Goal: Task Accomplishment & Management: Manage account settings

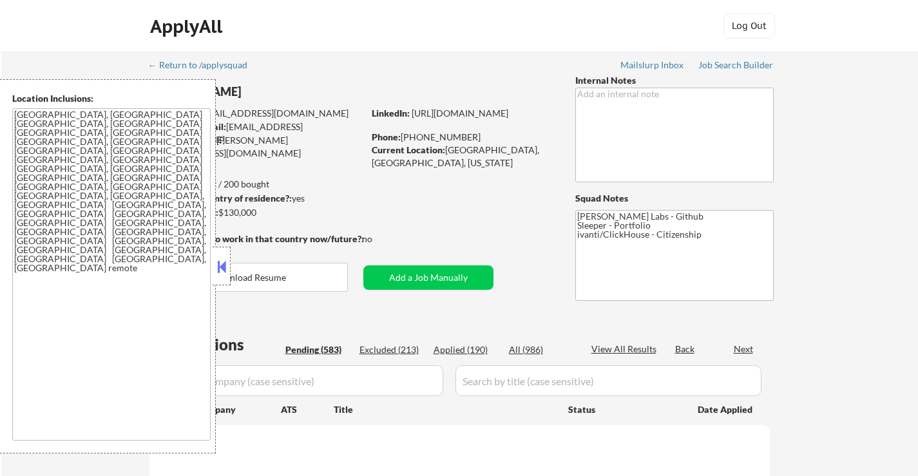
select select ""pending""
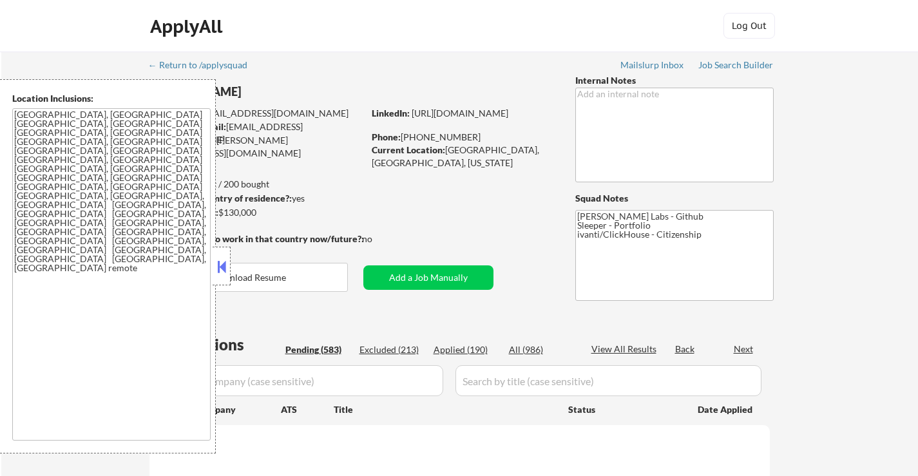
select select ""pending""
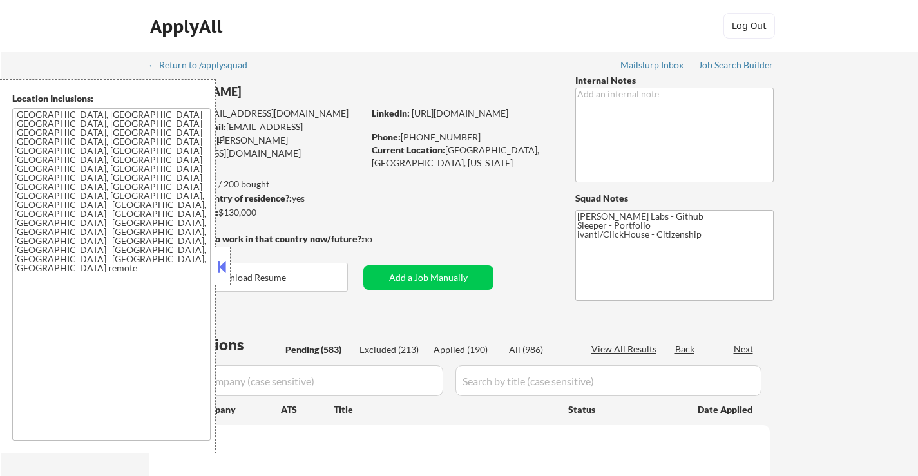
select select ""pending""
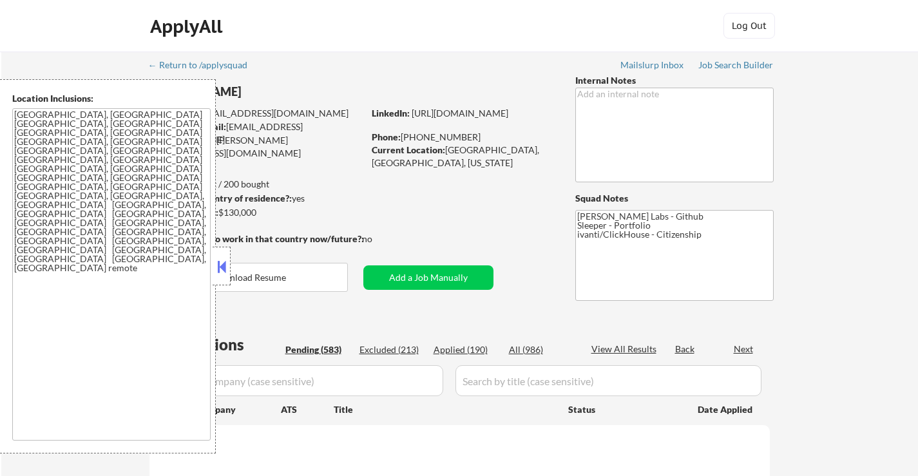
select select ""pending""
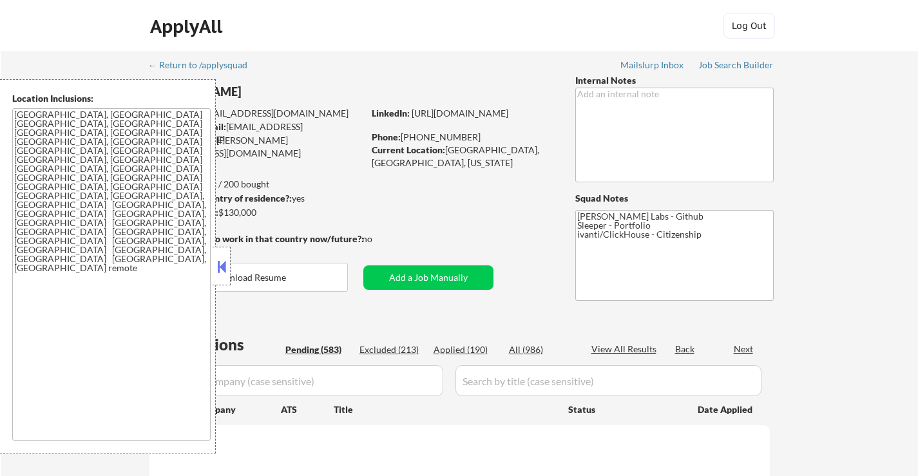
select select ""pending""
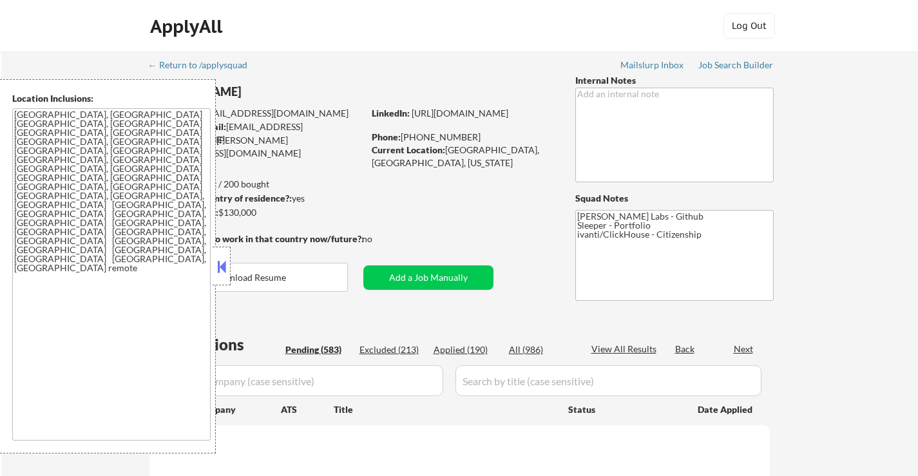
select select ""pending""
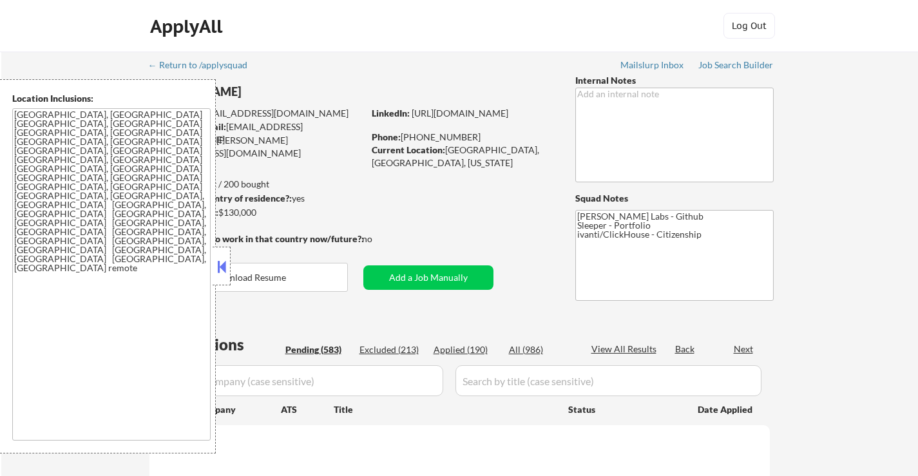
select select ""pending""
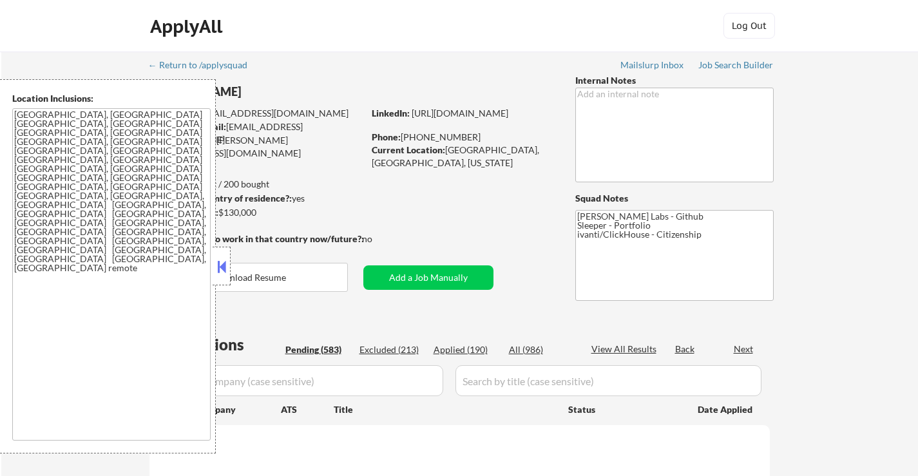
select select ""pending""
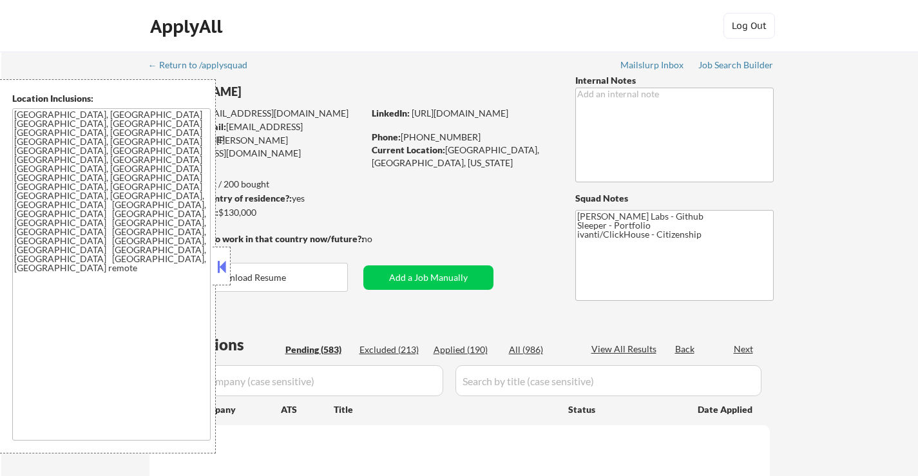
select select ""pending""
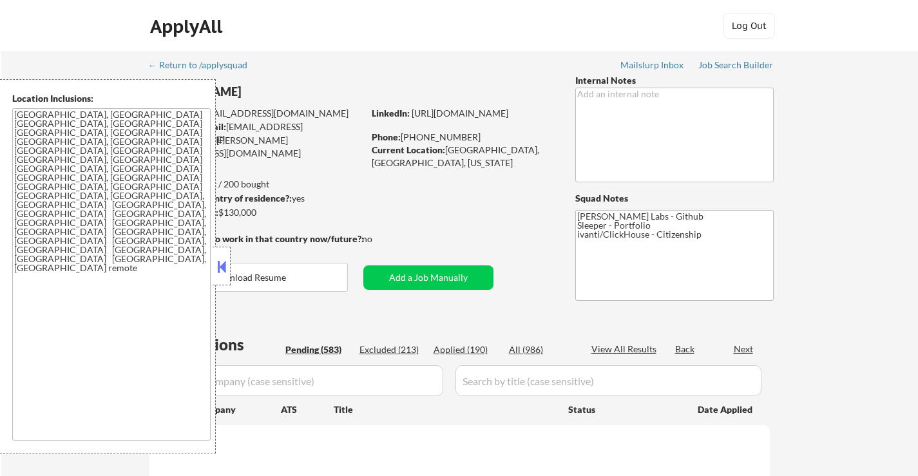
select select ""pending""
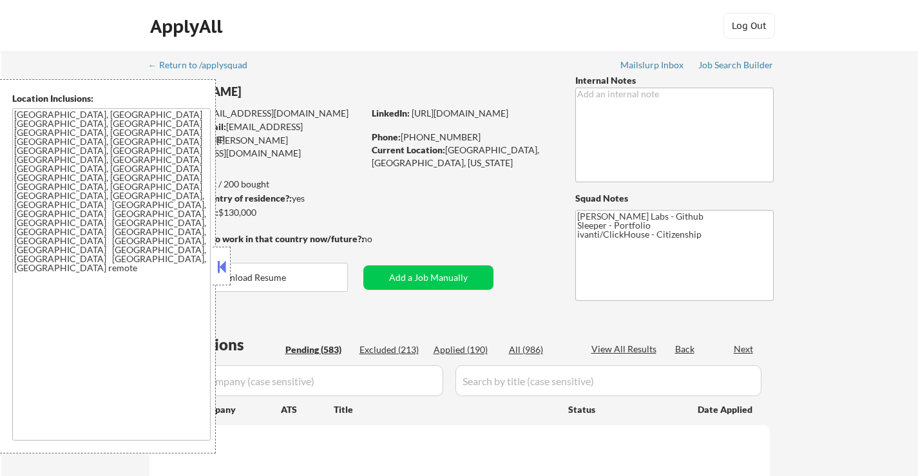
select select ""pending""
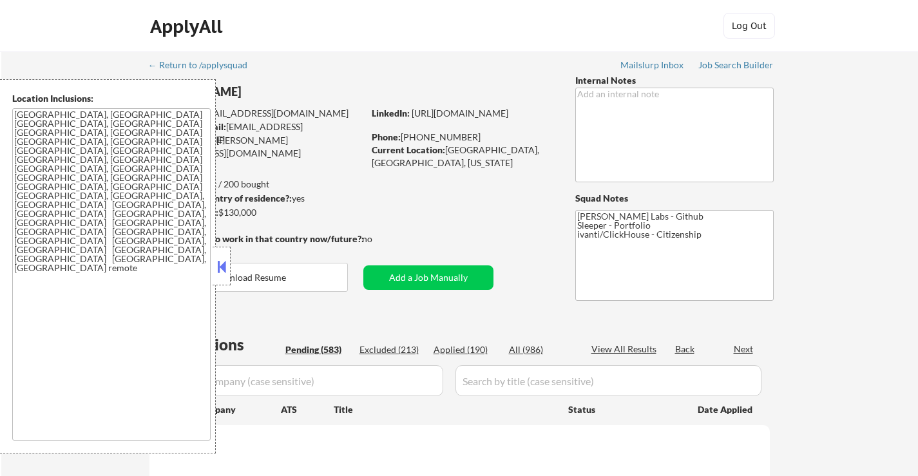
select select ""pending""
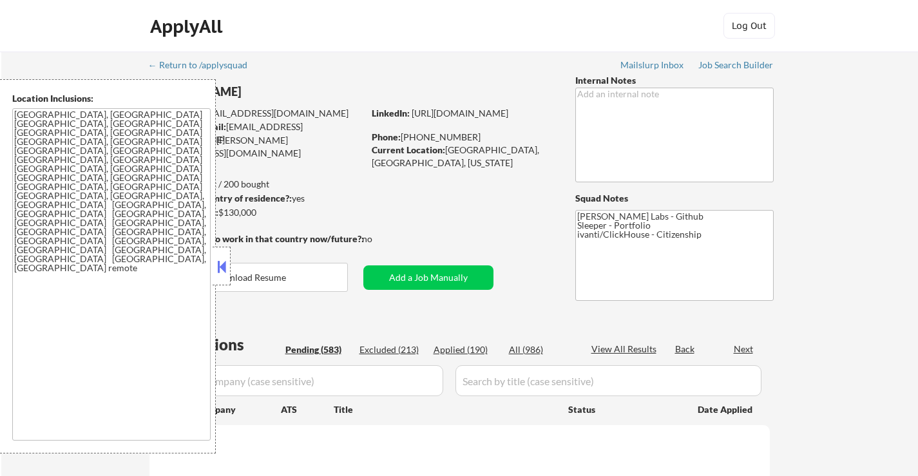
select select ""pending""
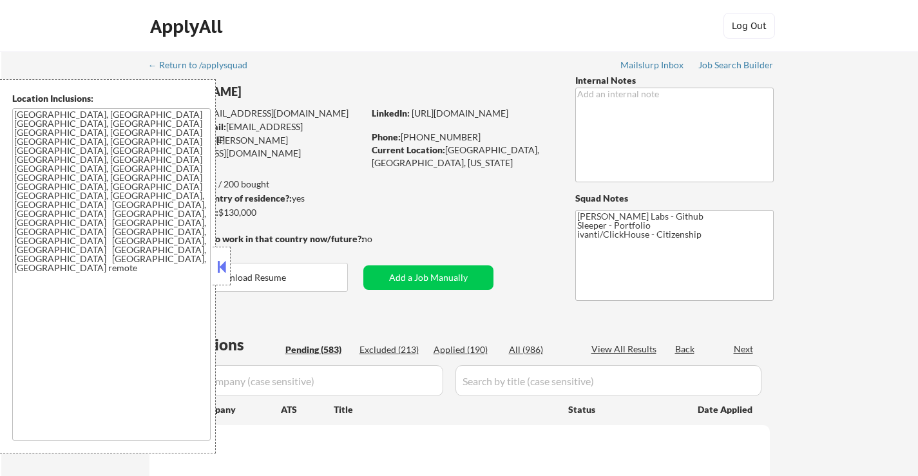
select select ""pending""
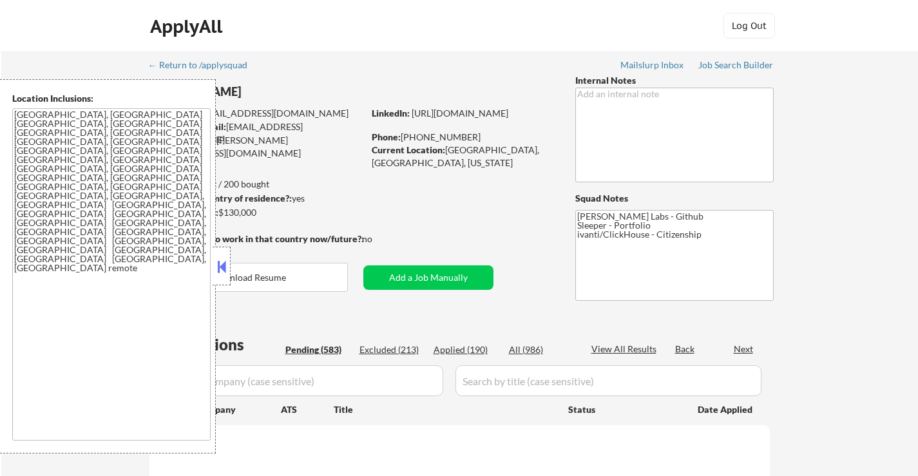
select select ""pending""
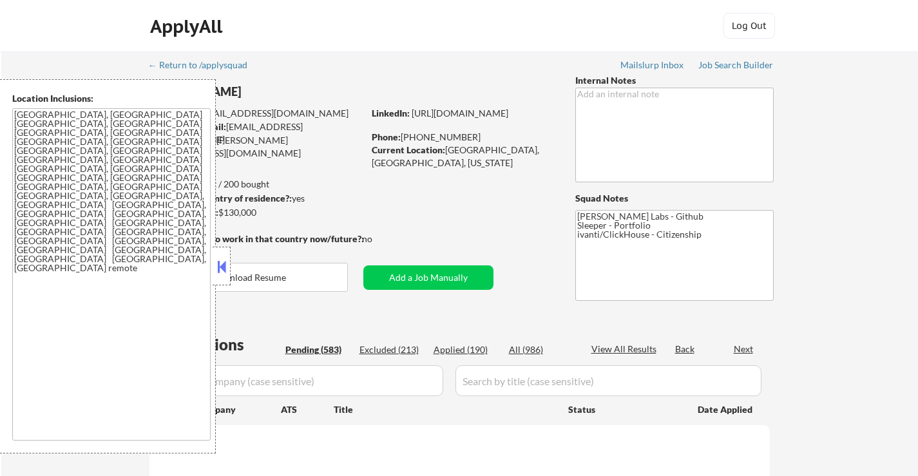
select select ""pending""
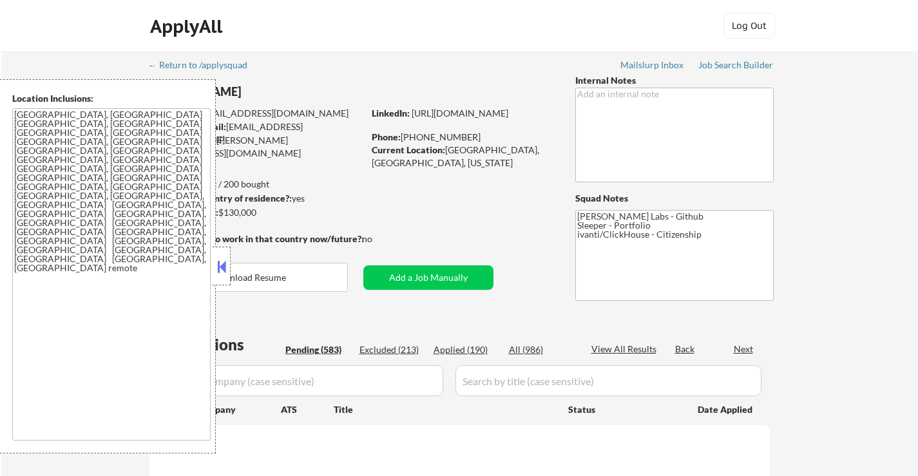
select select ""pending""
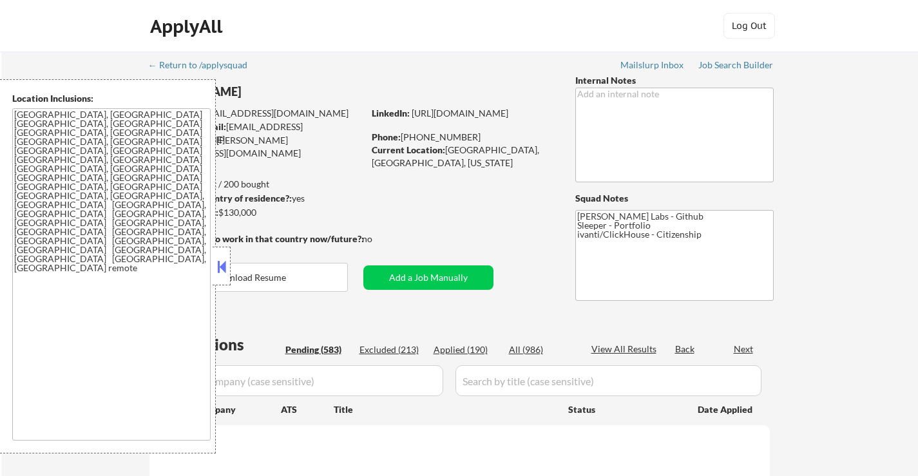
select select ""pending""
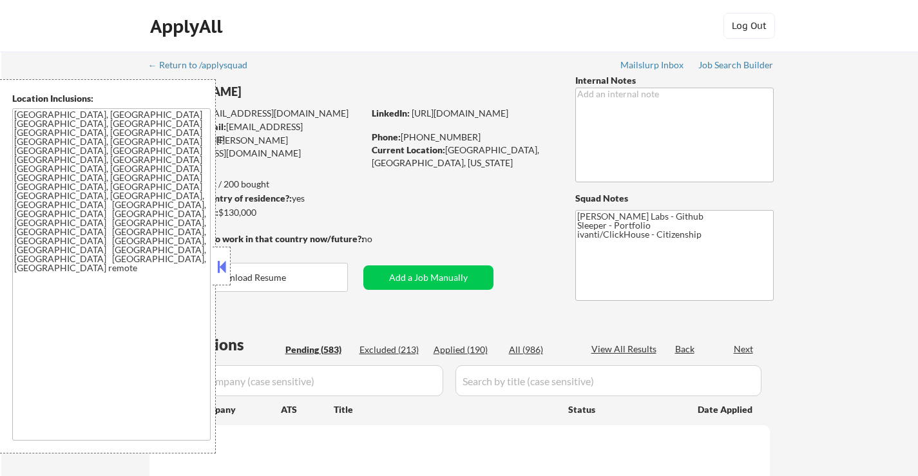
select select ""pending""
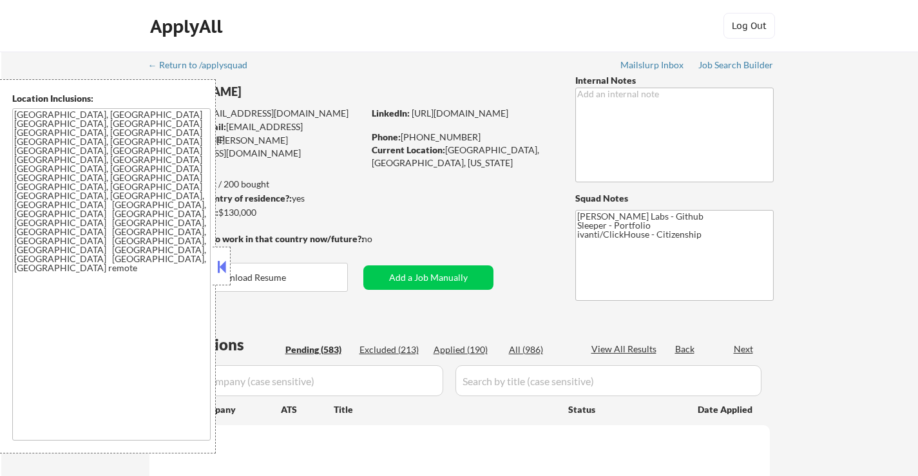
select select ""pending""
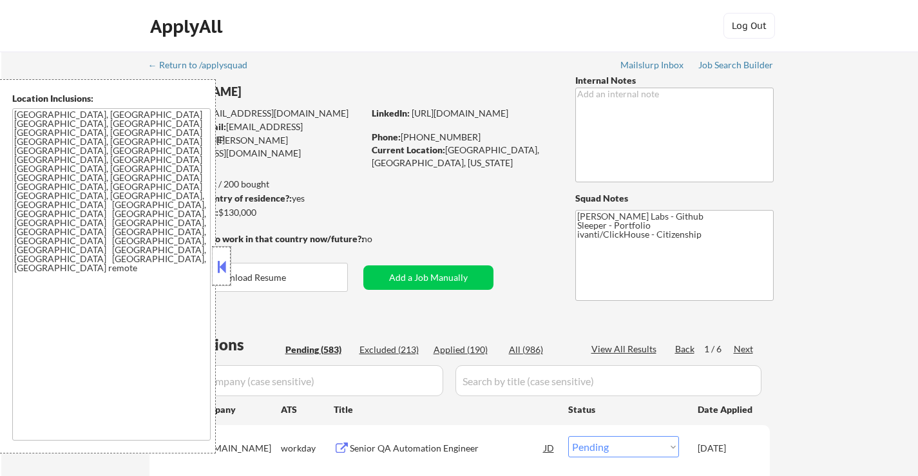
drag, startPoint x: 223, startPoint y: 253, endPoint x: 262, endPoint y: 245, distance: 40.1
click at [224, 253] on div at bounding box center [222, 266] width 18 height 39
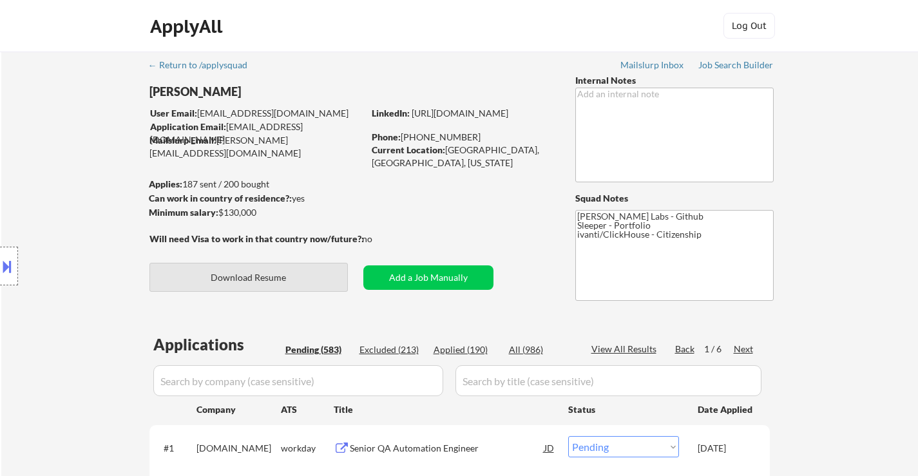
click at [276, 282] on button "Download Resume" at bounding box center [248, 277] width 198 height 29
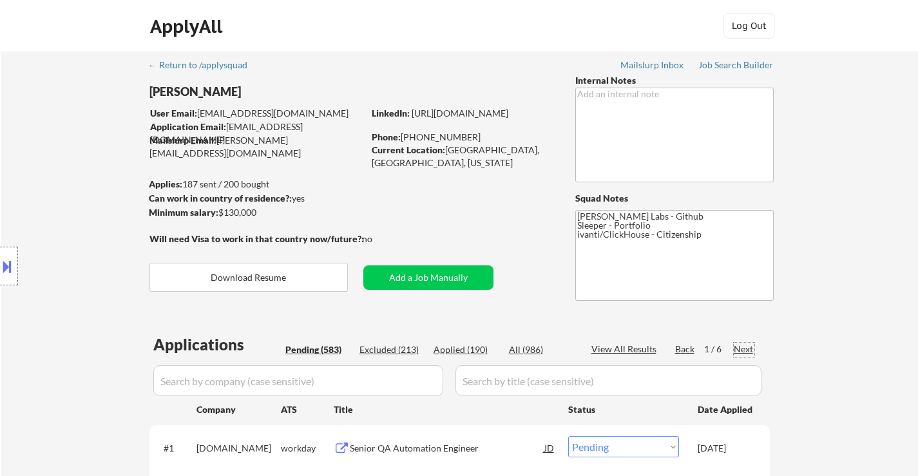
click at [741, 347] on div "Next" at bounding box center [744, 349] width 21 height 13
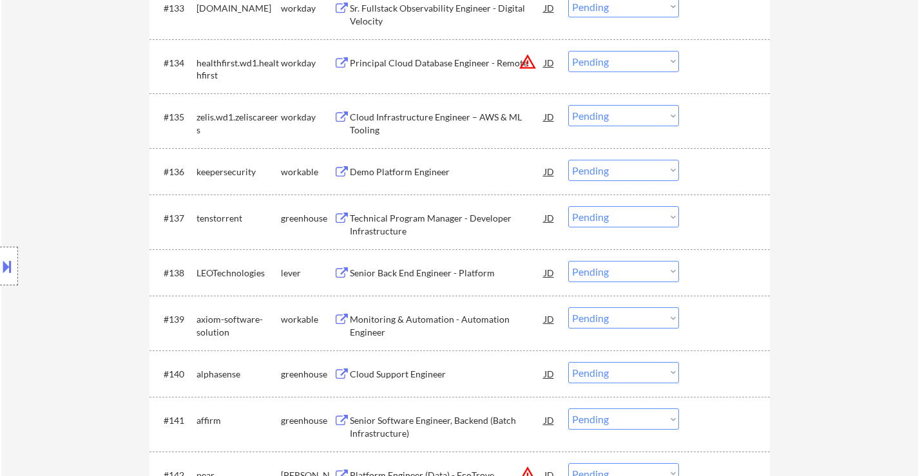
scroll to position [1997, 0]
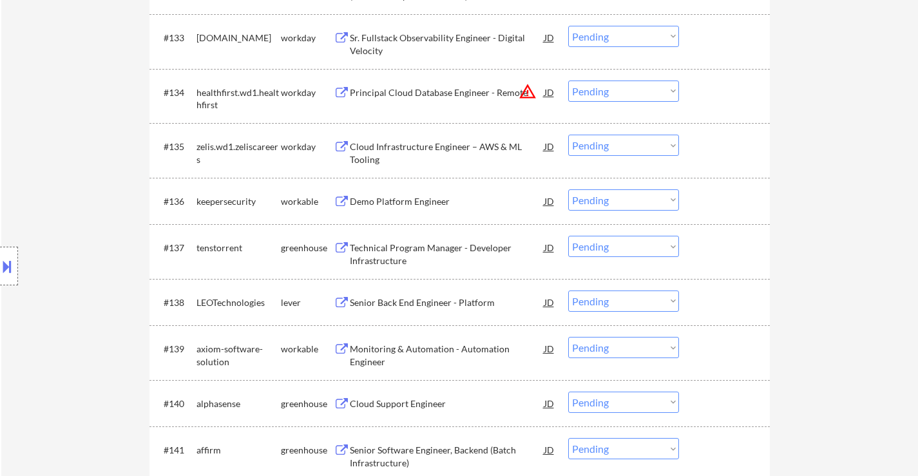
click at [402, 247] on div "Technical Program Manager - Developer Infrastructure" at bounding box center [447, 254] width 195 height 25
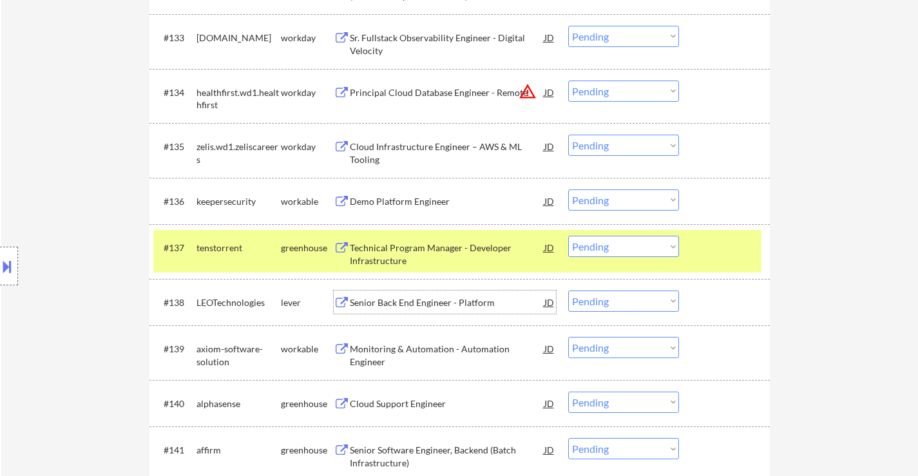
click at [436, 305] on div "Senior Back End Engineer - Platform" at bounding box center [447, 302] width 195 height 13
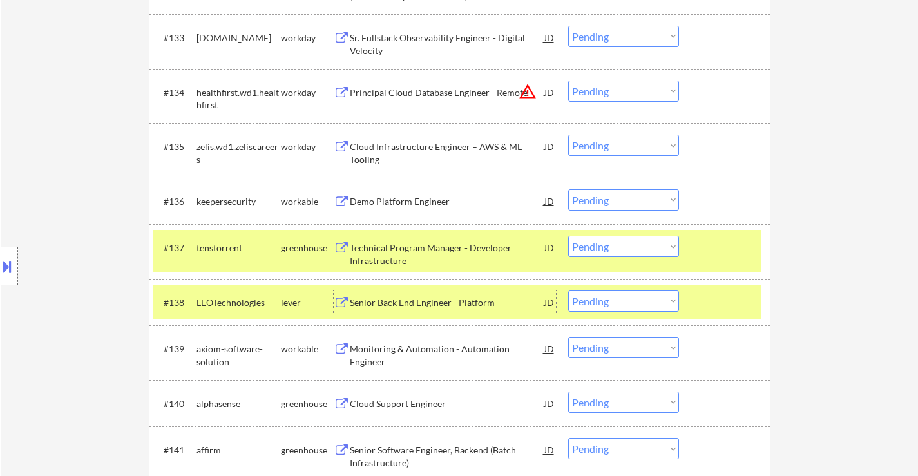
click at [457, 299] on div "Senior Back End Engineer - Platform" at bounding box center [447, 302] width 195 height 13
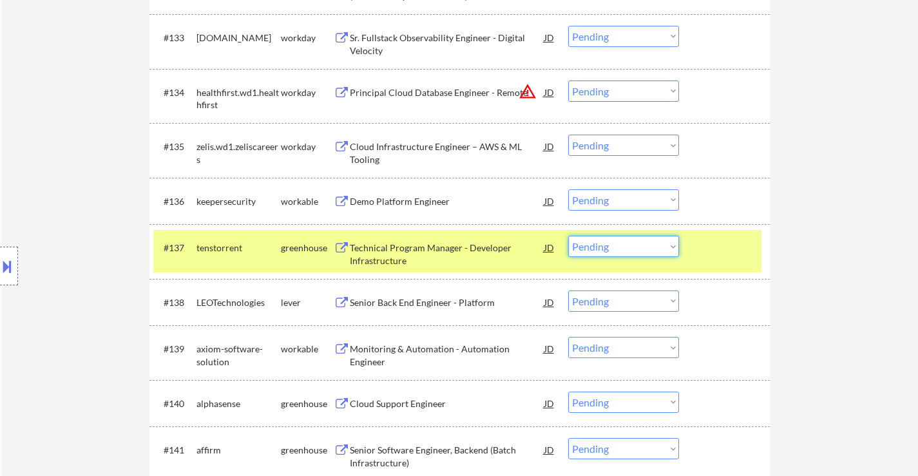
click at [598, 247] on select "Choose an option... Pending Applied Excluded (Questions) Excluded (Expired) Exc…" at bounding box center [623, 246] width 111 height 21
click at [617, 304] on select "Choose an option... Pending Applied Excluded (Questions) Excluded (Expired) Exc…" at bounding box center [623, 301] width 111 height 21
click at [568, 291] on select "Choose an option... Pending Applied Excluded (Questions) Excluded (Expired) Exc…" at bounding box center [623, 301] width 111 height 21
select select ""pending""
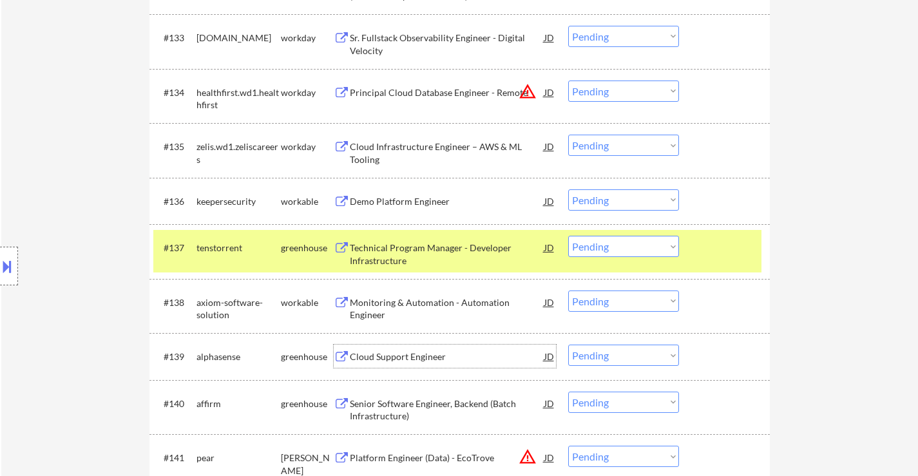
click at [414, 362] on div "Cloud Support Engineer" at bounding box center [447, 356] width 195 height 13
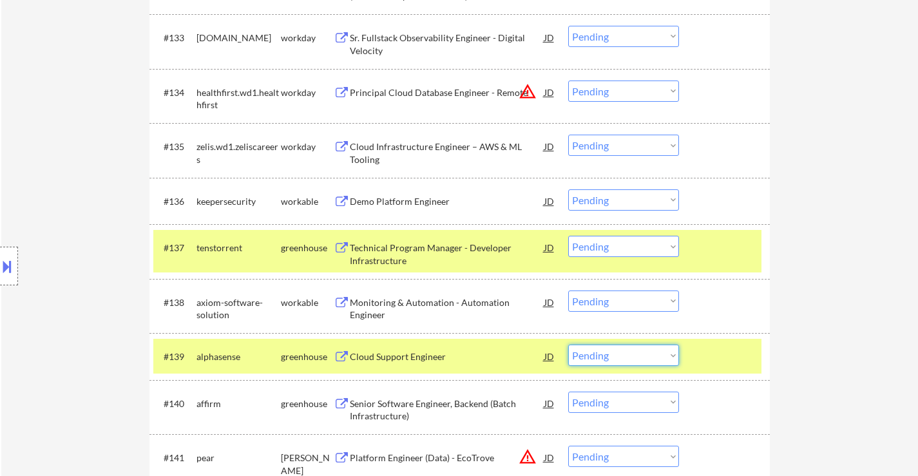
click at [635, 350] on select "Choose an option... Pending Applied Excluded (Questions) Excluded (Expired) Exc…" at bounding box center [623, 355] width 111 height 21
click at [568, 345] on select "Choose an option... Pending Applied Excluded (Questions) Excluded (Expired) Exc…" at bounding box center [623, 355] width 111 height 21
select select ""pending""
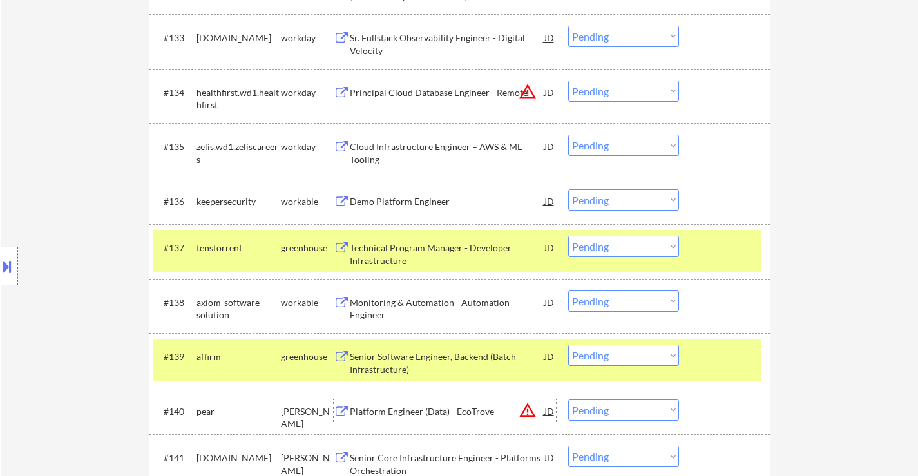
click at [418, 410] on div "Platform Engineer (Data) - EcoTrove" at bounding box center [447, 411] width 195 height 13
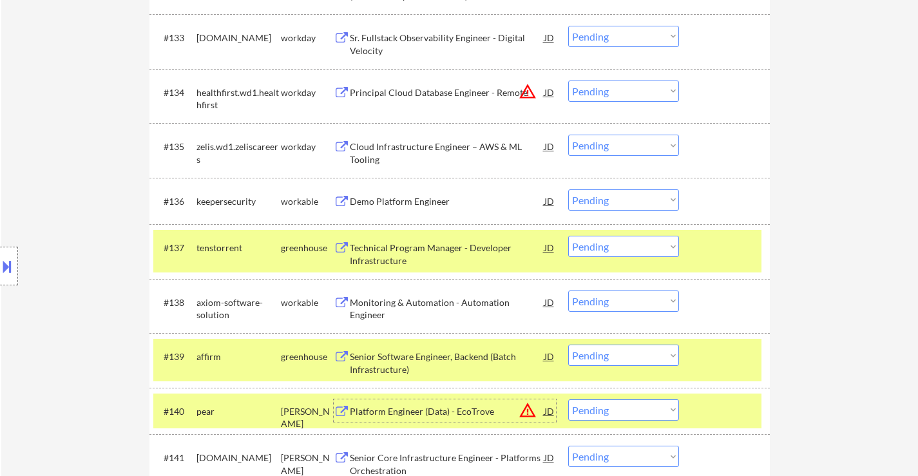
click at [611, 244] on select "Choose an option... Pending Applied Excluded (Questions) Excluded (Expired) Exc…" at bounding box center [623, 246] width 111 height 21
click at [568, 236] on select "Choose an option... Pending Applied Excluded (Questions) Excluded (Expired) Exc…" at bounding box center [623, 246] width 111 height 21
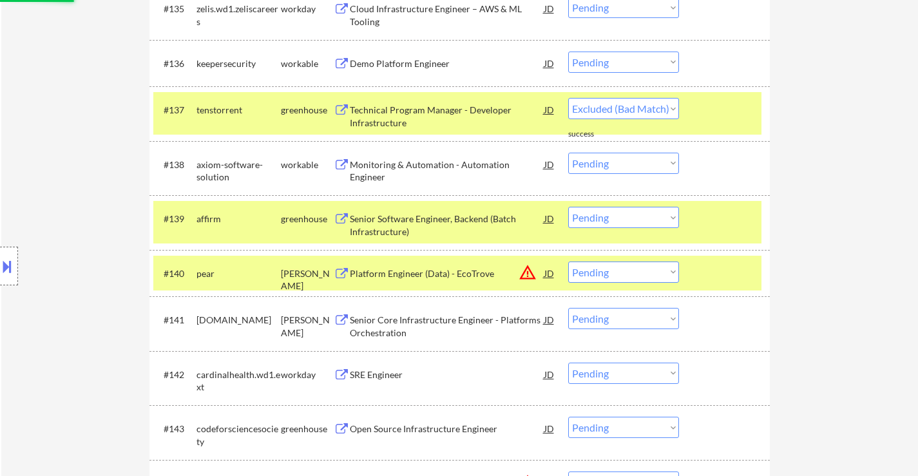
scroll to position [2190, 0]
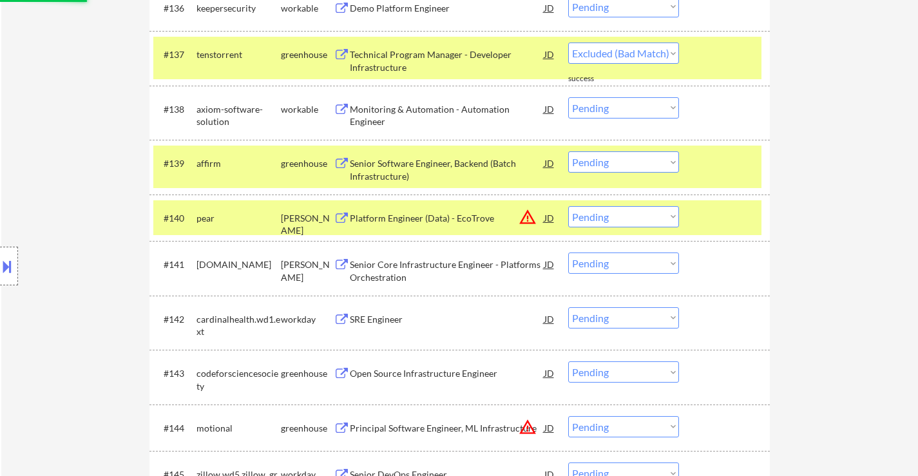
select select ""pending""
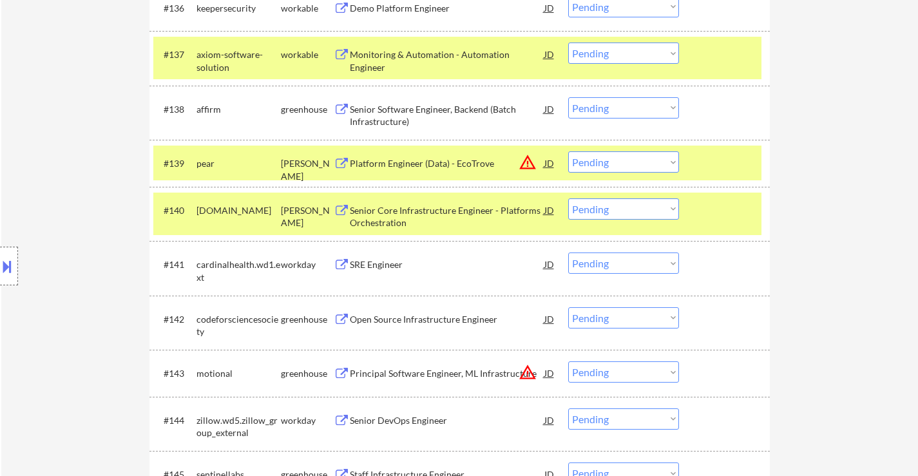
click at [694, 52] on div "#137 axiom-software-solution workable Monitoring & Automation - Automation Engi…" at bounding box center [457, 58] width 608 height 43
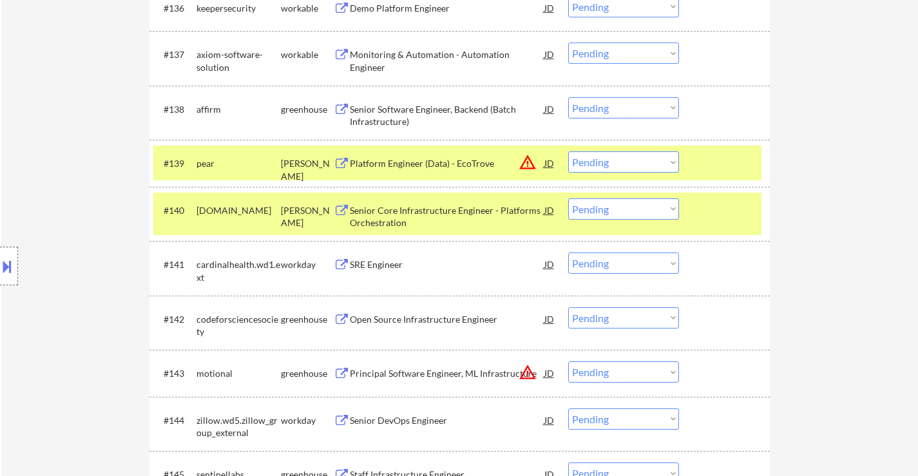
click at [704, 162] on div at bounding box center [726, 162] width 57 height 23
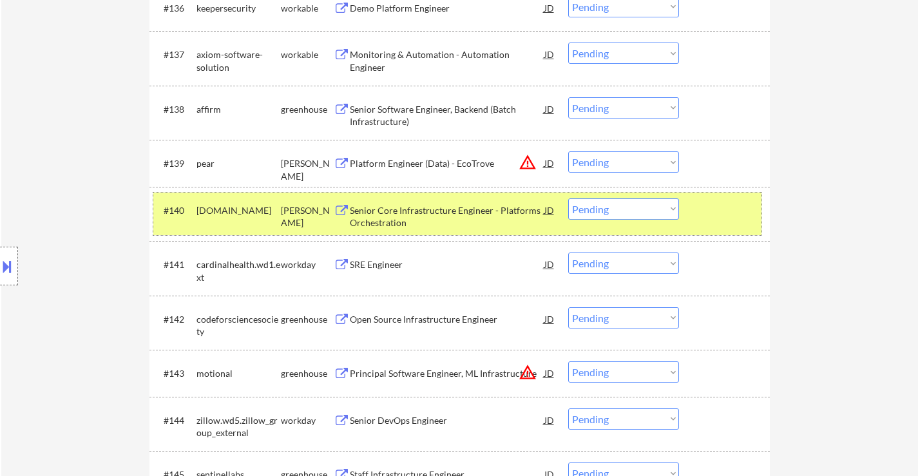
click at [701, 227] on div "#140 kraken.com ashby Senior Core Infrastructure Engineer - Platforms Orchestra…" at bounding box center [457, 214] width 608 height 43
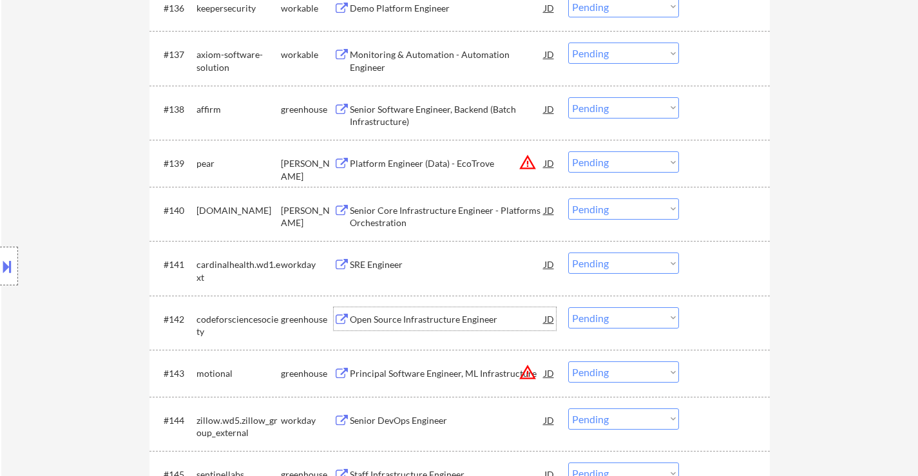
click at [396, 319] on div "Open Source Infrastructure Engineer" at bounding box center [447, 319] width 195 height 13
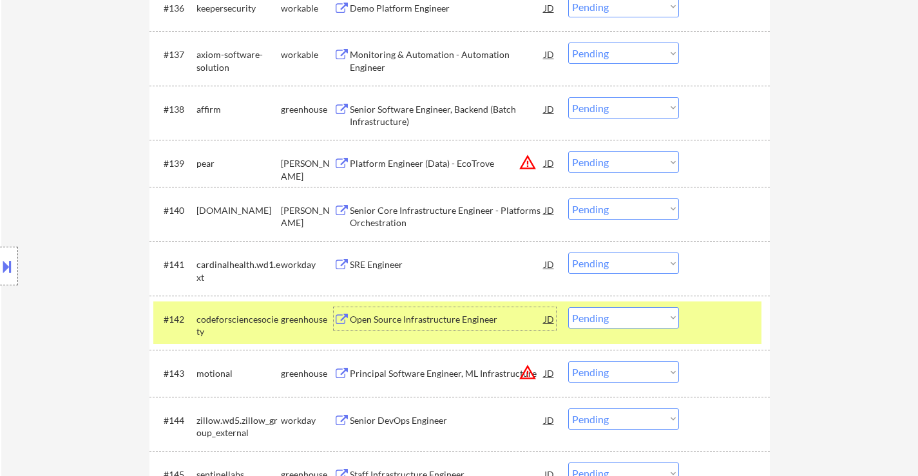
click at [16, 267] on div at bounding box center [9, 266] width 18 height 39
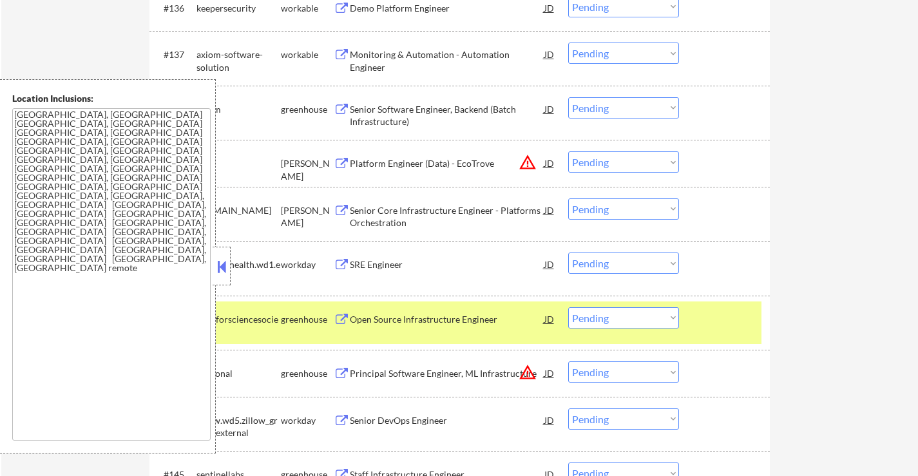
click at [229, 266] on div at bounding box center [222, 266] width 18 height 39
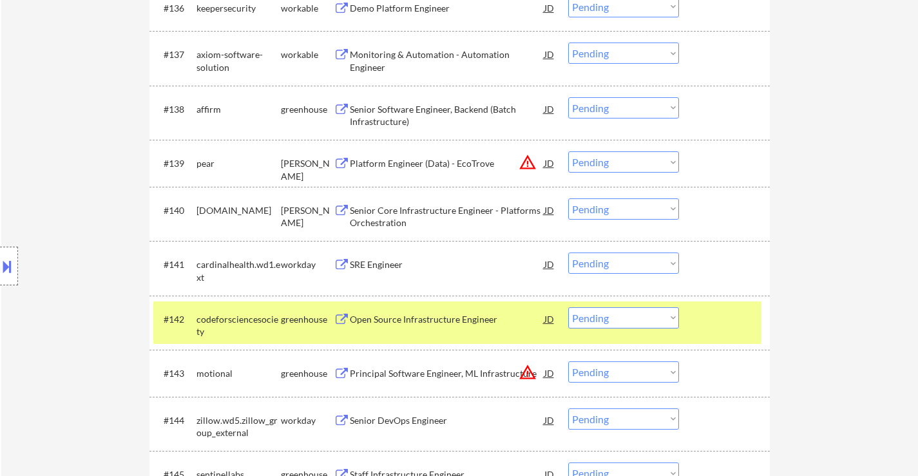
click at [635, 166] on select "Choose an option... Pending Applied Excluded (Questions) Excluded (Expired) Exc…" at bounding box center [623, 161] width 111 height 21
click at [568, 151] on select "Choose an option... Pending Applied Excluded (Questions) Excluded (Expired) Exc…" at bounding box center [623, 161] width 111 height 21
select select ""pending""
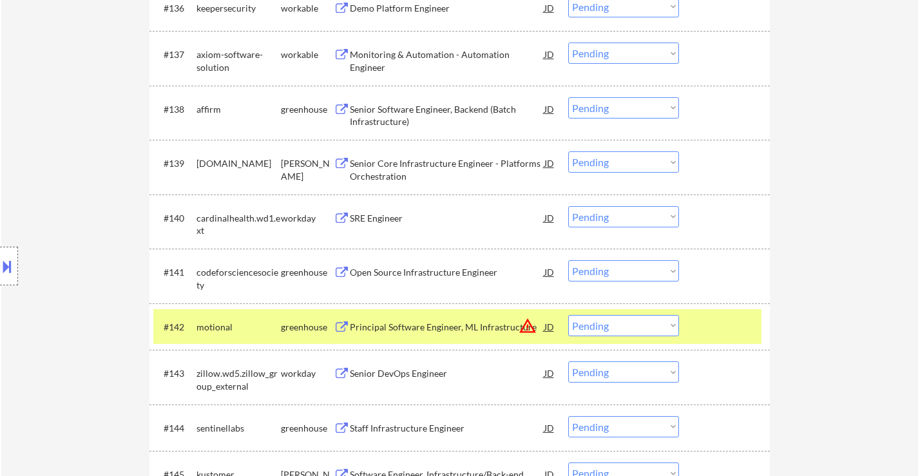
click at [459, 328] on div "Principal Software Engineer, ML Infrastructure" at bounding box center [447, 327] width 195 height 13
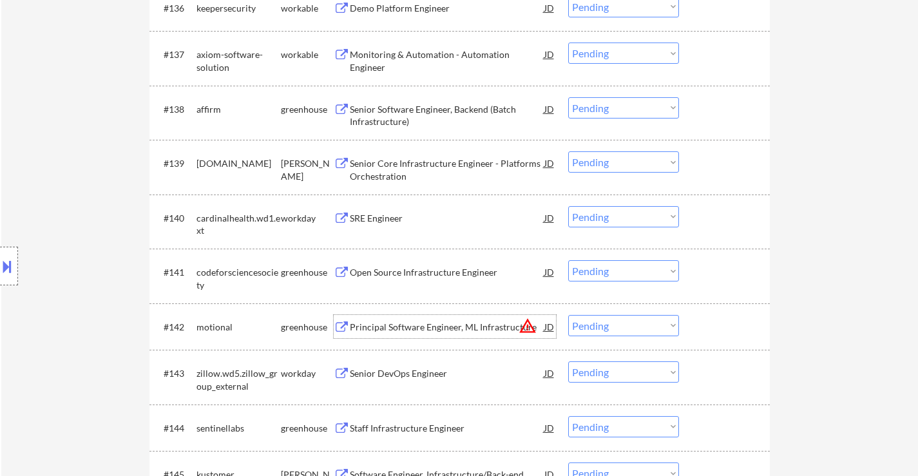
click at [591, 269] on select "Choose an option... Pending Applied Excluded (Questions) Excluded (Expired) Exc…" at bounding box center [623, 270] width 111 height 21
click at [568, 260] on select "Choose an option... Pending Applied Excluded (Questions) Excluded (Expired) Exc…" at bounding box center [623, 270] width 111 height 21
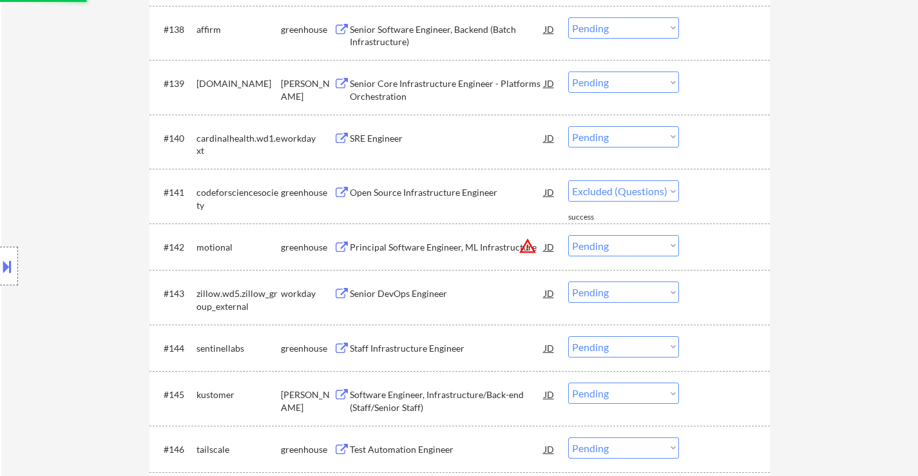
scroll to position [2319, 0]
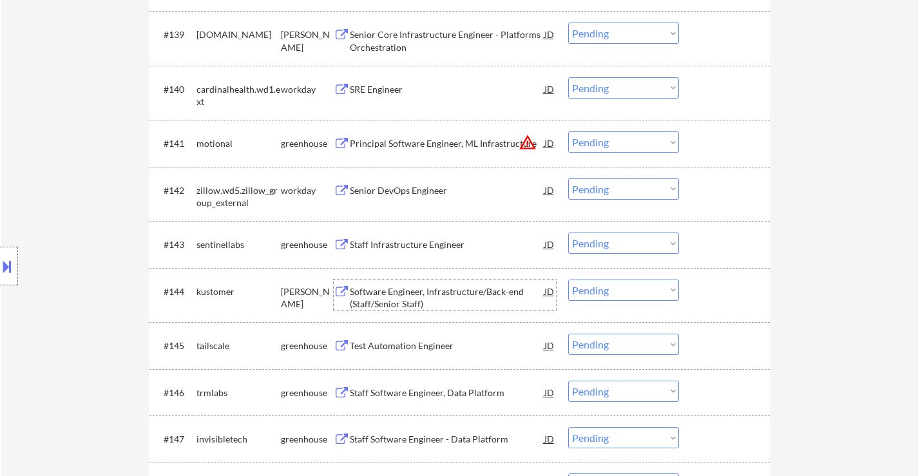
click at [404, 292] on div "Software Engineer, Infrastructure/Back-end (Staff/Senior Staff)" at bounding box center [447, 297] width 195 height 25
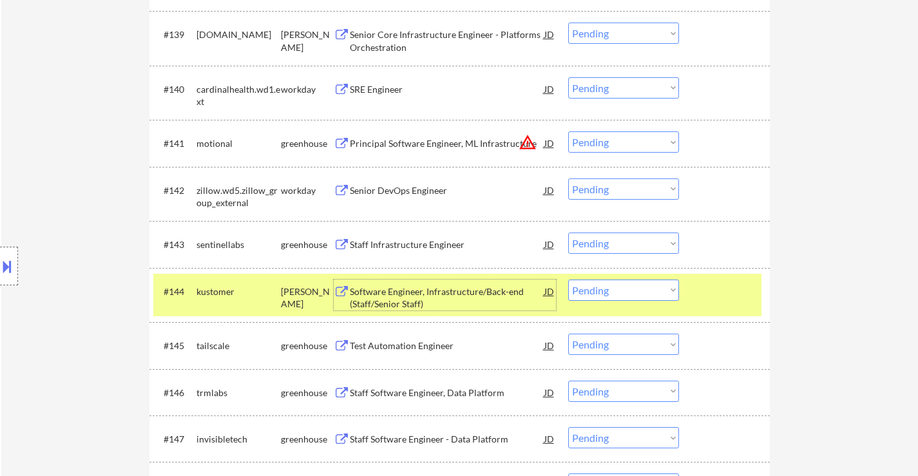
drag, startPoint x: 629, startPoint y: 142, endPoint x: 629, endPoint y: 152, distance: 9.7
click at [629, 142] on select "Choose an option... Pending Applied Excluded (Questions) Excluded (Expired) Exc…" at bounding box center [623, 141] width 111 height 21
click at [568, 131] on select "Choose an option... Pending Applied Excluded (Questions) Excluded (Expired) Exc…" at bounding box center [623, 141] width 111 height 21
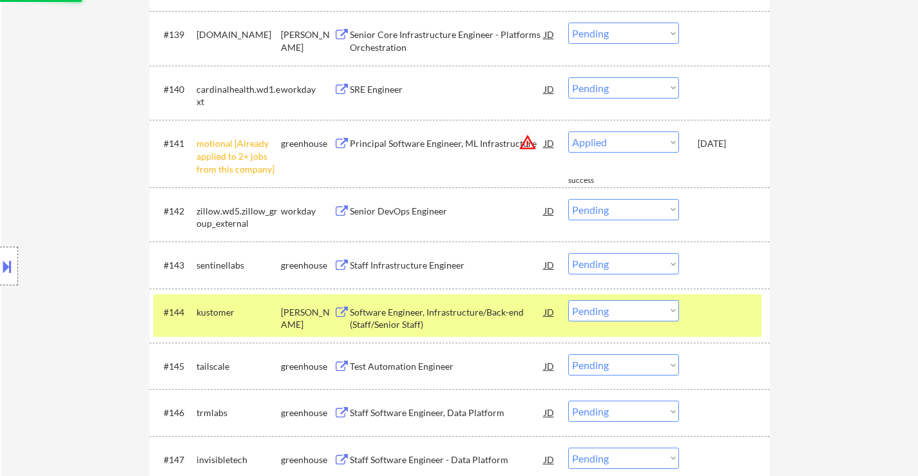
select select ""pending""
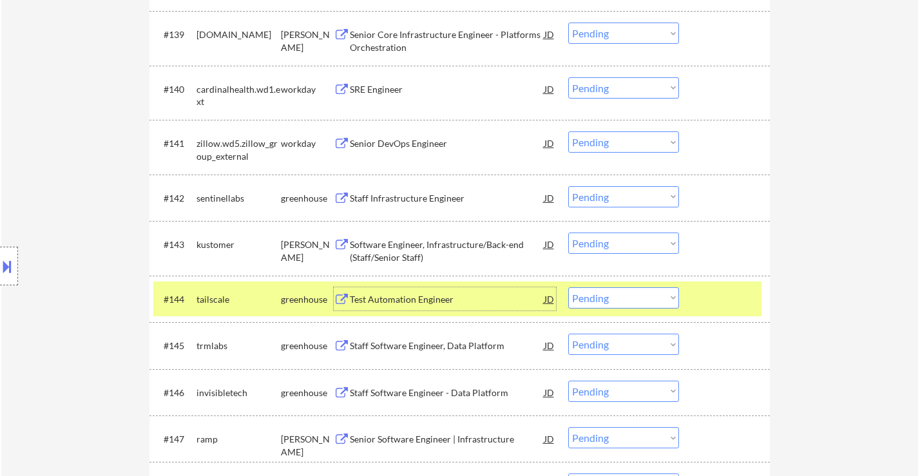
click at [408, 305] on div "Test Automation Engineer" at bounding box center [447, 299] width 195 height 13
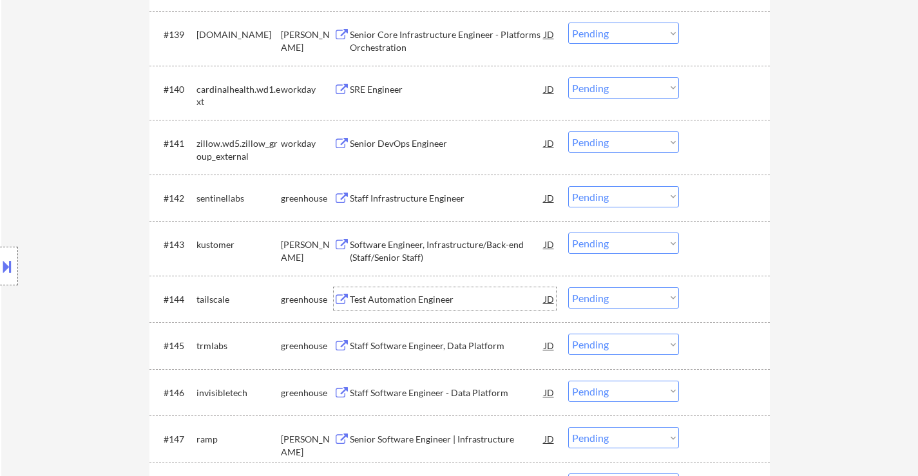
click at [461, 352] on div "Staff Software Engineer, Data Platform" at bounding box center [447, 345] width 195 height 23
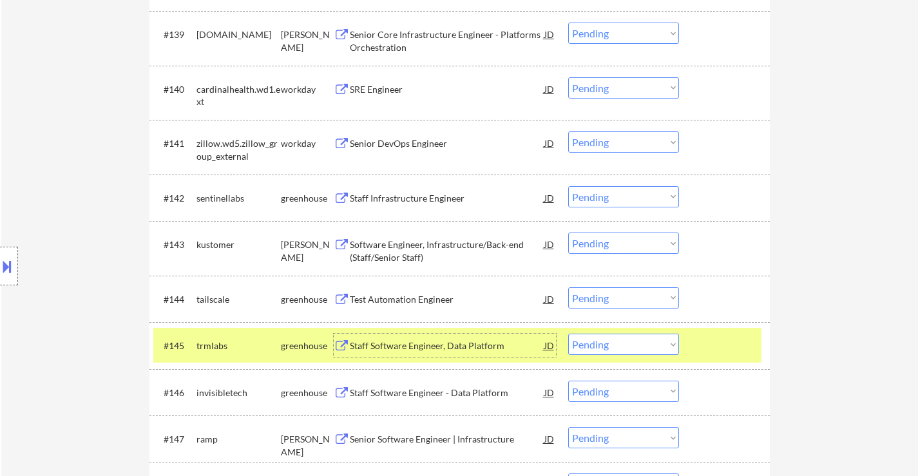
drag, startPoint x: 582, startPoint y: 343, endPoint x: 586, endPoint y: 336, distance: 8.1
click at [583, 343] on select "Choose an option... Pending Applied Excluded (Questions) Excluded (Expired) Exc…" at bounding box center [623, 344] width 111 height 21
click at [568, 334] on select "Choose an option... Pending Applied Excluded (Questions) Excluded (Expired) Exc…" at bounding box center [623, 344] width 111 height 21
select select ""pending""
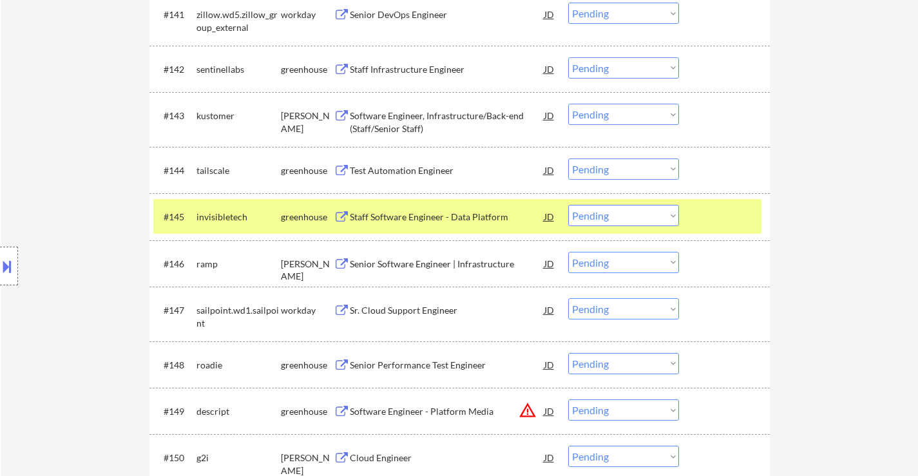
click at [721, 168] on div at bounding box center [726, 169] width 57 height 23
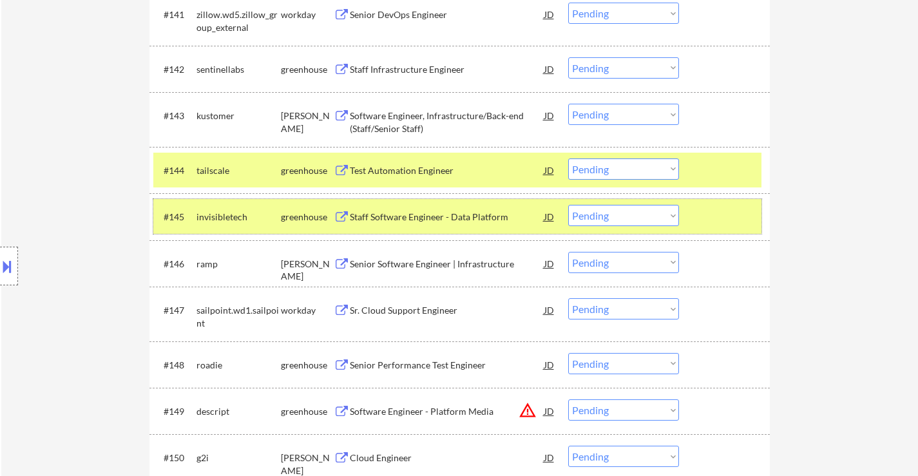
click at [709, 208] on div at bounding box center [726, 216] width 57 height 23
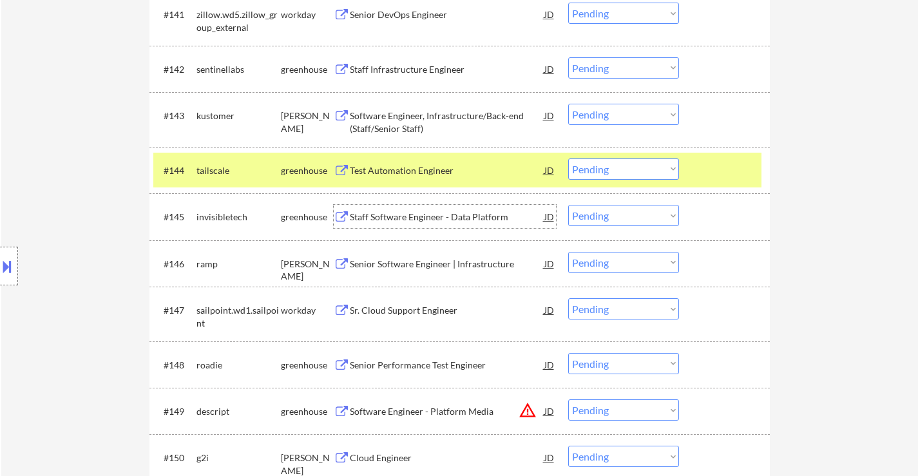
click at [457, 215] on div "Staff Software Engineer - Data Platform" at bounding box center [447, 217] width 195 height 13
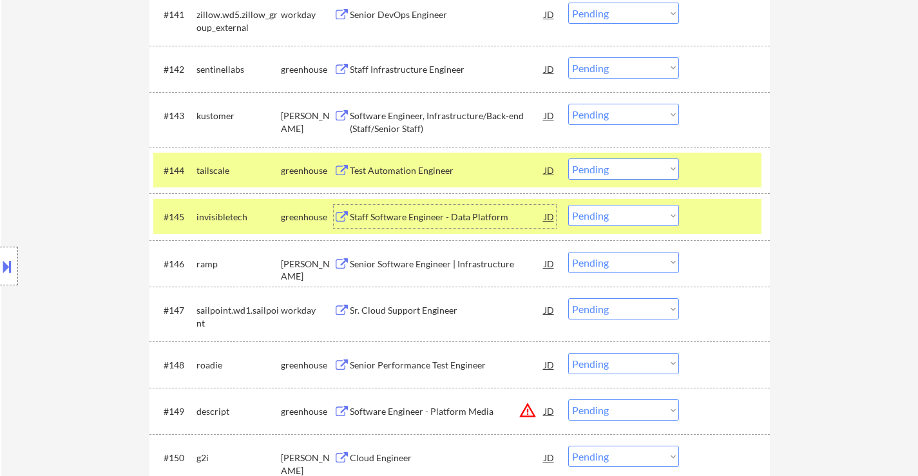
click at [606, 171] on select "Choose an option... Pending Applied Excluded (Questions) Excluded (Expired) Exc…" at bounding box center [623, 168] width 111 height 21
click at [568, 158] on select "Choose an option... Pending Applied Excluded (Questions) Excluded (Expired) Exc…" at bounding box center [623, 168] width 111 height 21
select select ""pending""
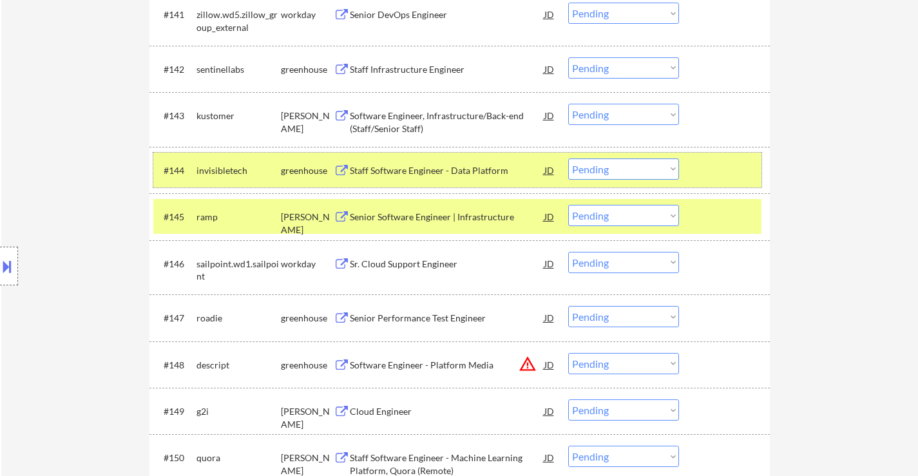
click at [704, 171] on div at bounding box center [726, 169] width 57 height 23
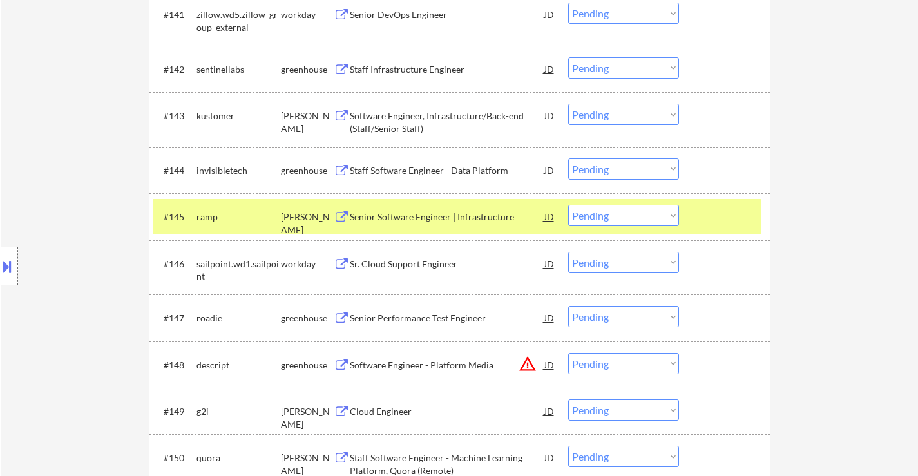
click at [712, 209] on div at bounding box center [726, 216] width 57 height 23
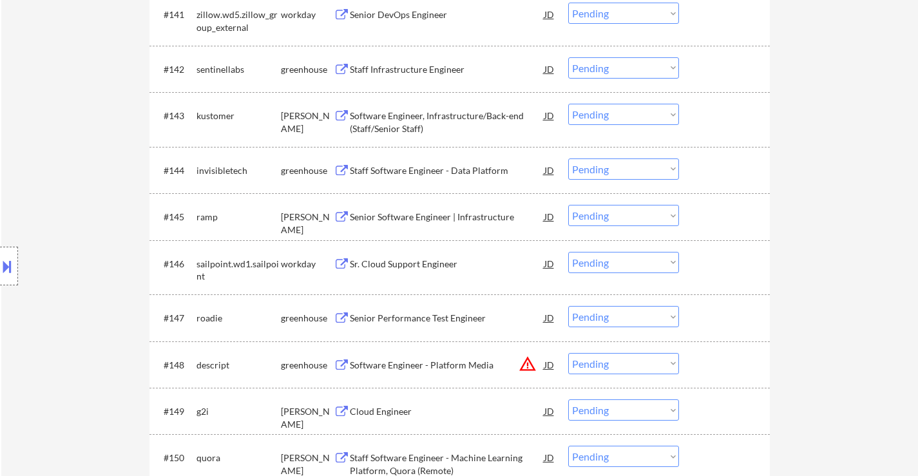
click at [486, 218] on div "Senior Software Engineer | Infrastructure" at bounding box center [447, 217] width 195 height 13
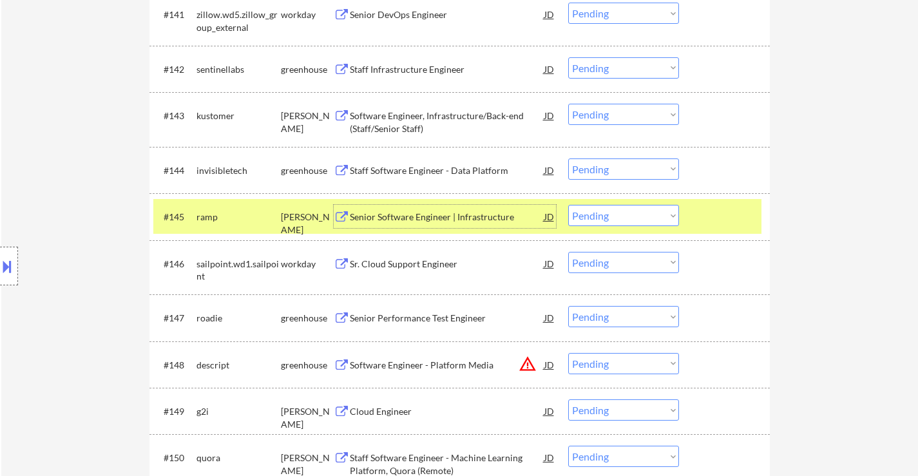
click at [598, 209] on select "Choose an option... Pending Applied Excluded (Questions) Excluded (Expired) Exc…" at bounding box center [623, 215] width 111 height 21
click at [568, 205] on select "Choose an option... Pending Applied Excluded (Questions) Excluded (Expired) Exc…" at bounding box center [623, 215] width 111 height 21
select select ""pending""
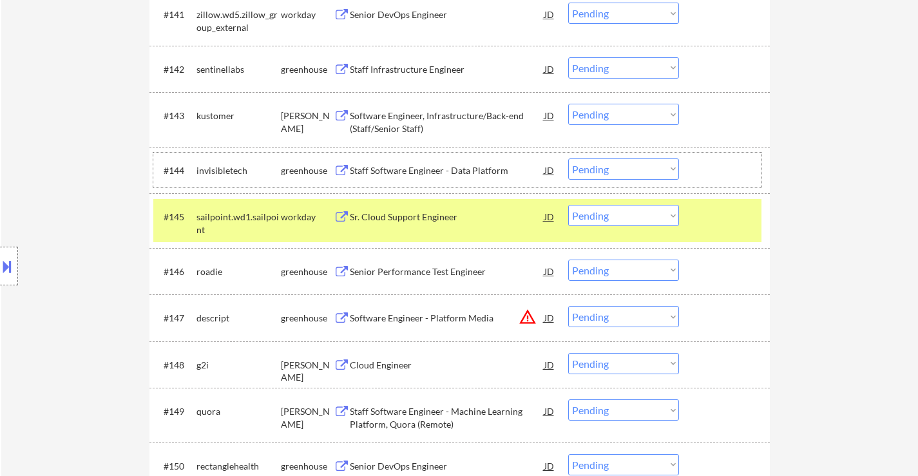
click at [728, 164] on div at bounding box center [726, 169] width 57 height 23
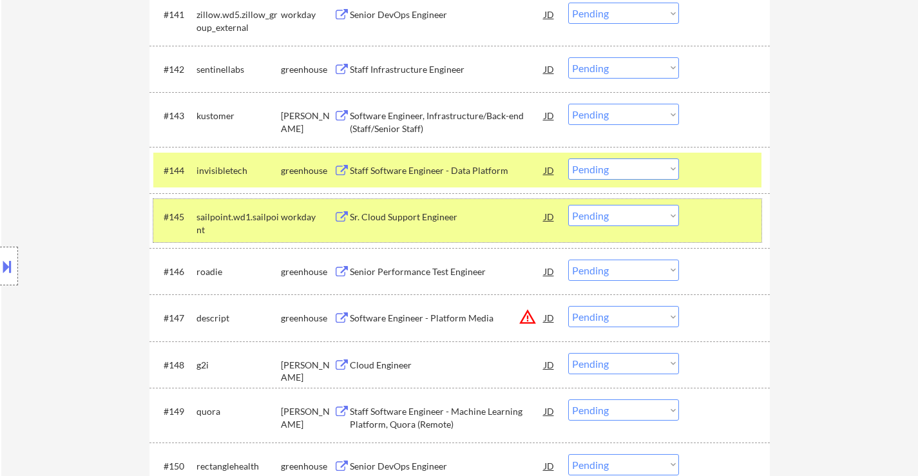
click at [709, 215] on div at bounding box center [726, 216] width 57 height 23
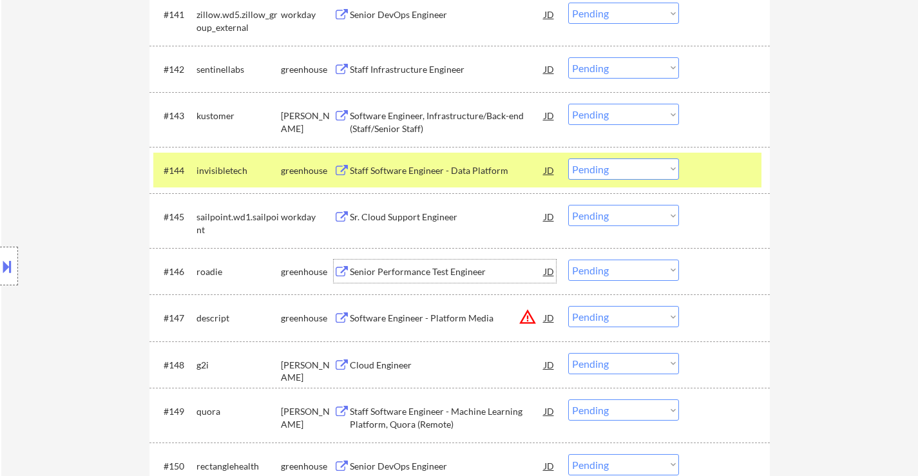
click at [412, 268] on div "Senior Performance Test Engineer" at bounding box center [447, 271] width 195 height 13
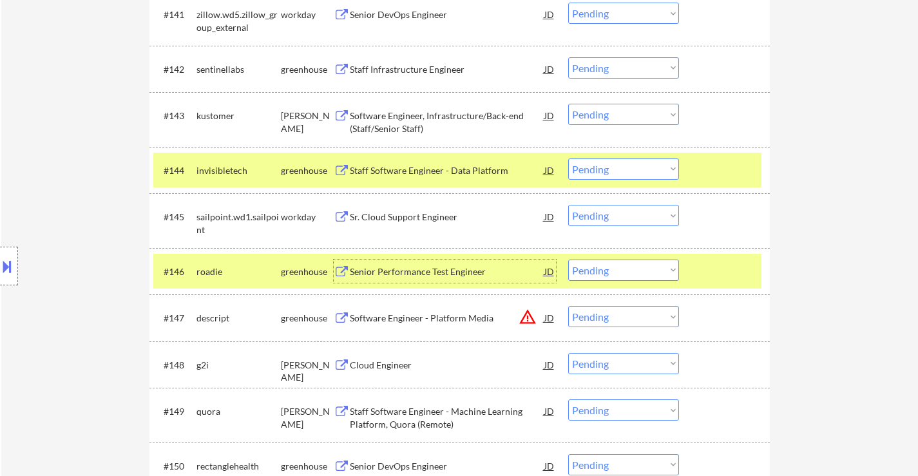
click at [639, 167] on select "Choose an option... Pending Applied Excluded (Questions) Excluded (Expired) Exc…" at bounding box center [623, 168] width 111 height 21
click at [568, 158] on select "Choose an option... Pending Applied Excluded (Questions) Excluded (Expired) Exc…" at bounding box center [623, 168] width 111 height 21
select select ""pending""
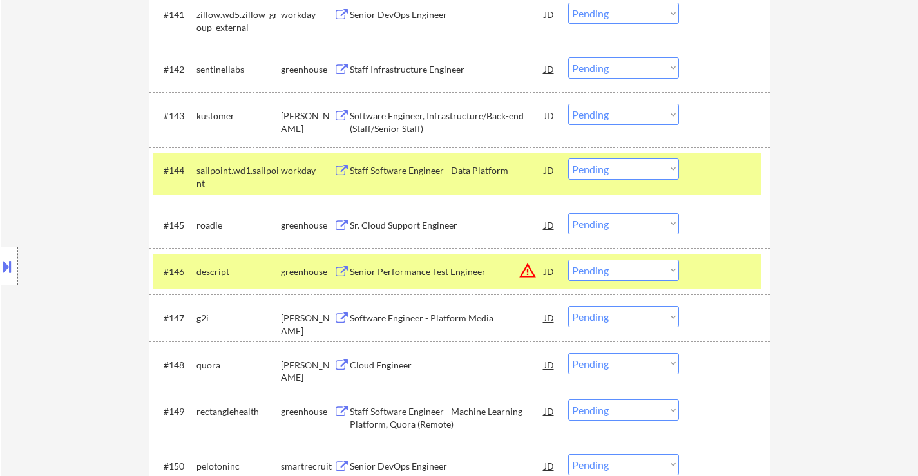
click at [716, 172] on div at bounding box center [726, 169] width 57 height 23
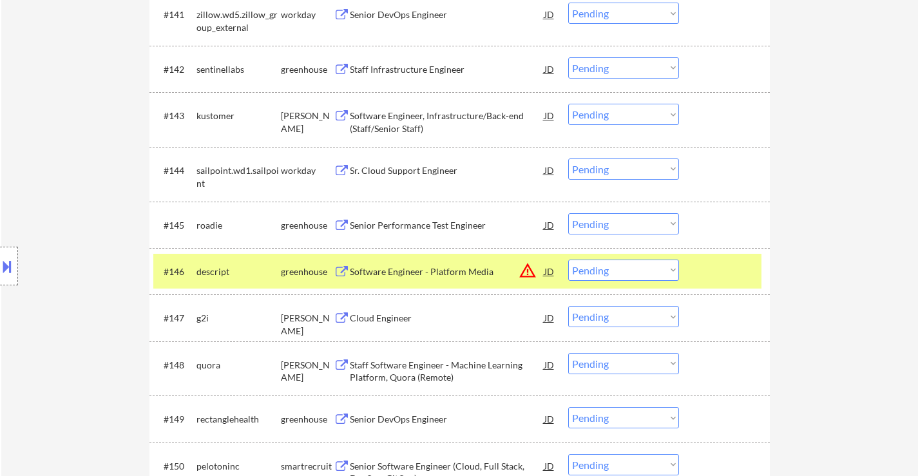
click at [707, 223] on div at bounding box center [726, 224] width 57 height 23
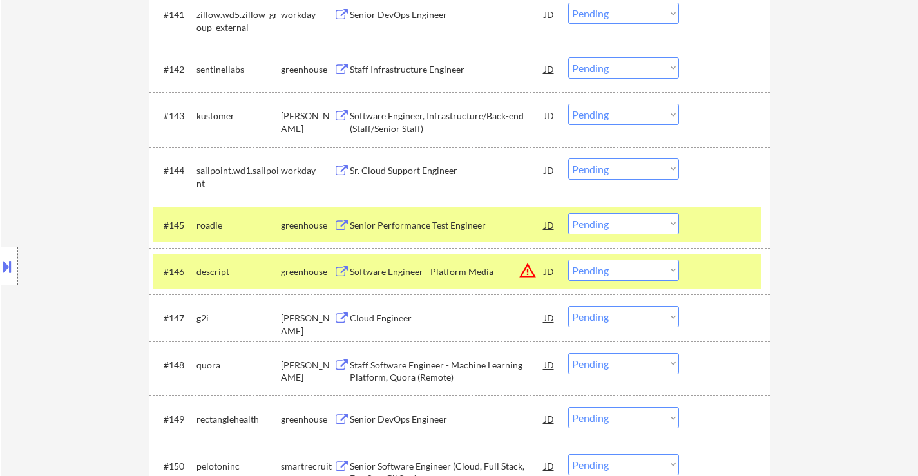
click at [717, 264] on div at bounding box center [726, 271] width 57 height 23
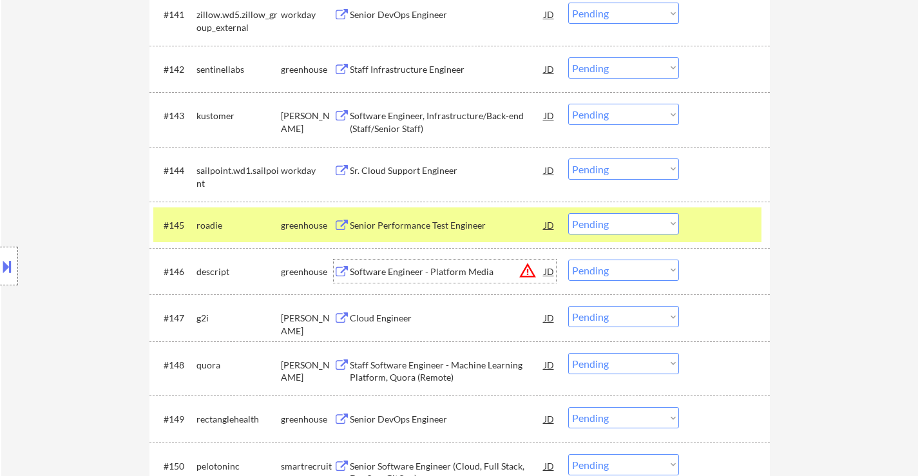
click at [377, 270] on div "Software Engineer - Platform Media" at bounding box center [447, 271] width 195 height 13
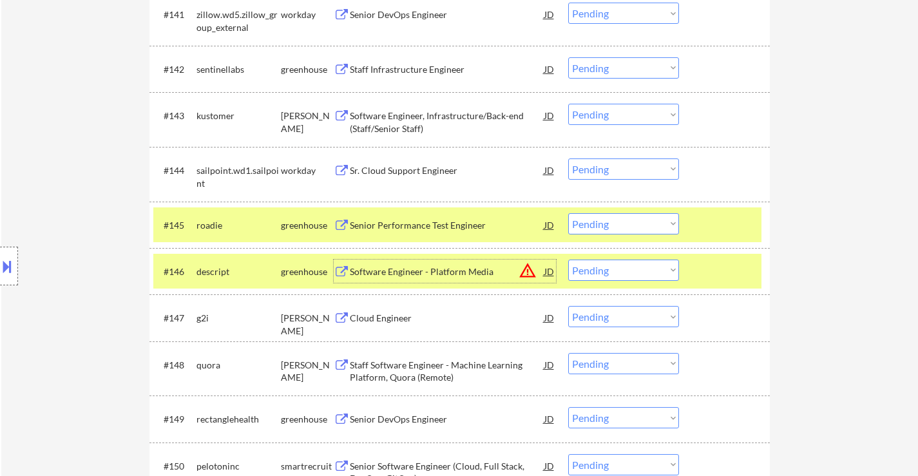
click at [640, 220] on select "Choose an option... Pending Applied Excluded (Questions) Excluded (Expired) Exc…" at bounding box center [623, 223] width 111 height 21
click at [568, 213] on select "Choose an option... Pending Applied Excluded (Questions) Excluded (Expired) Exc…" at bounding box center [623, 223] width 111 height 21
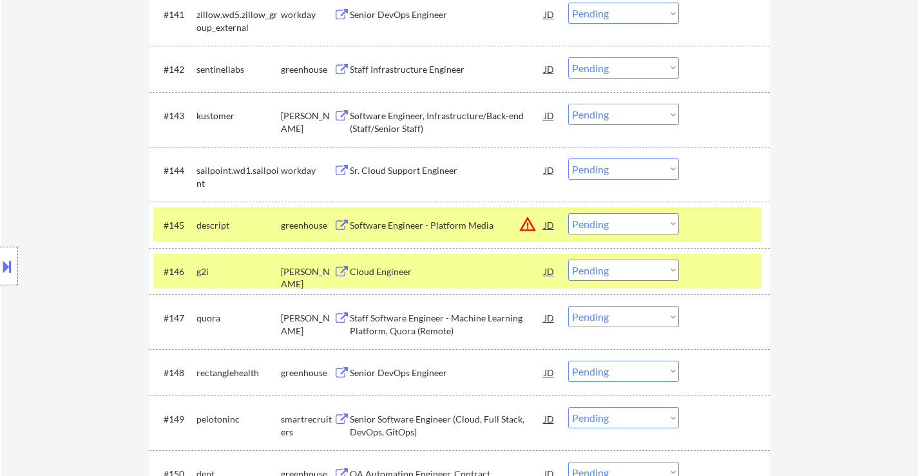
click at [411, 267] on div "Cloud Engineer" at bounding box center [447, 271] width 195 height 13
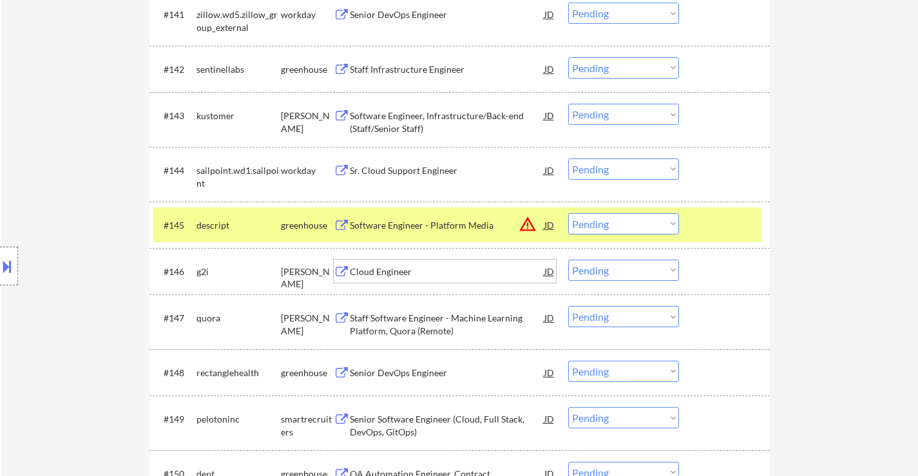
click at [616, 227] on select "Choose an option... Pending Applied Excluded (Questions) Excluded (Expired) Exc…" at bounding box center [623, 223] width 111 height 21
click at [568, 213] on select "Choose an option... Pending Applied Excluded (Questions) Excluded (Expired) Exc…" at bounding box center [623, 223] width 111 height 21
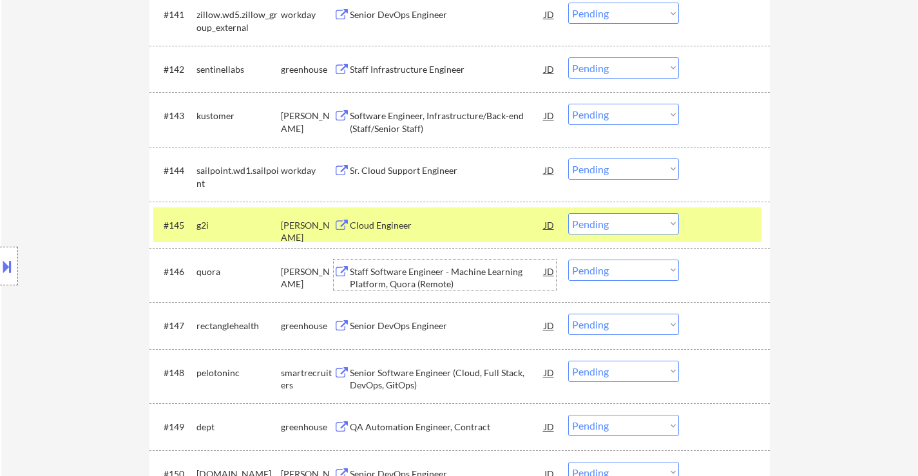
click at [445, 280] on div "Staff Software Engineer - Machine Learning Platform, Quora (Remote)" at bounding box center [447, 277] width 195 height 25
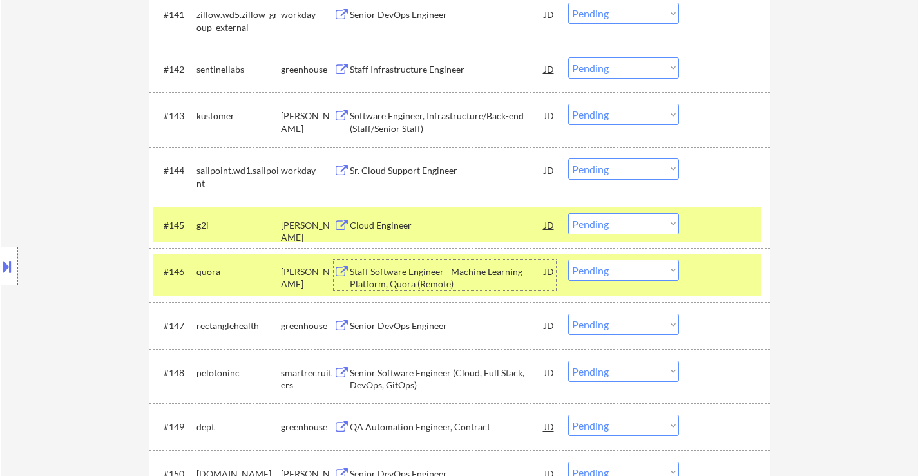
click at [594, 222] on select "Choose an option... Pending Applied Excluded (Questions) Excluded (Expired) Exc…" at bounding box center [623, 223] width 111 height 21
click at [568, 213] on select "Choose an option... Pending Applied Excluded (Questions) Excluded (Expired) Exc…" at bounding box center [623, 223] width 111 height 21
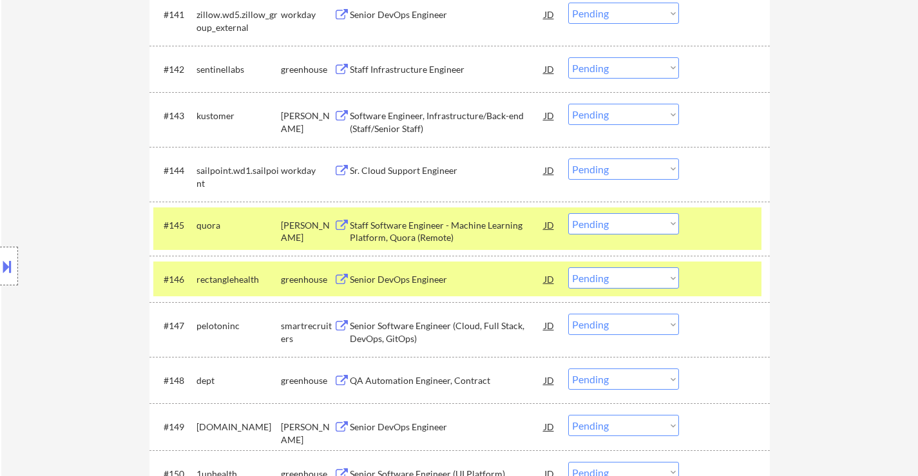
click at [407, 273] on div "Senior DevOps Engineer" at bounding box center [447, 278] width 195 height 23
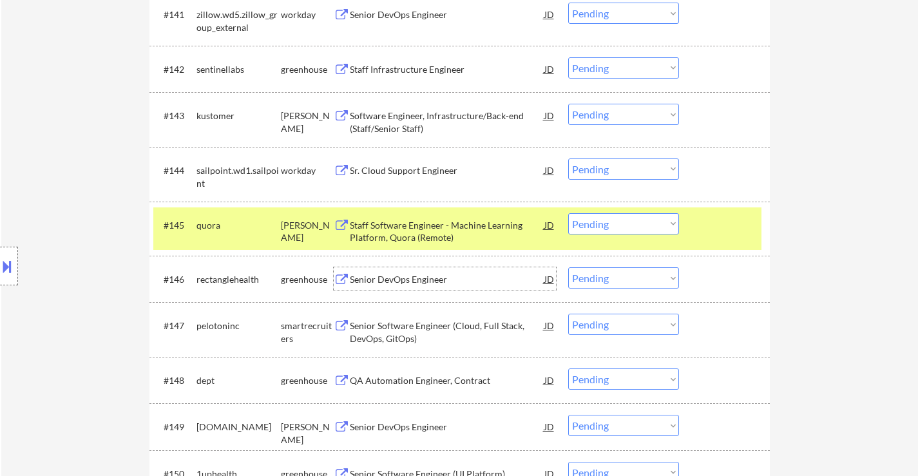
click at [628, 228] on select "Choose an option... Pending Applied Excluded (Questions) Excluded (Expired) Exc…" at bounding box center [623, 223] width 111 height 21
click at [568, 213] on select "Choose an option... Pending Applied Excluded (Questions) Excluded (Expired) Exc…" at bounding box center [623, 223] width 111 height 21
select select ""pending""
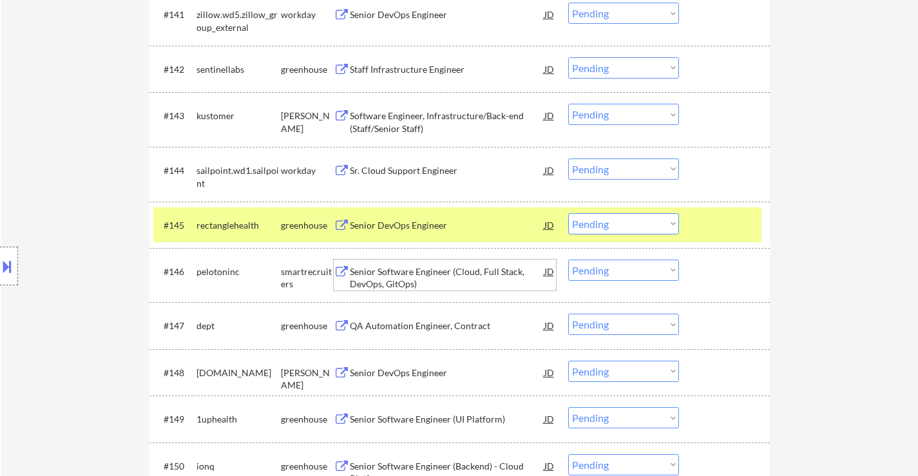
click at [430, 282] on div "Senior Software Engineer (Cloud, Full Stack, DevOps, GitOps)" at bounding box center [447, 277] width 195 height 25
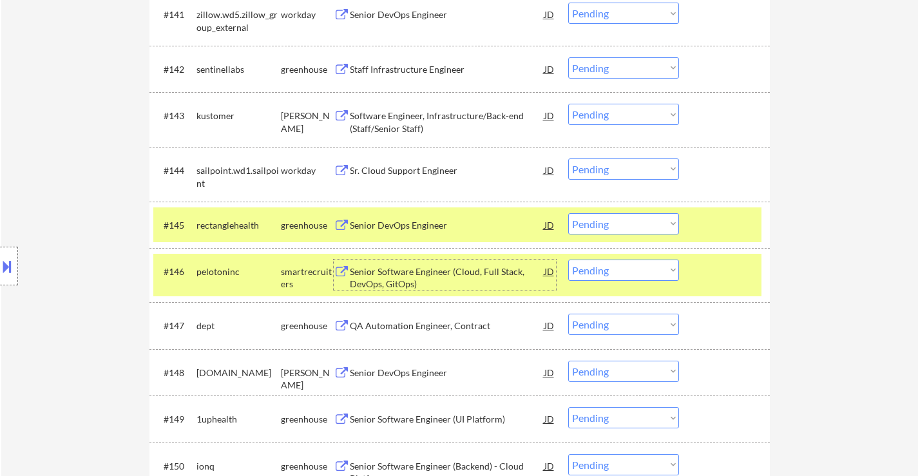
click at [593, 268] on select "Choose an option... Pending Applied Excluded (Questions) Excluded (Expired) Exc…" at bounding box center [623, 270] width 111 height 21
click at [568, 260] on select "Choose an option... Pending Applied Excluded (Questions) Excluded (Expired) Exc…" at bounding box center [623, 270] width 111 height 21
select select ""pending""
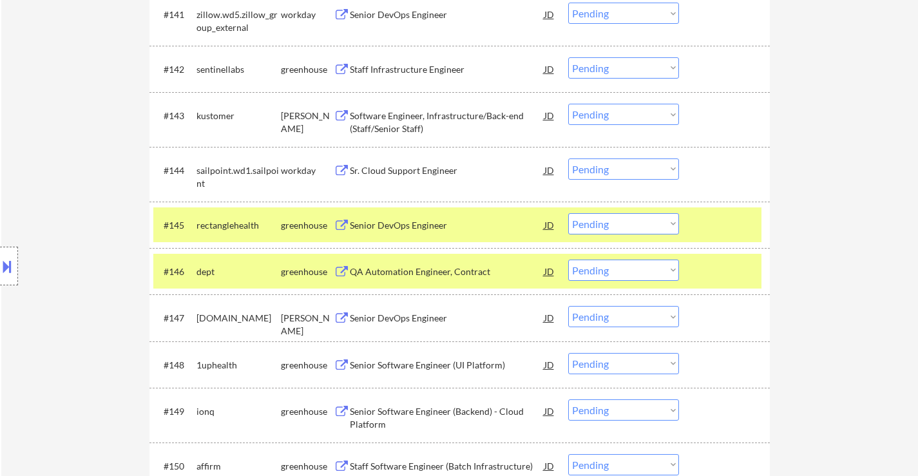
click at [716, 274] on div at bounding box center [726, 271] width 57 height 23
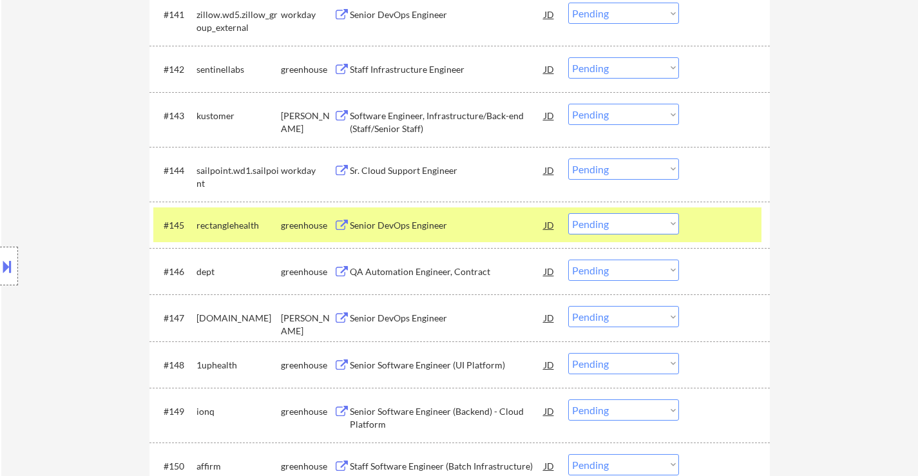
click at [416, 265] on div "QA Automation Engineer, Contract" at bounding box center [447, 271] width 195 height 13
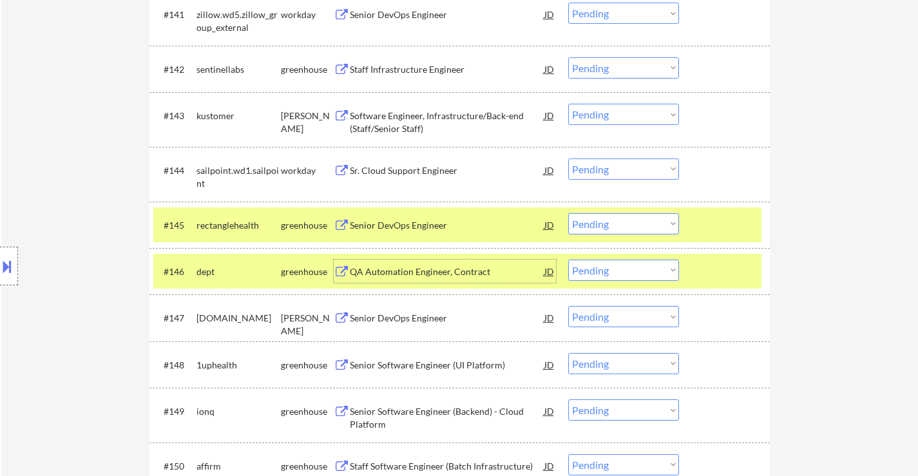
click at [624, 220] on select "Choose an option... Pending Applied Excluded (Questions) Excluded (Expired) Exc…" at bounding box center [623, 223] width 111 height 21
click at [568, 213] on select "Choose an option... Pending Applied Excluded (Questions) Excluded (Expired) Exc…" at bounding box center [623, 223] width 111 height 21
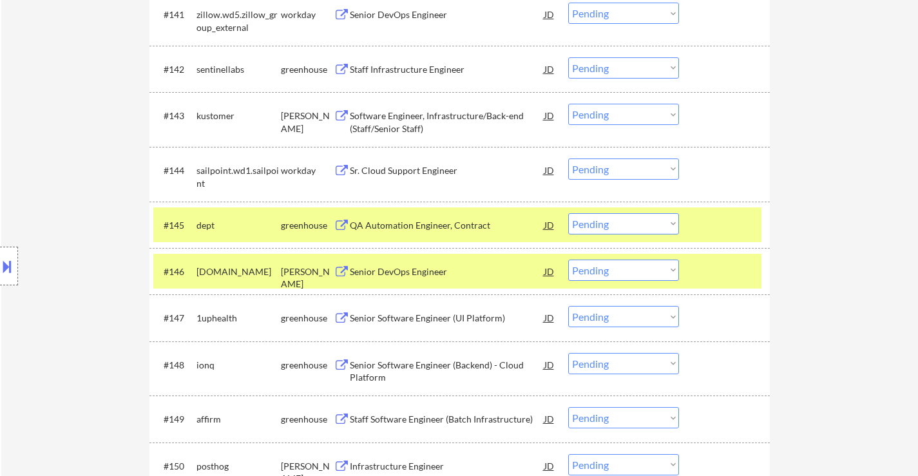
click at [729, 269] on div at bounding box center [726, 271] width 57 height 23
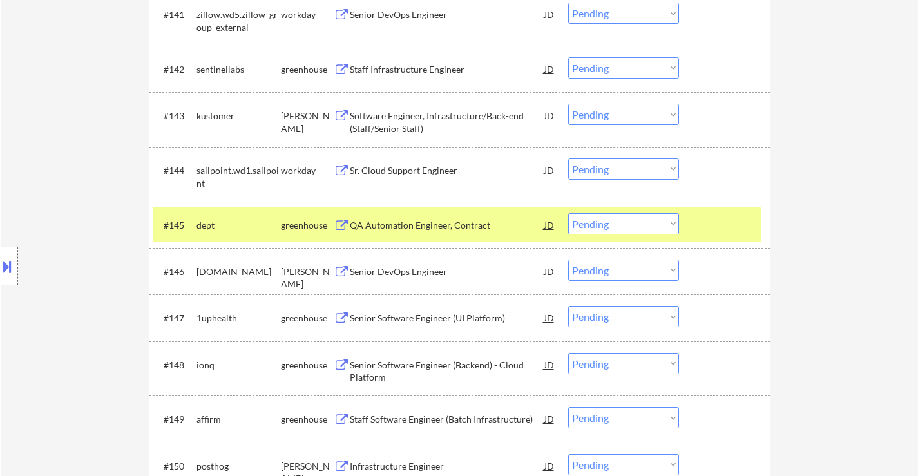
click at [425, 265] on div "Senior DevOps Engineer" at bounding box center [447, 271] width 195 height 13
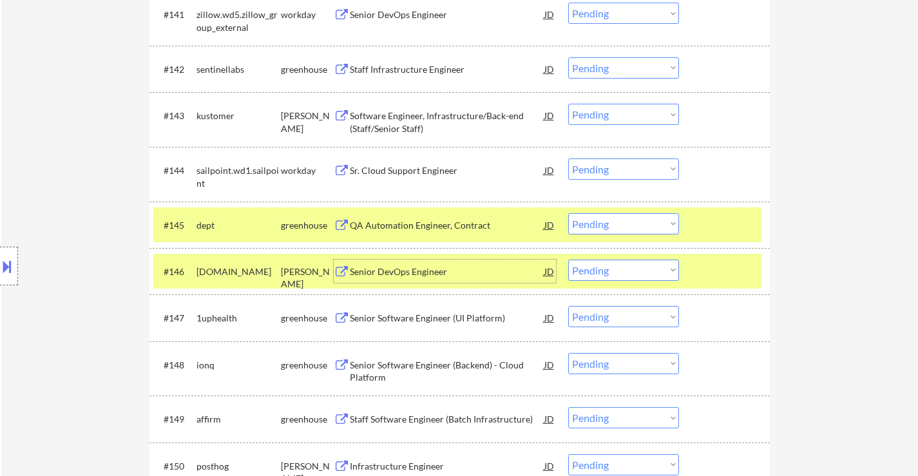
click at [646, 228] on select "Choose an option... Pending Applied Excluded (Questions) Excluded (Expired) Exc…" at bounding box center [623, 223] width 111 height 21
click at [568, 213] on select "Choose an option... Pending Applied Excluded (Questions) Excluded (Expired) Exc…" at bounding box center [623, 223] width 111 height 21
select select ""pending""
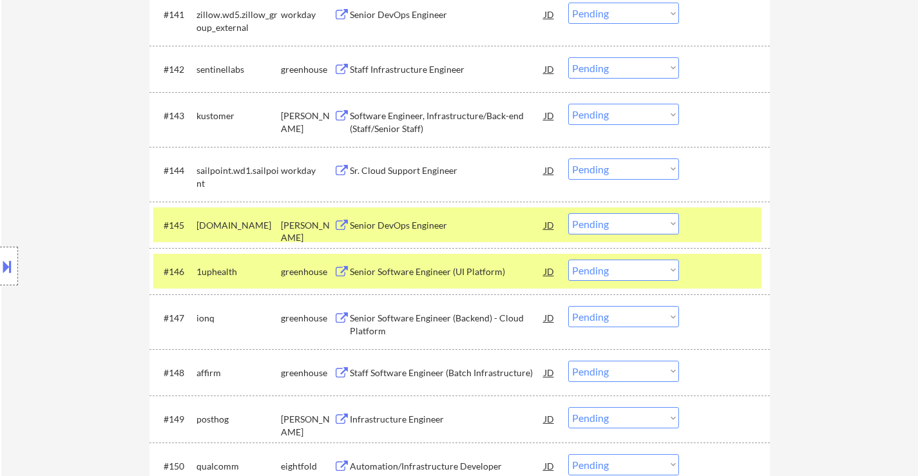
click at [728, 273] on div at bounding box center [726, 271] width 57 height 23
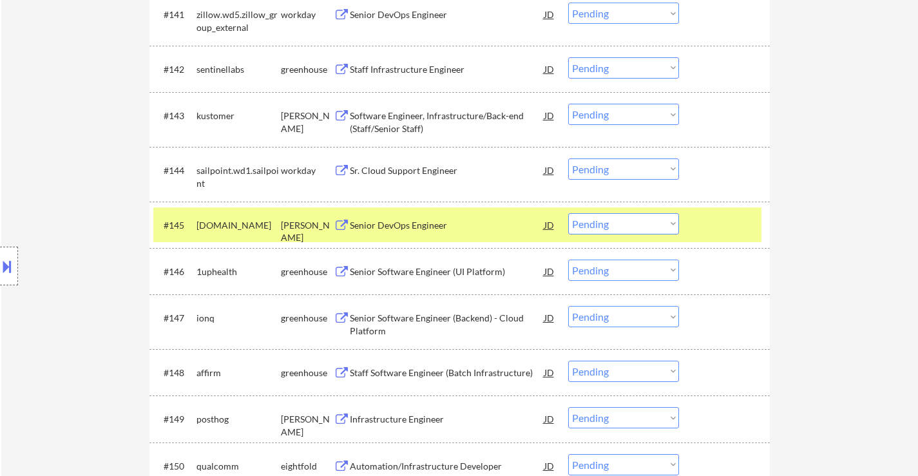
click at [459, 271] on div "Senior Software Engineer (UI Platform)" at bounding box center [447, 271] width 195 height 13
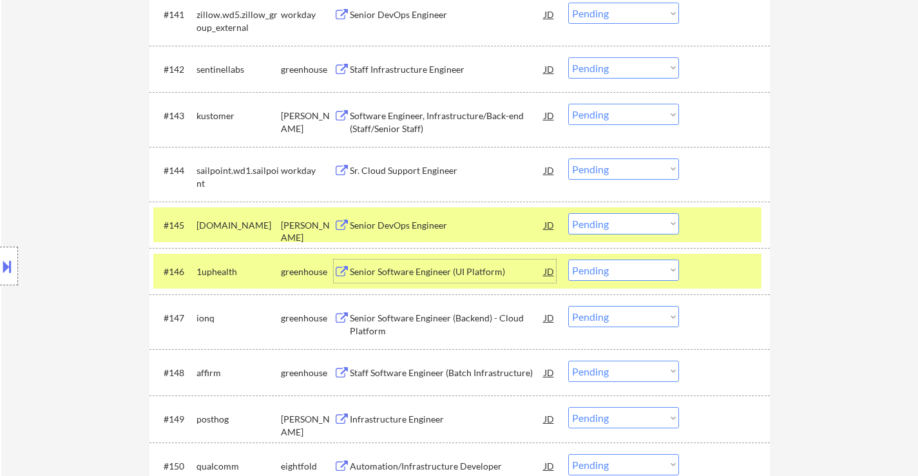
click at [633, 273] on select "Choose an option... Pending Applied Excluded (Questions) Excluded (Expired) Exc…" at bounding box center [623, 270] width 111 height 21
click at [568, 260] on select "Choose an option... Pending Applied Excluded (Questions) Excluded (Expired) Exc…" at bounding box center [623, 270] width 111 height 21
select select ""pending""
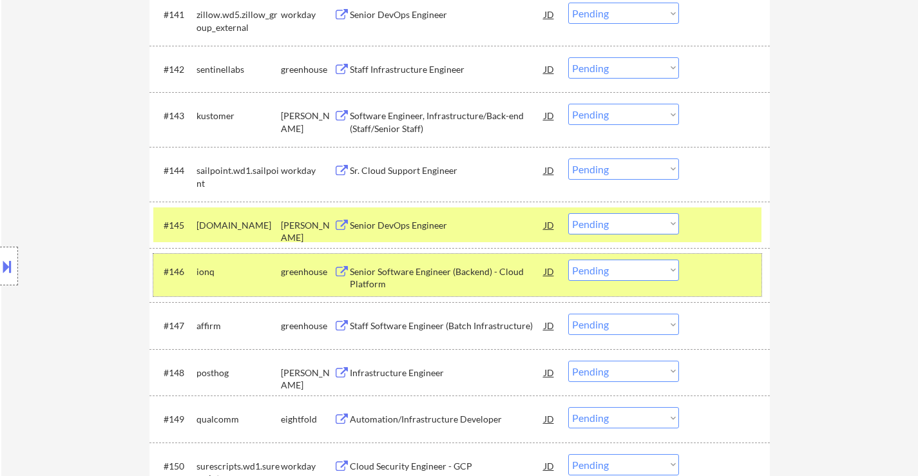
click at [722, 282] on div at bounding box center [726, 271] width 57 height 23
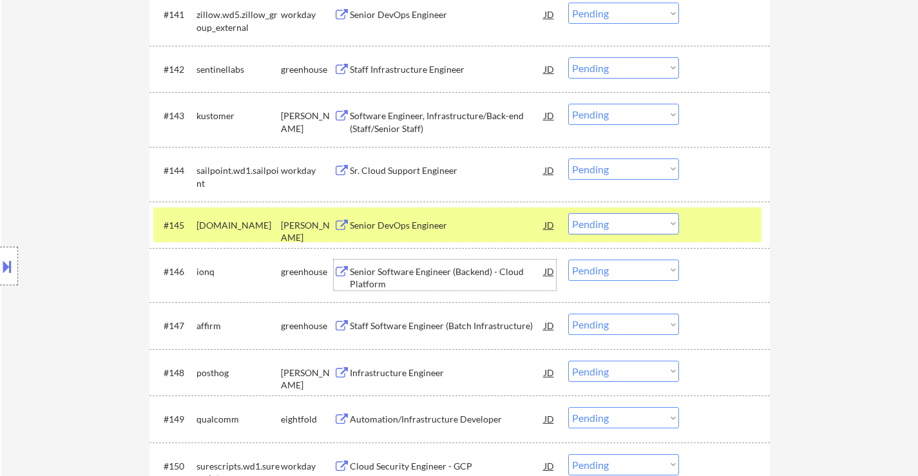
click at [475, 280] on div "Senior Software Engineer (Backend) - Cloud Platform" at bounding box center [447, 277] width 195 height 25
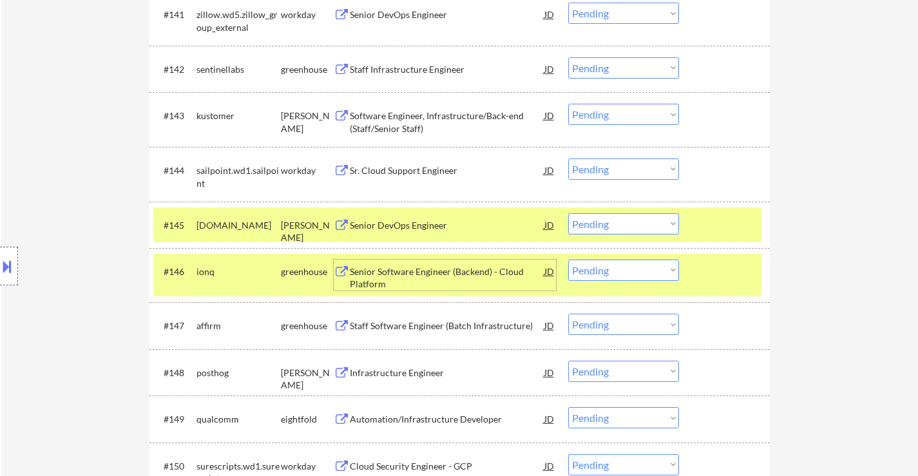
click at [599, 223] on select "Choose an option... Pending Applied Excluded (Questions) Excluded (Expired) Exc…" at bounding box center [623, 223] width 111 height 21
click at [568, 213] on select "Choose an option... Pending Applied Excluded (Questions) Excluded (Expired) Exc…" at bounding box center [623, 223] width 111 height 21
select select ""pending""
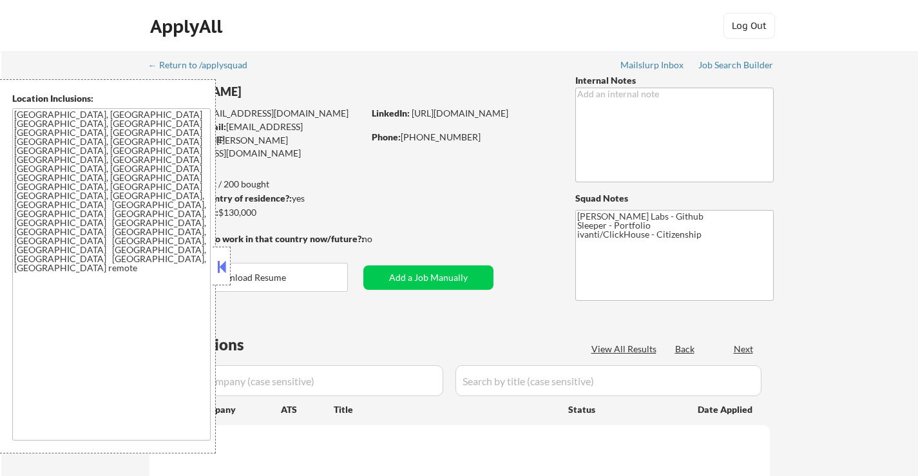
select select ""applied""
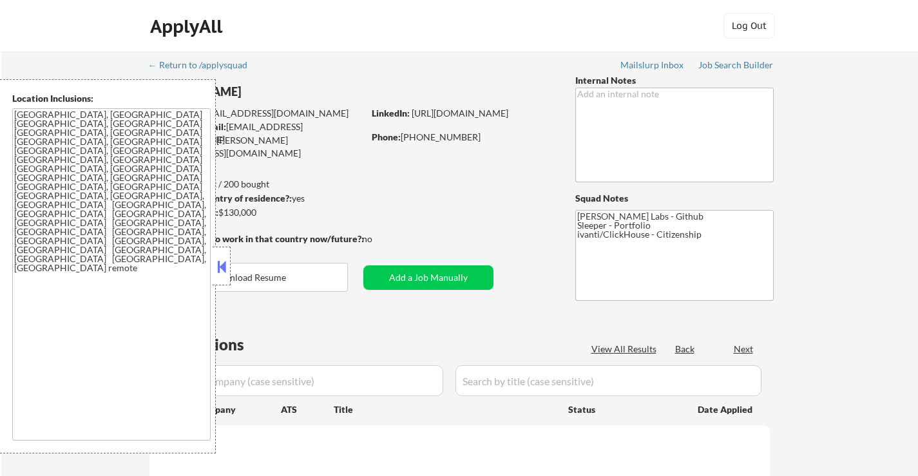
select select ""applied""
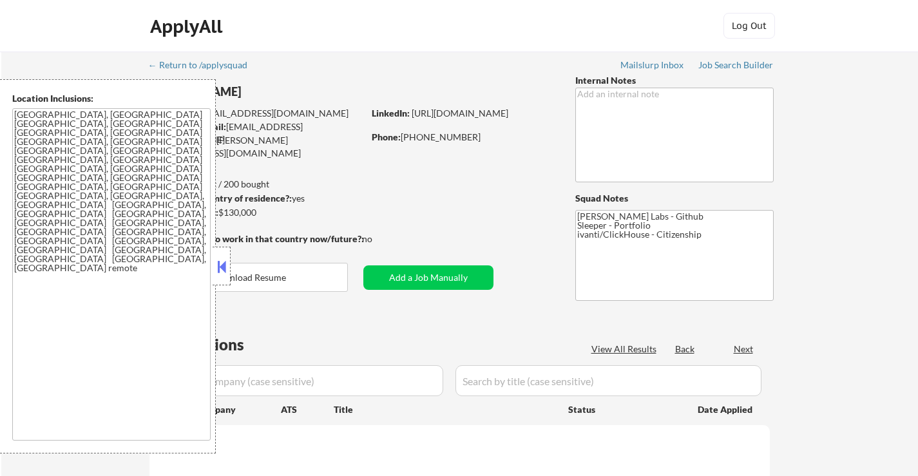
select select ""applied""
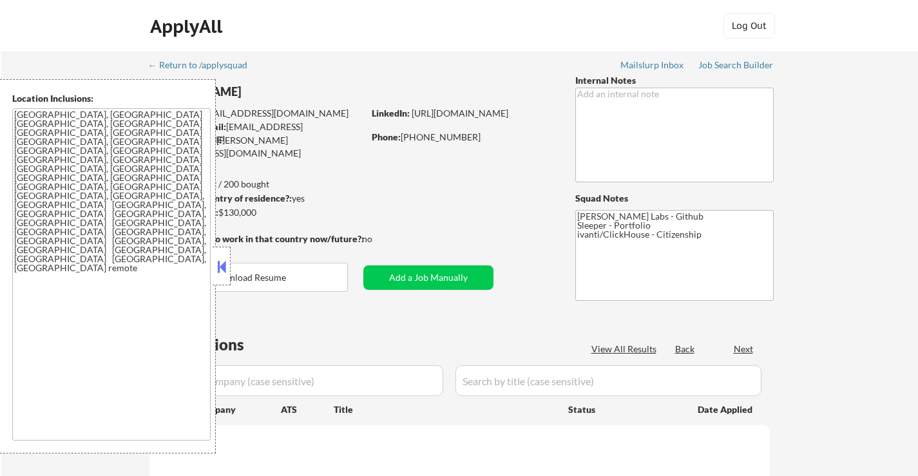
select select ""applied""
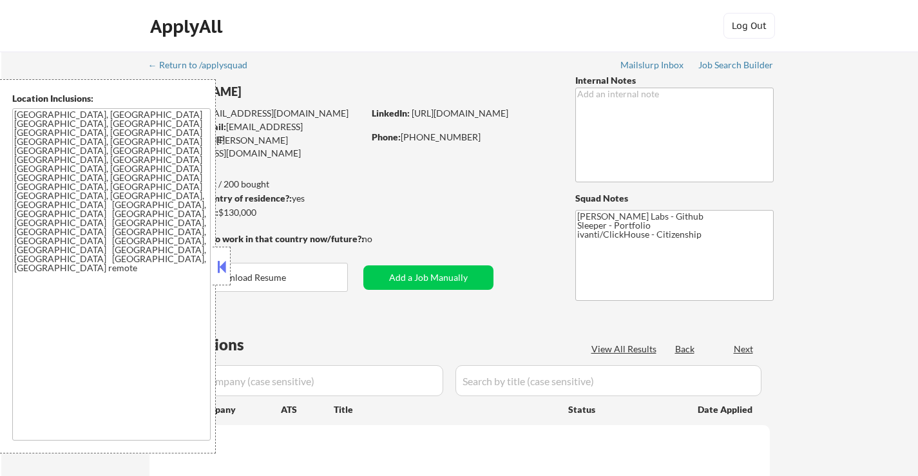
select select ""applied""
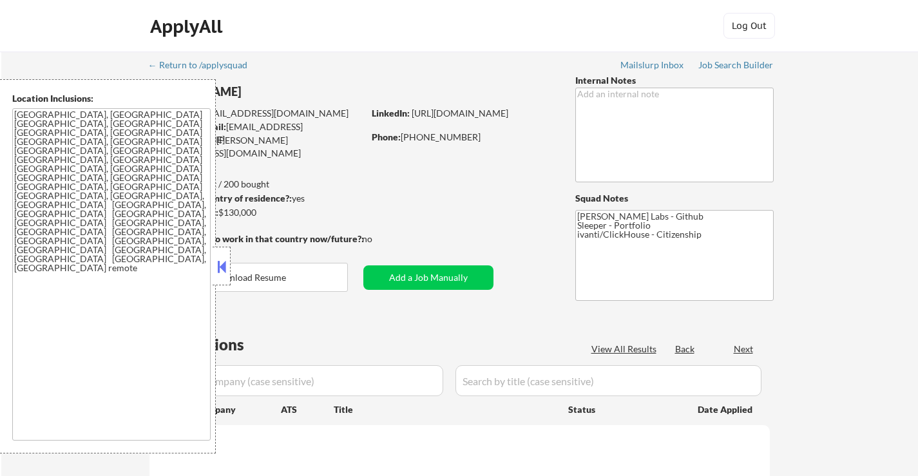
select select ""applied""
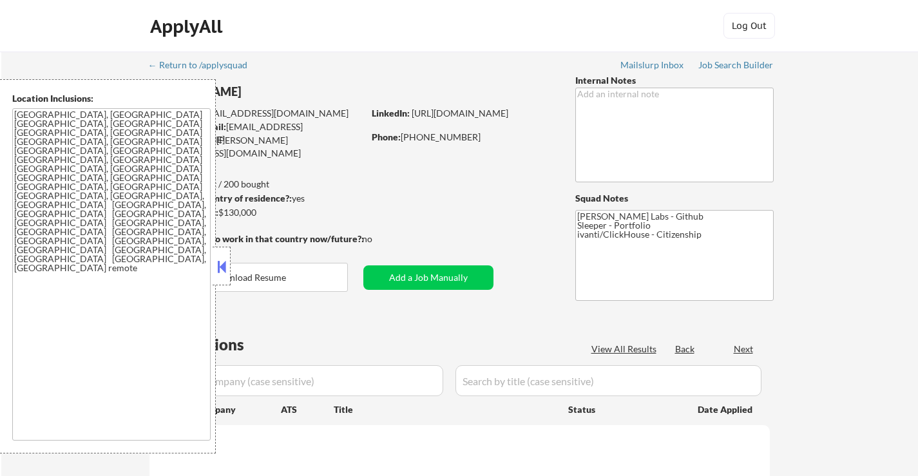
select select ""applied""
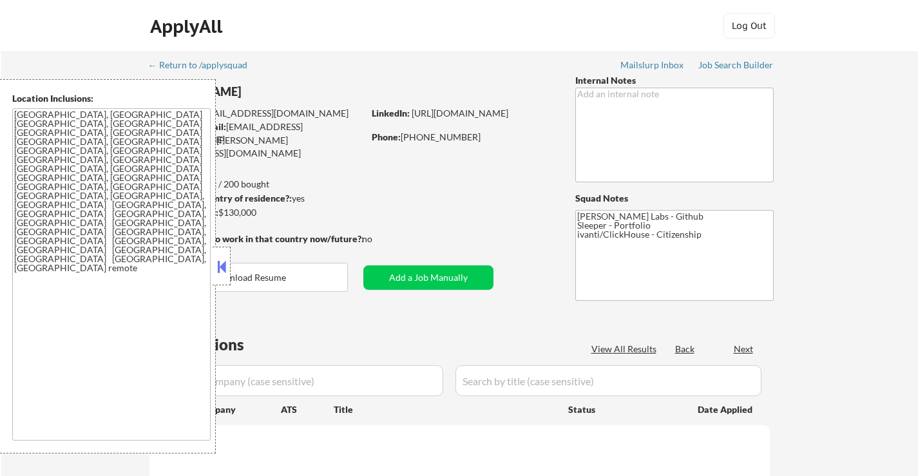
select select ""applied""
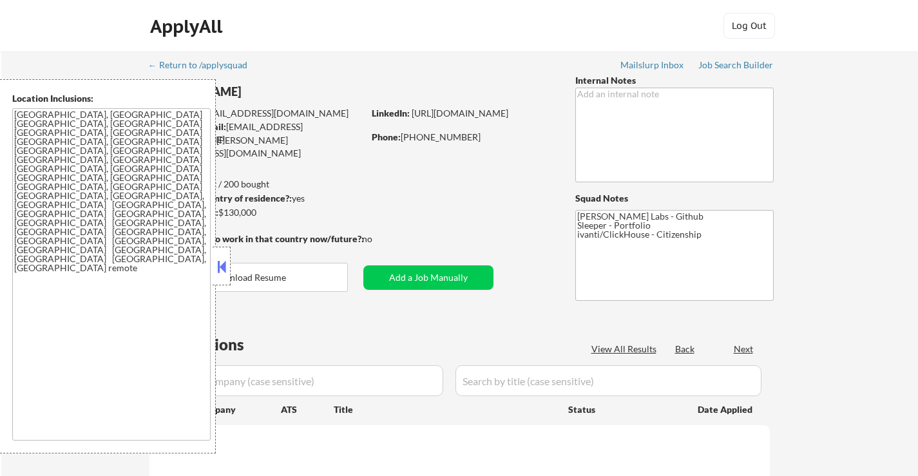
select select ""applied""
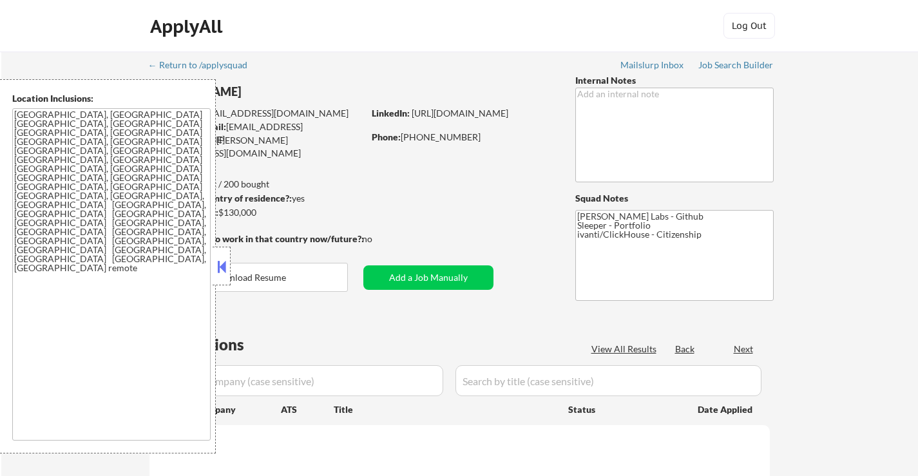
select select ""applied""
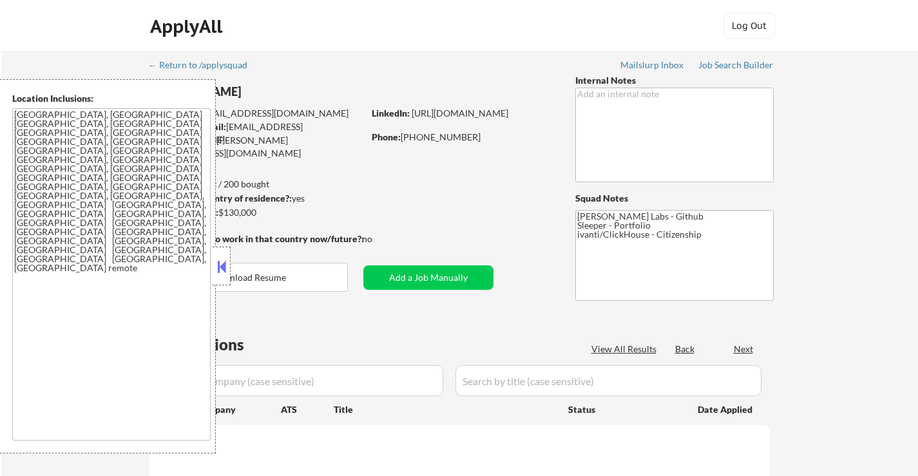
select select ""applied""
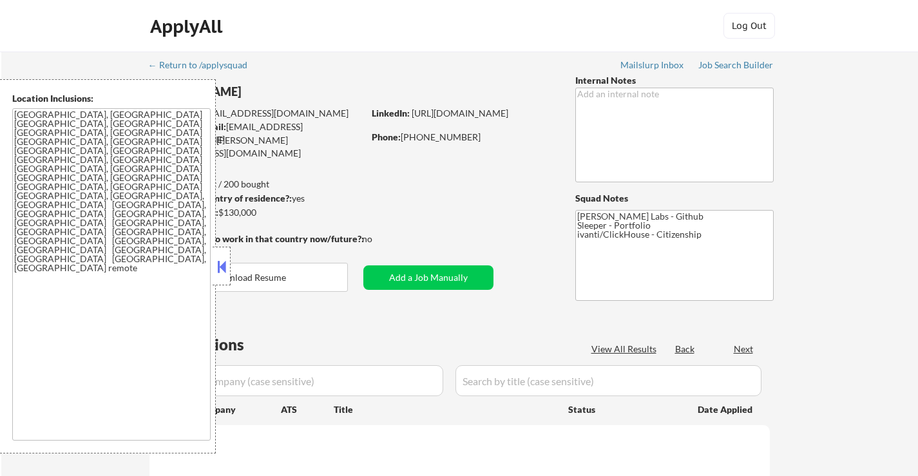
select select ""pending""
select select ""applied""
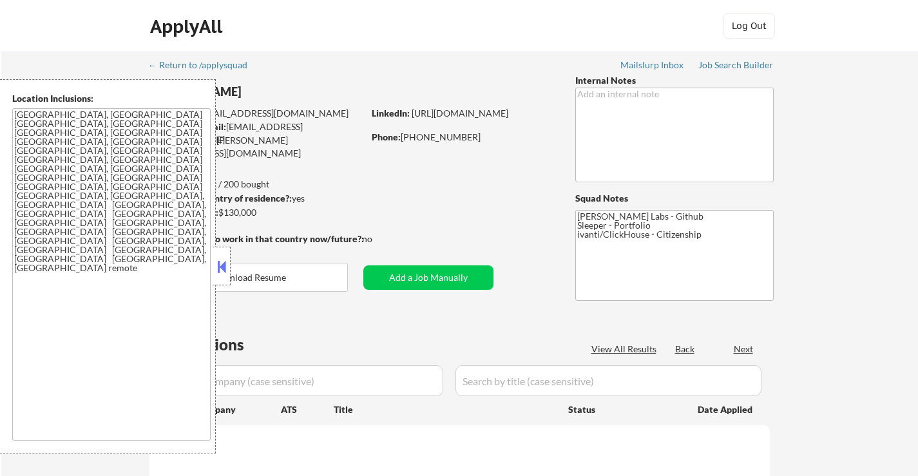
select select ""applied""
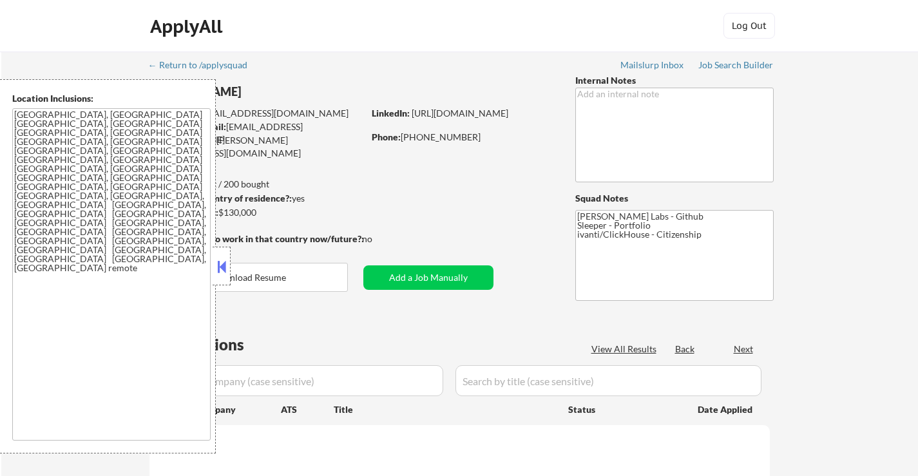
select select ""applied""
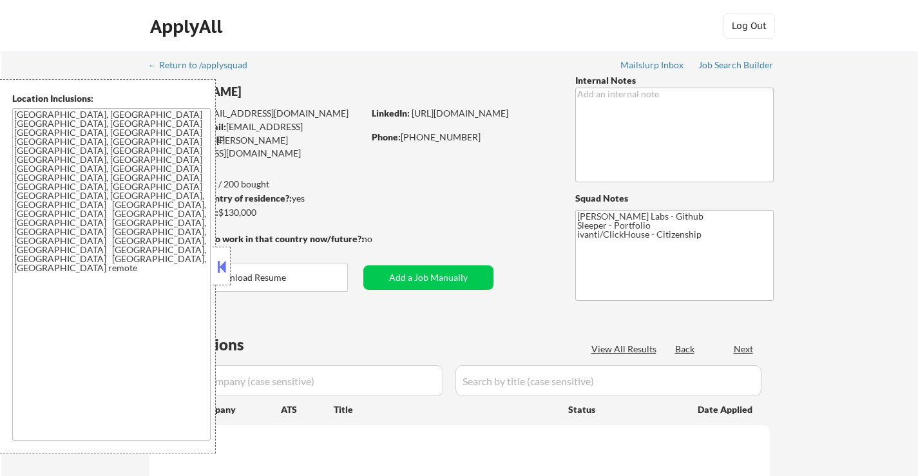
select select ""applied""
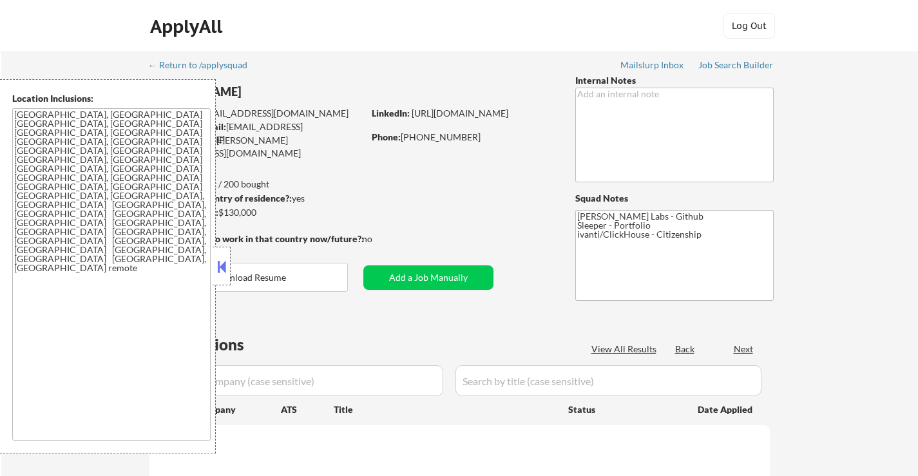
select select ""applied""
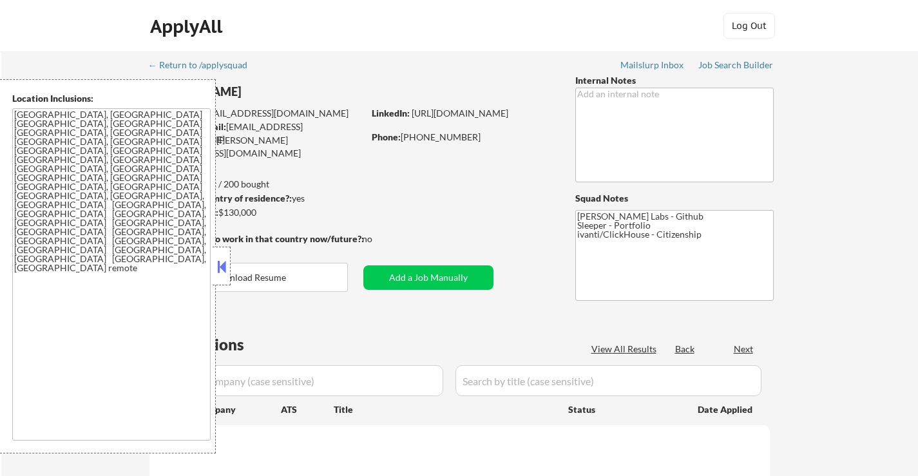
select select ""applied""
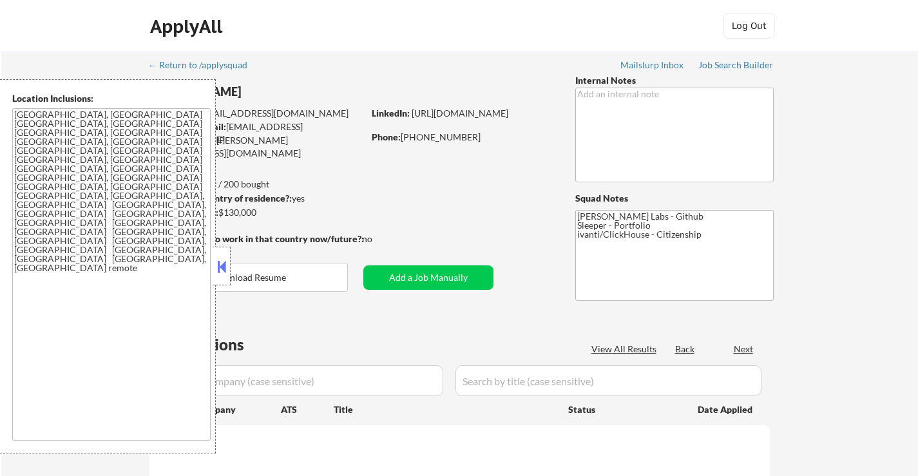
select select ""applied""
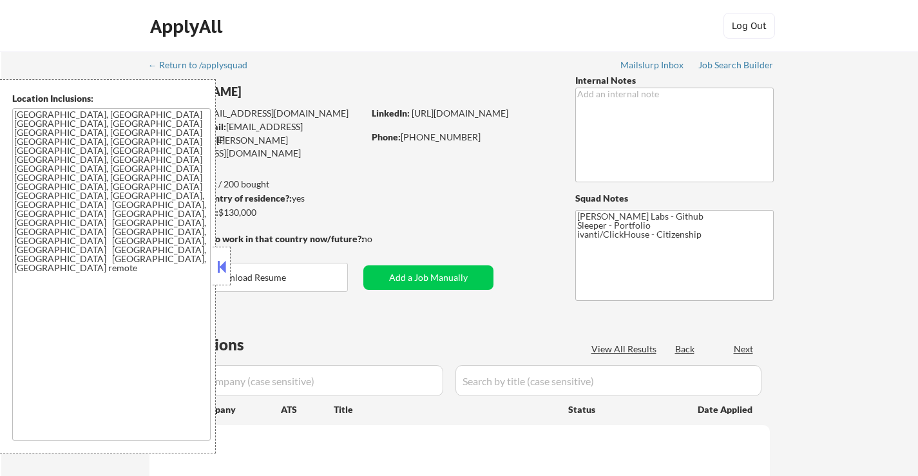
select select ""applied""
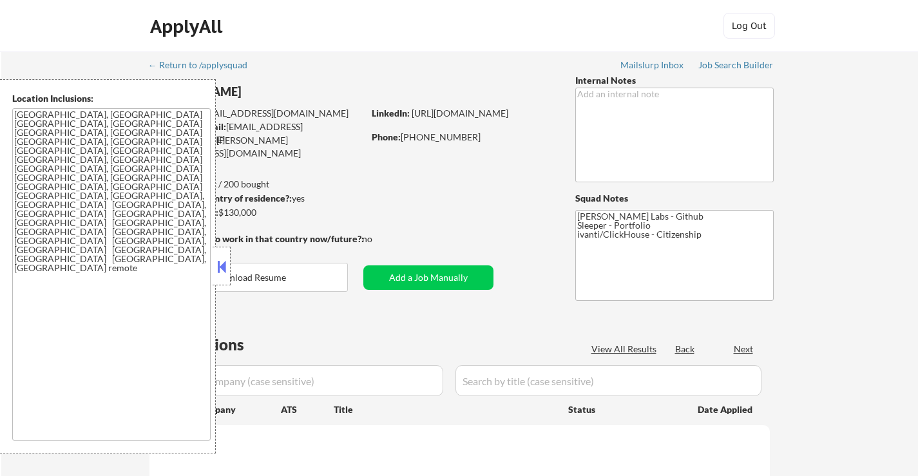
select select ""applied""
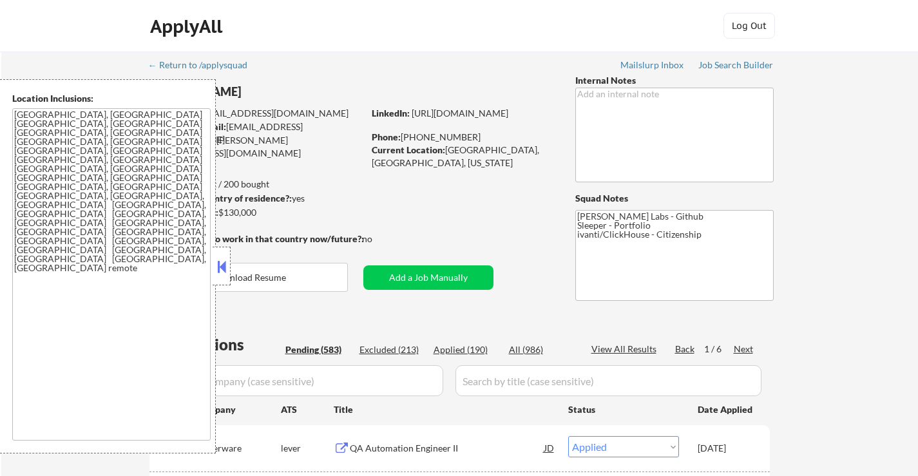
click at [218, 262] on button at bounding box center [222, 266] width 14 height 19
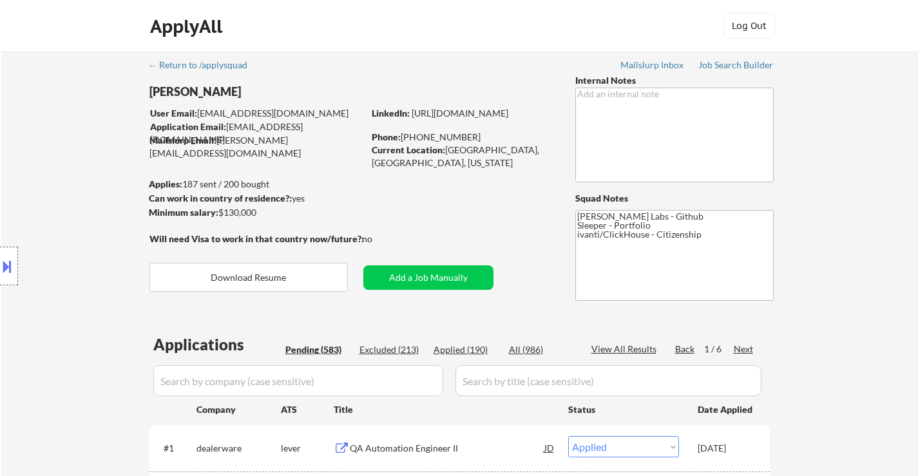
select select ""pending""
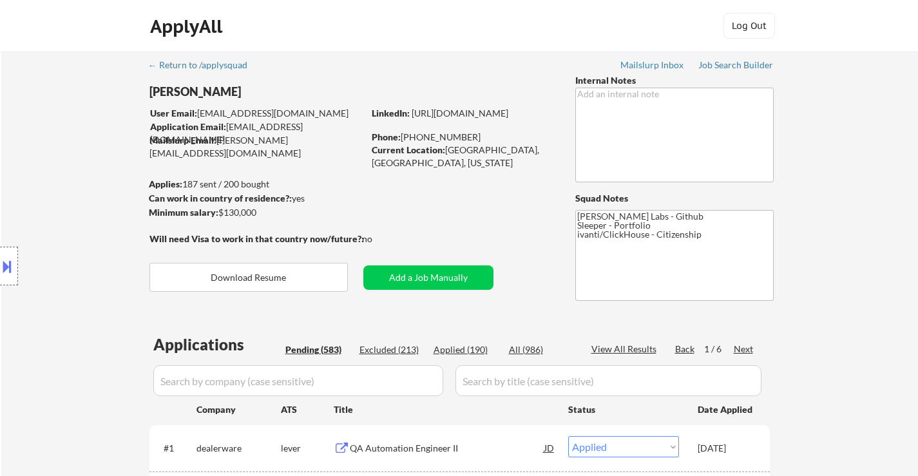
select select ""pending""
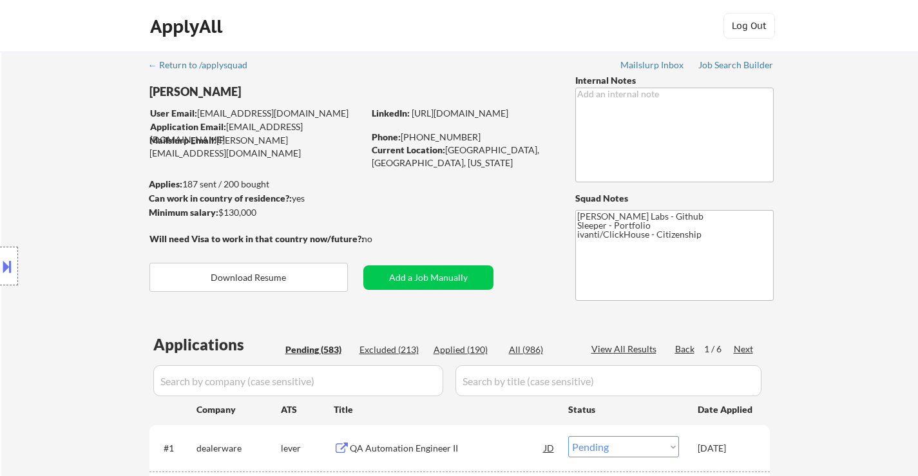
select select ""pending""
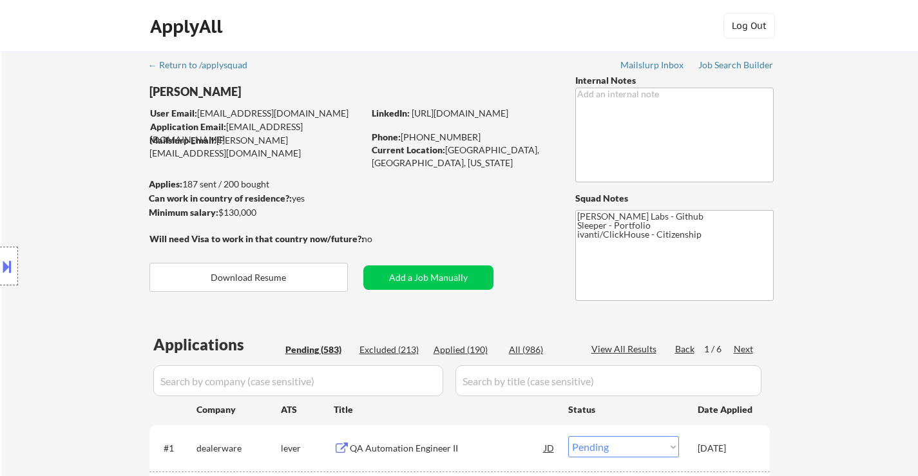
select select ""pending""
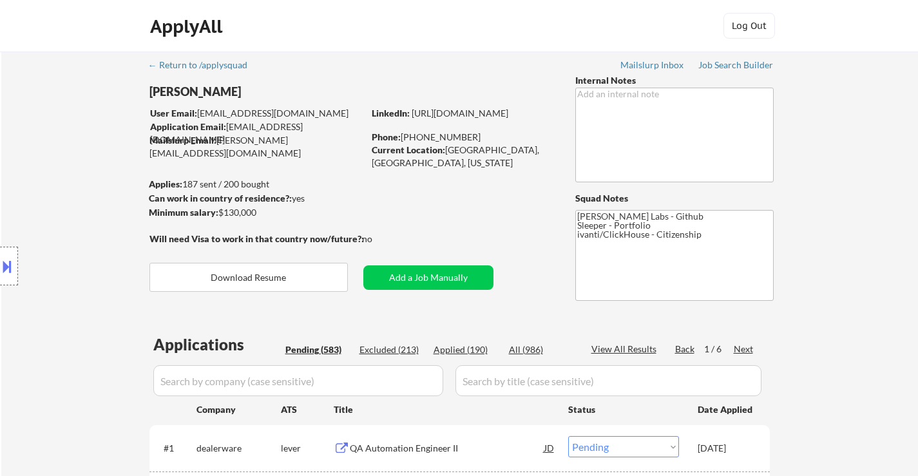
select select ""pending""
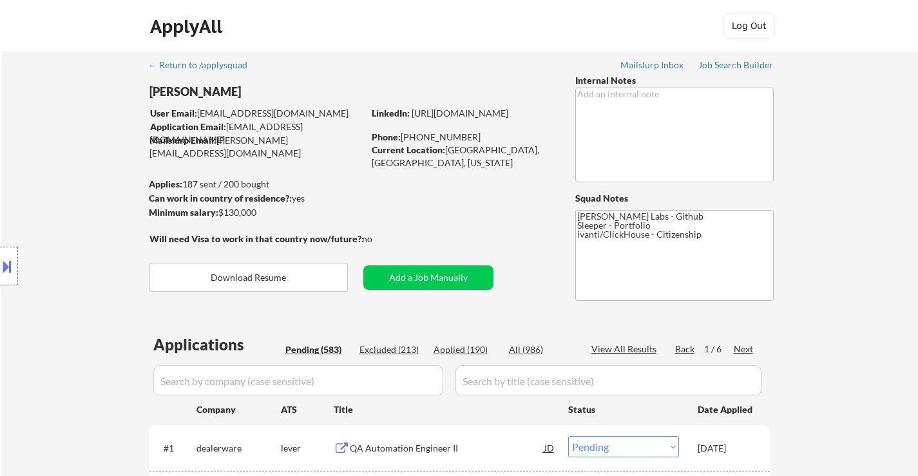
select select ""pending""
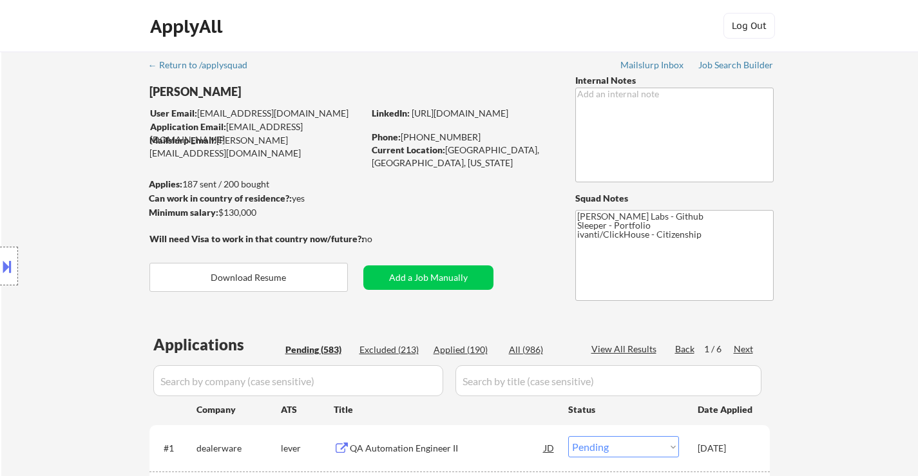
select select ""pending""
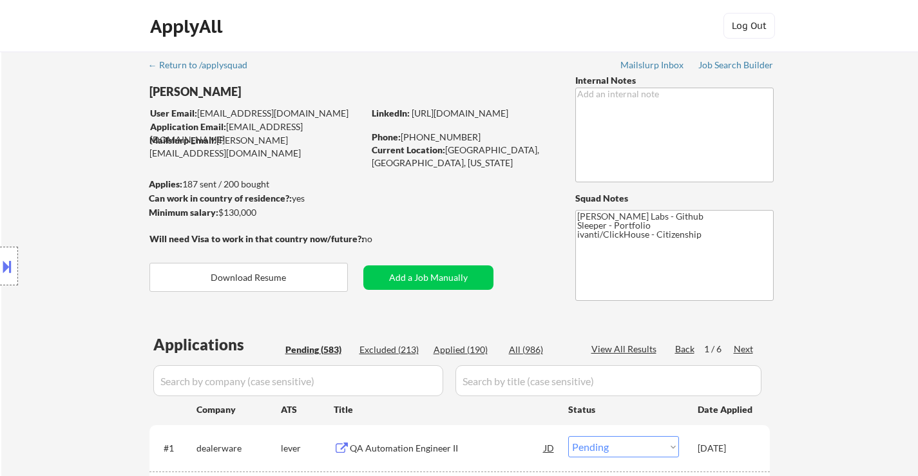
select select ""pending""
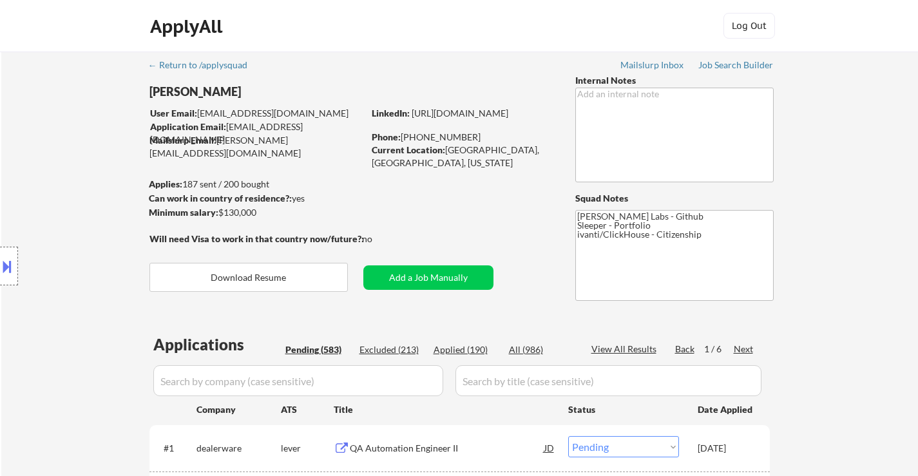
select select ""pending""
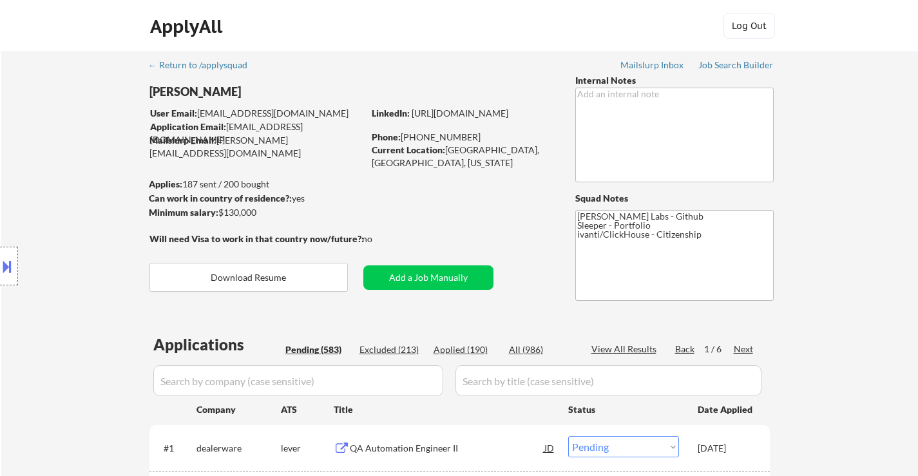
select select ""pending""
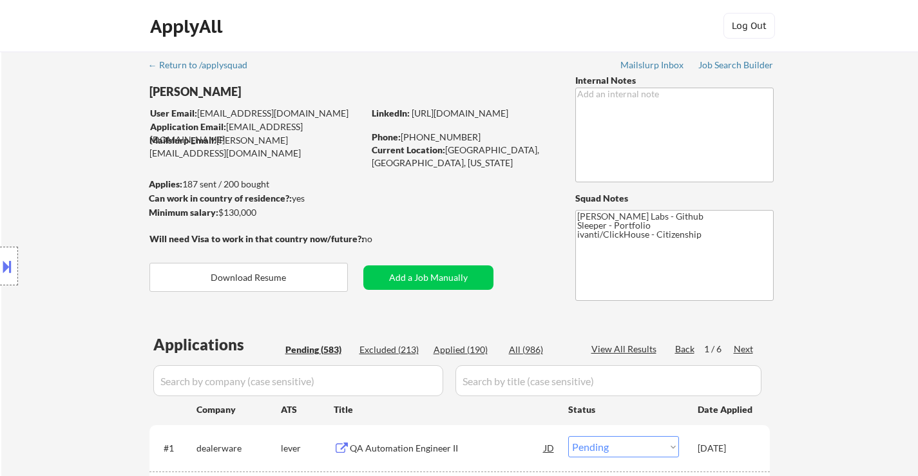
select select ""pending""
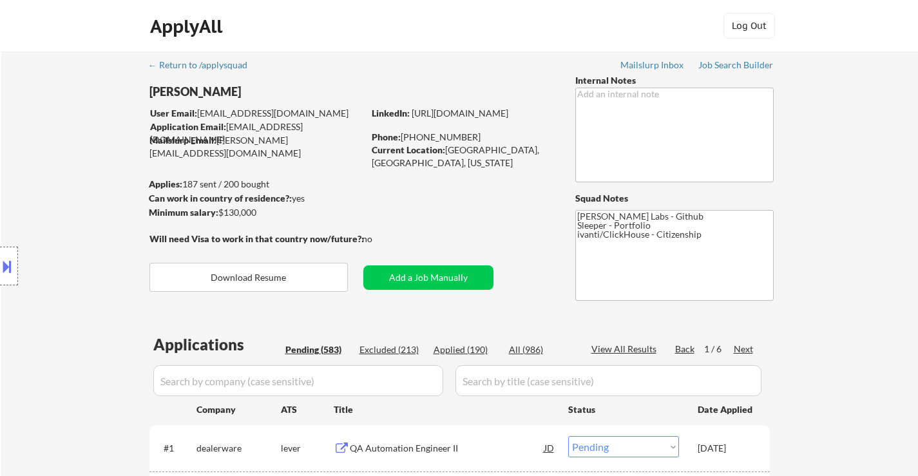
select select ""pending""
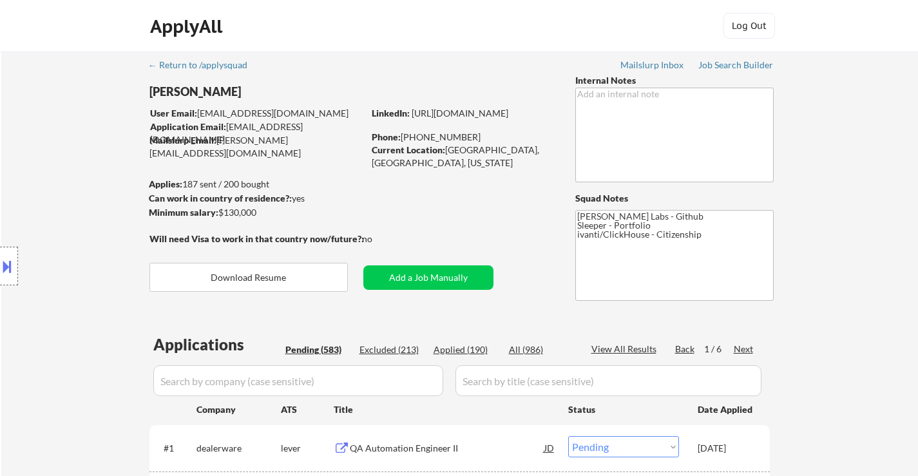
select select ""pending""
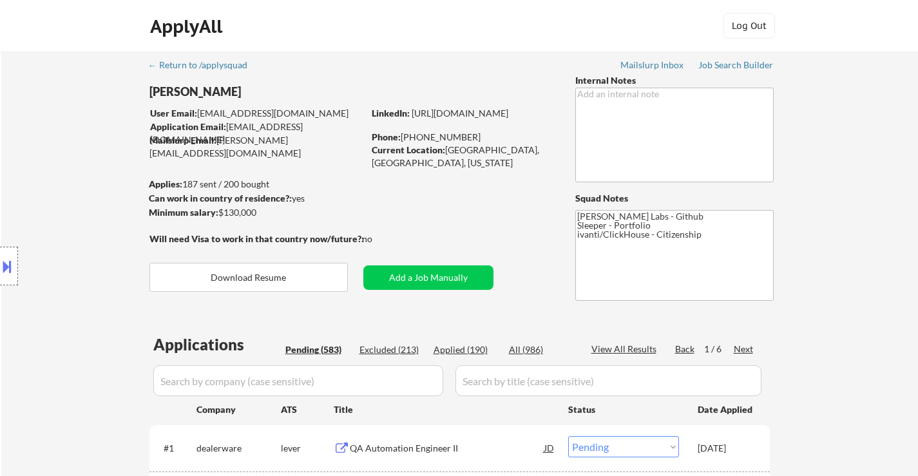
select select ""pending""
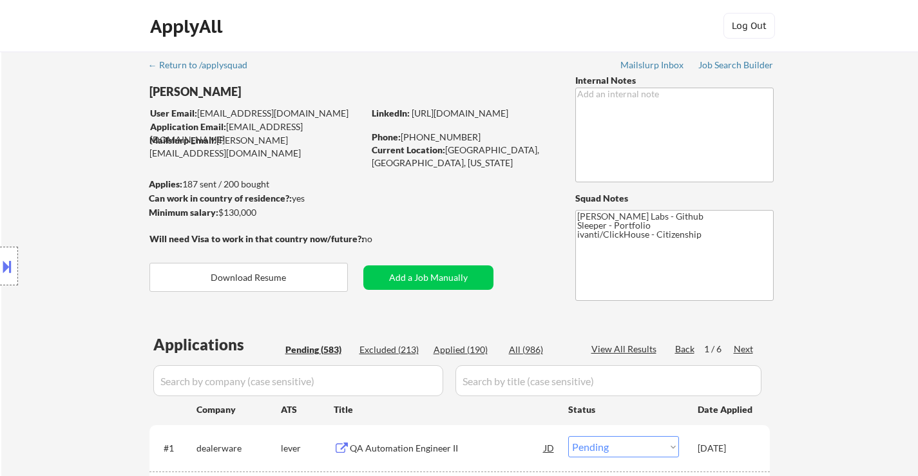
select select ""pending""
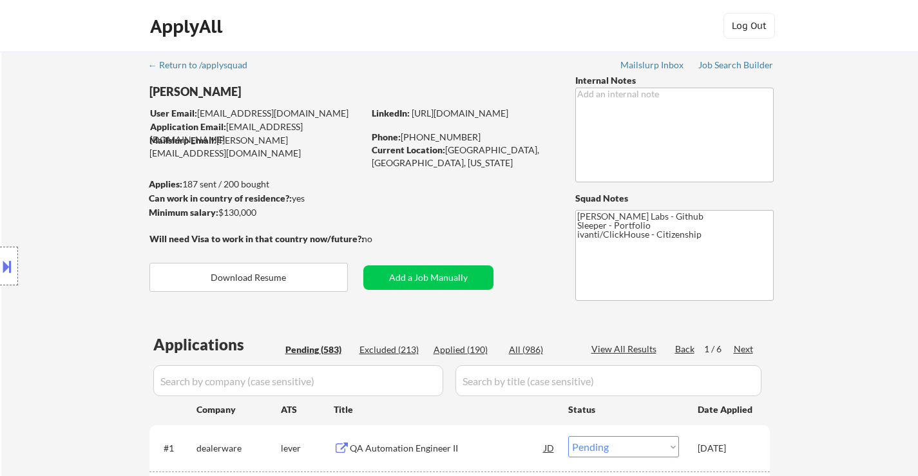
select select ""pending""
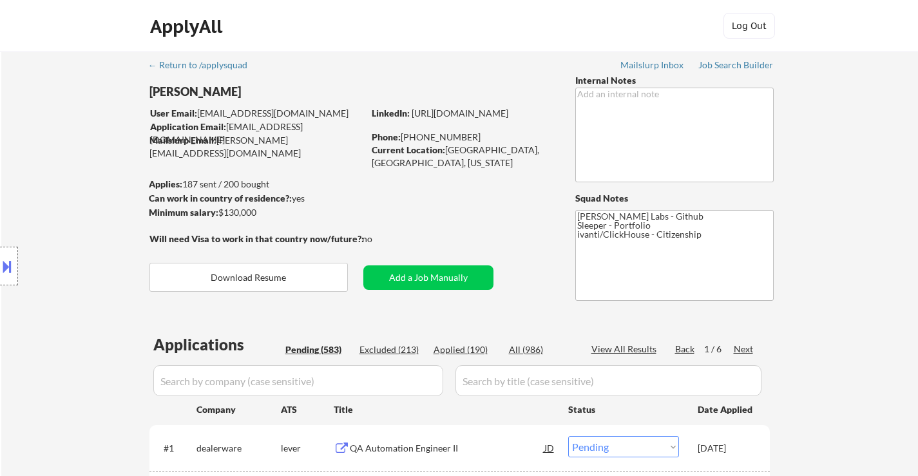
select select ""pending""
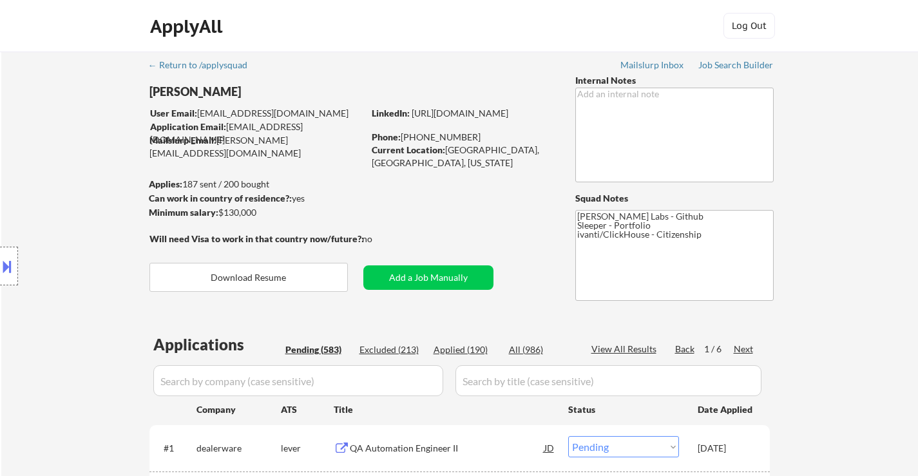
select select ""pending""
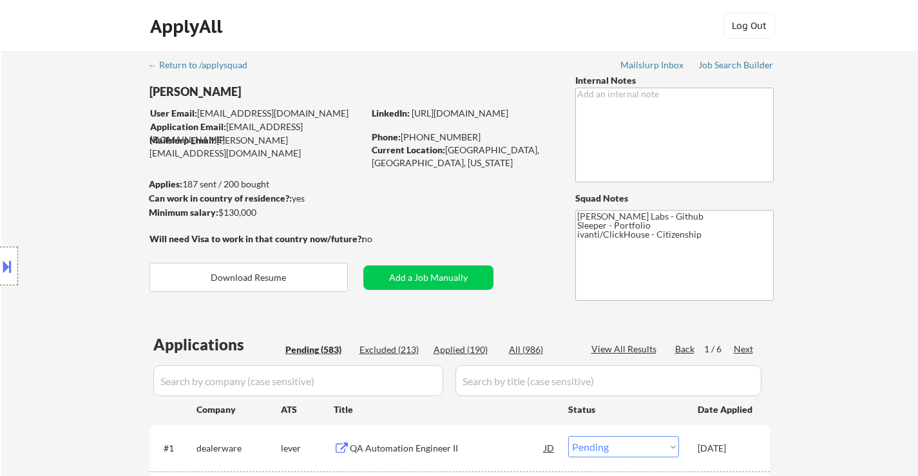
select select ""pending""
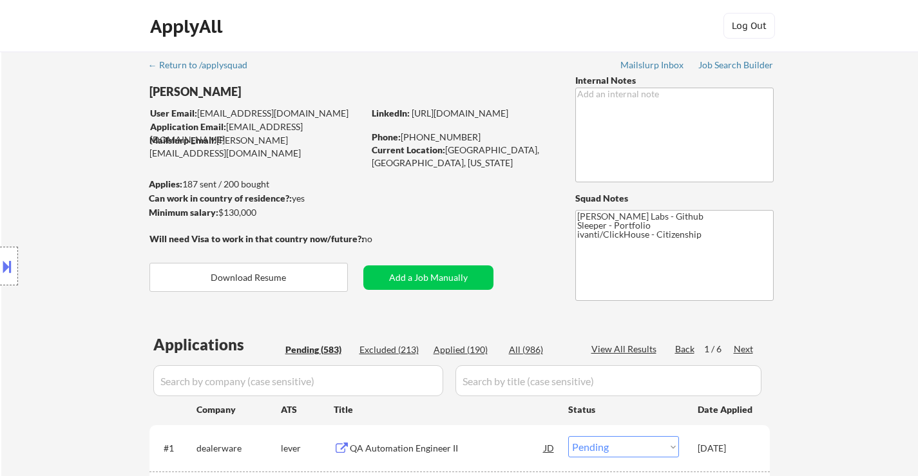
select select ""pending""
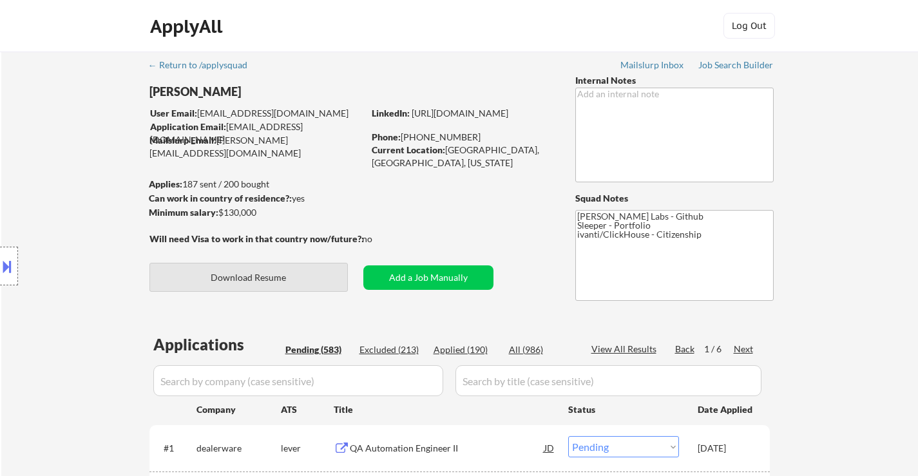
drag, startPoint x: 292, startPoint y: 272, endPoint x: 299, endPoint y: 270, distance: 6.7
click at [293, 271] on button "Download Resume" at bounding box center [248, 277] width 198 height 29
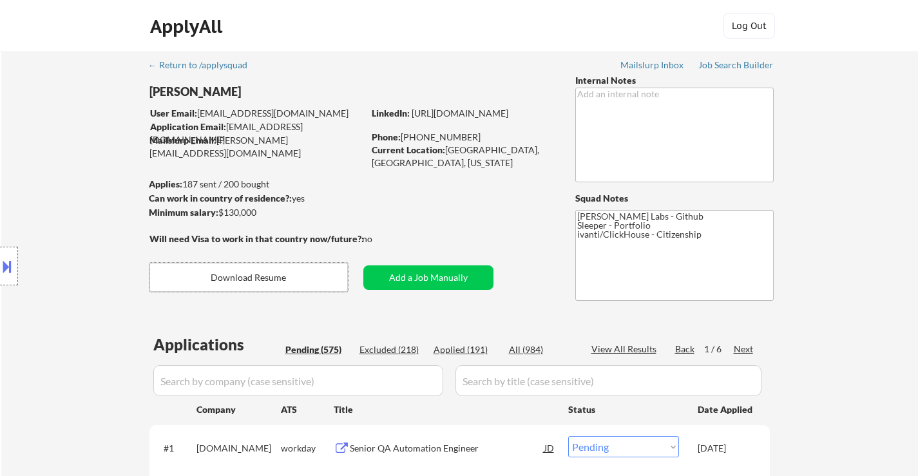
select select ""pending""
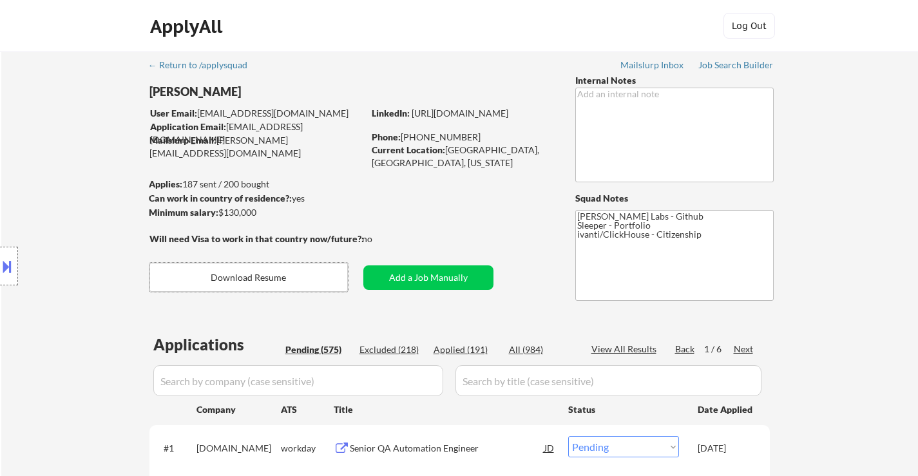
select select ""pending""
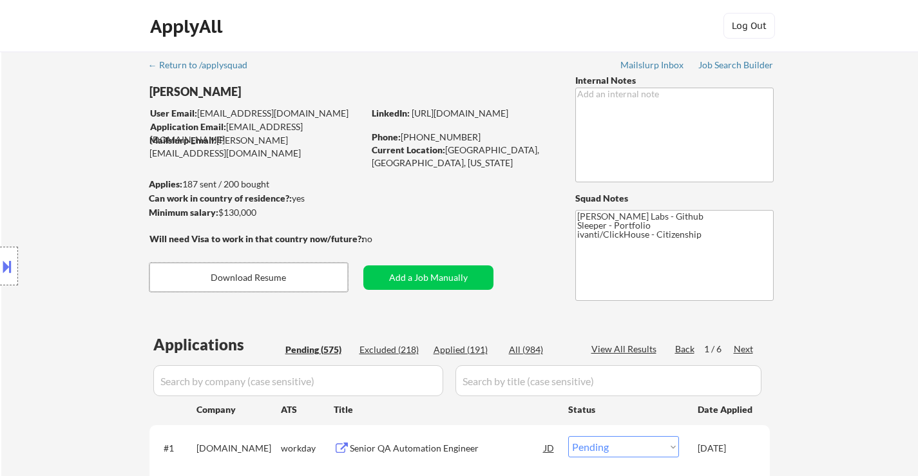
select select ""pending""
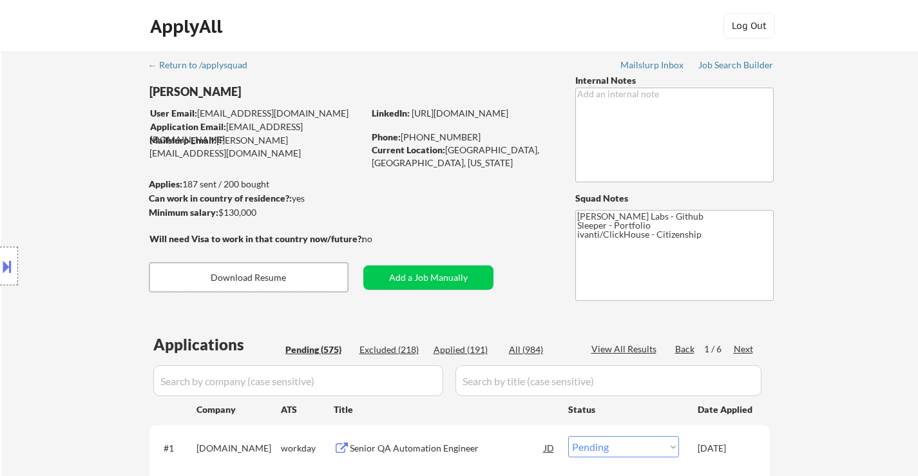
select select ""pending""
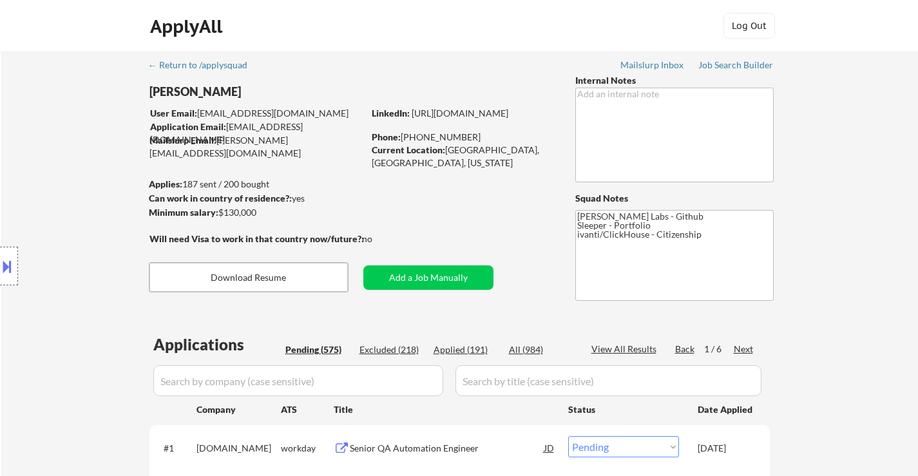
select select ""pending""
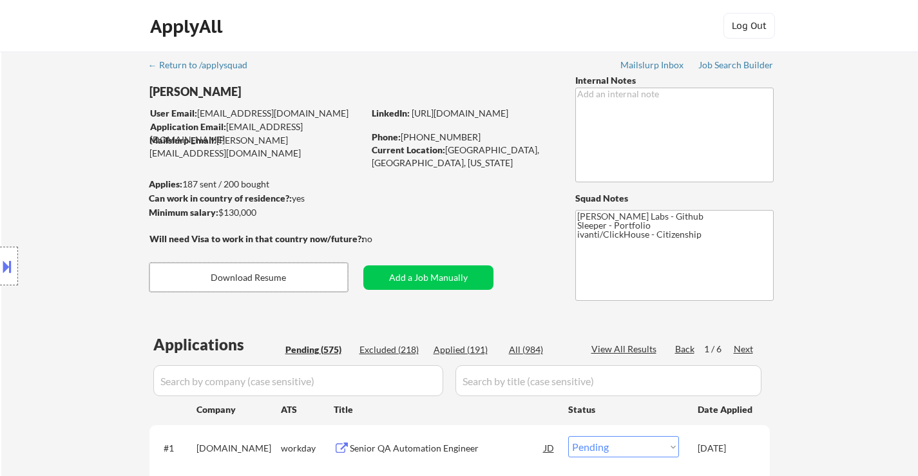
select select ""pending""
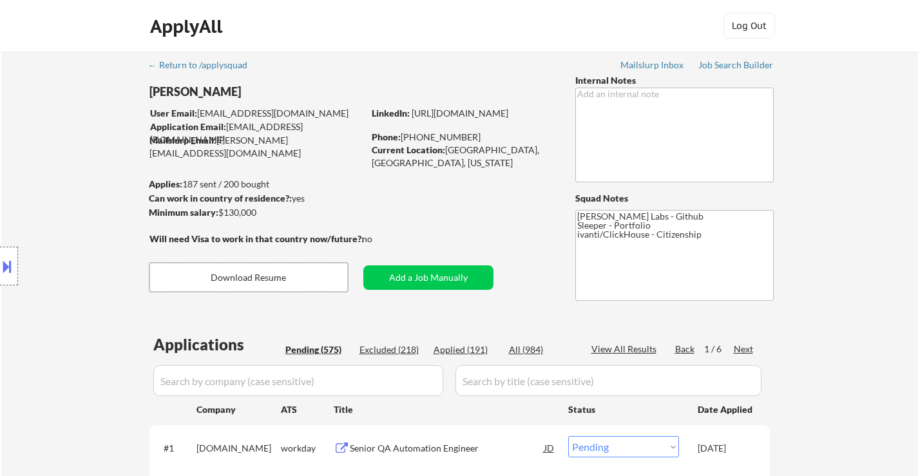
select select ""pending""
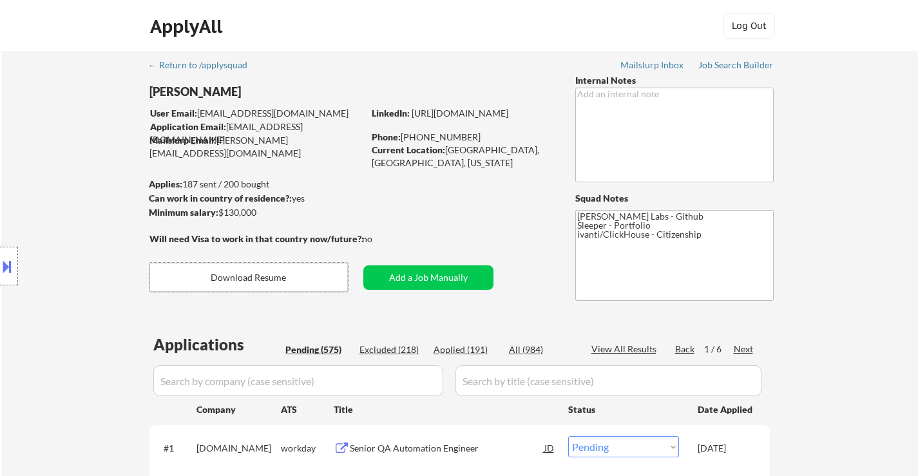
select select ""pending""
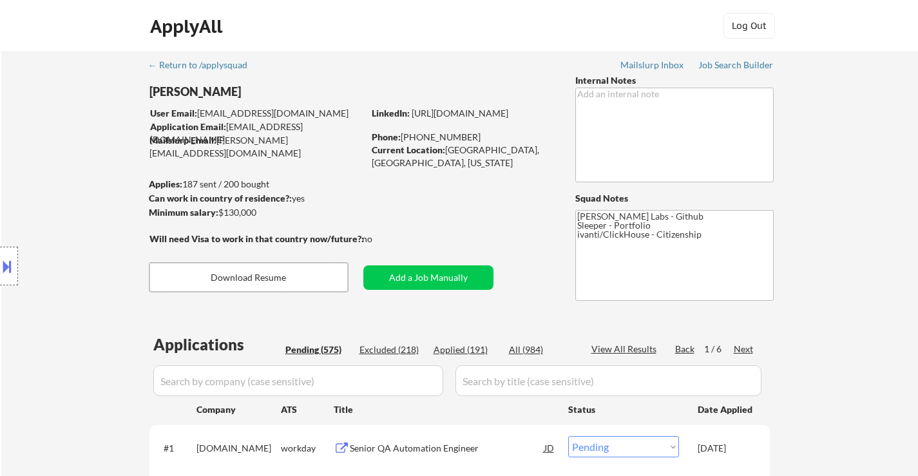
select select ""pending""
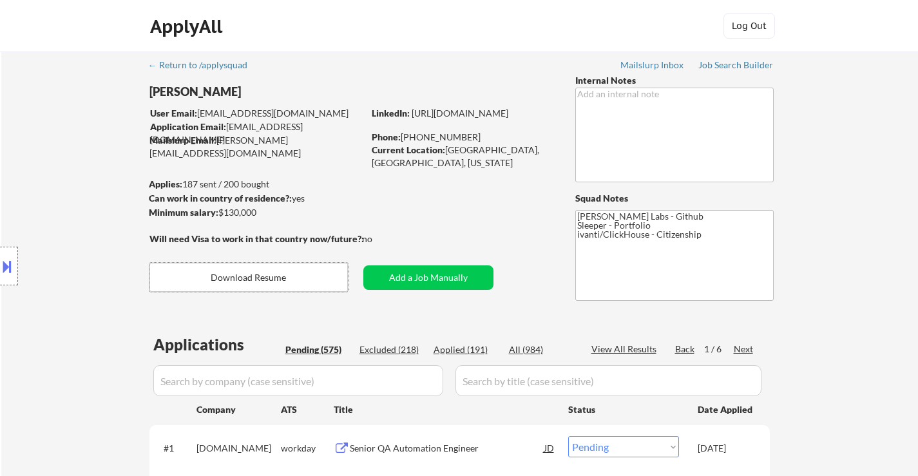
select select ""pending""
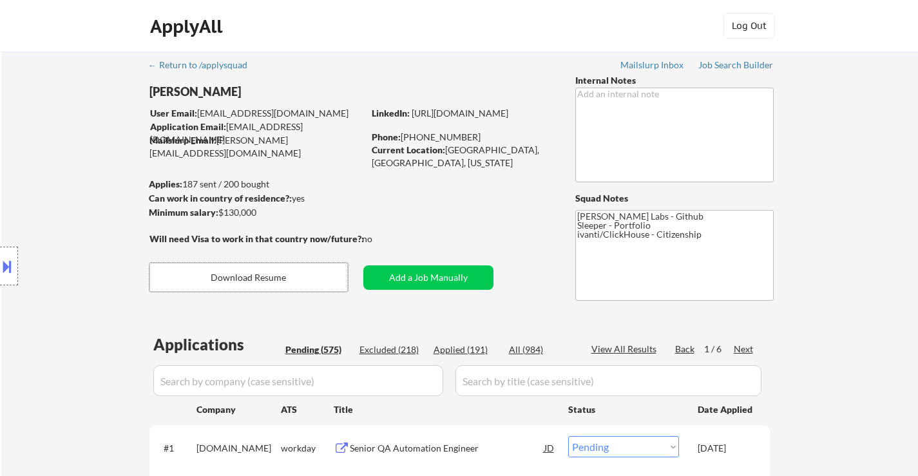
select select ""pending""
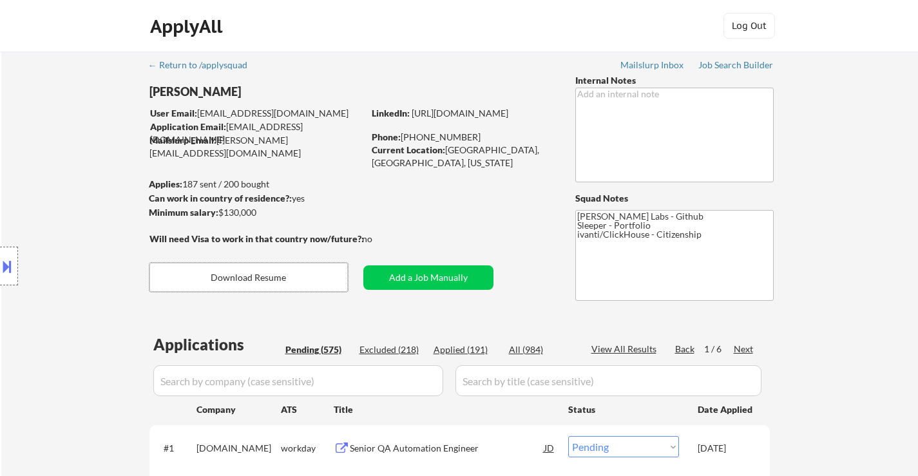
select select ""pending""
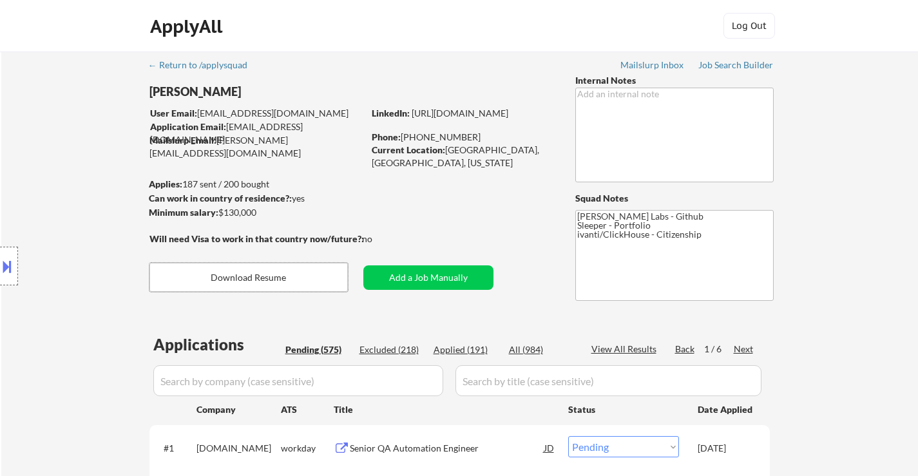
select select ""pending""
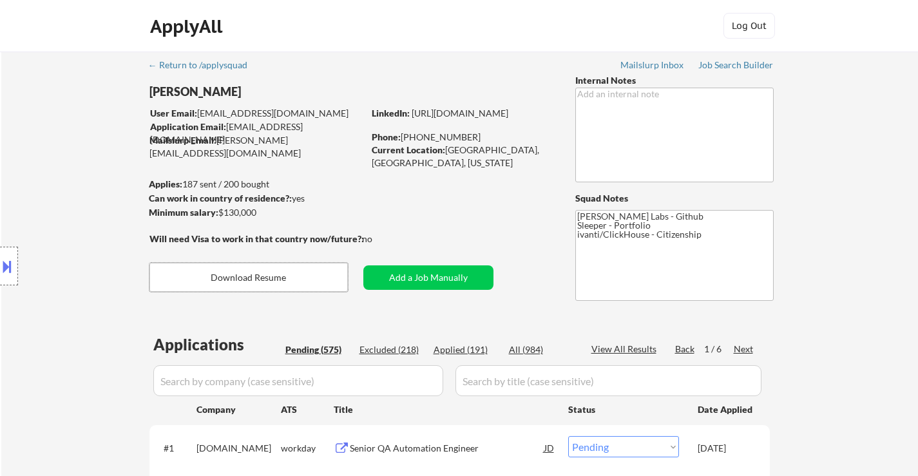
select select ""pending""
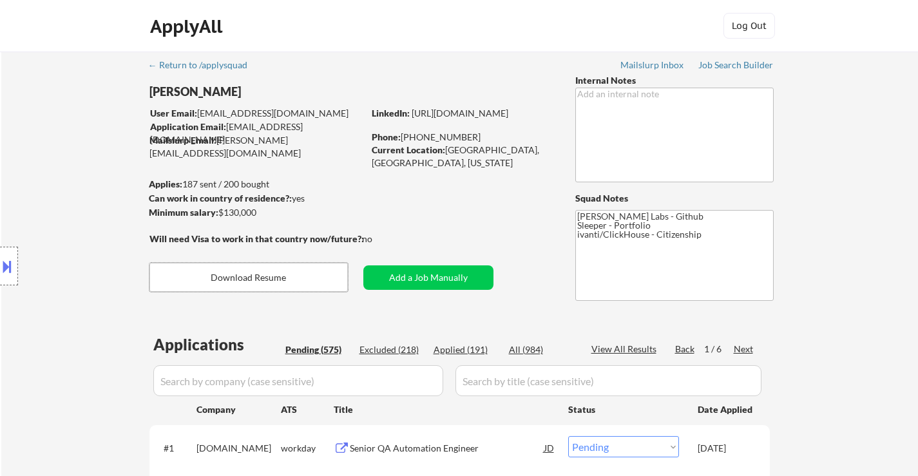
select select ""pending""
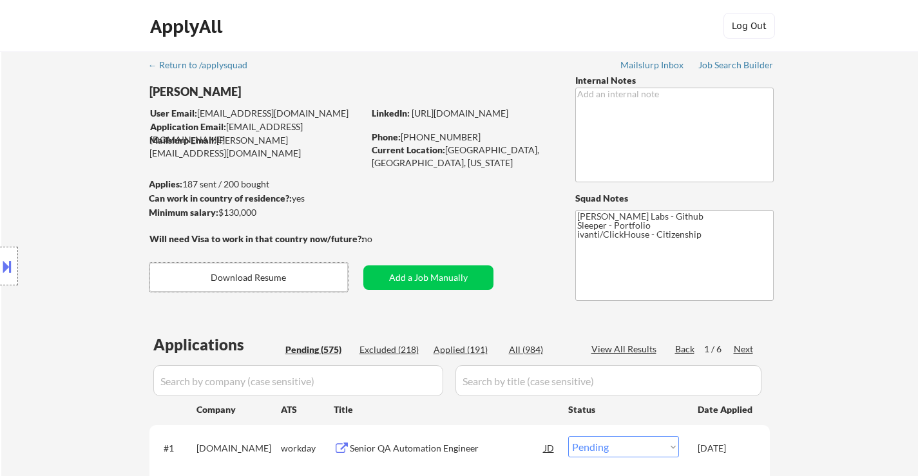
select select ""pending""
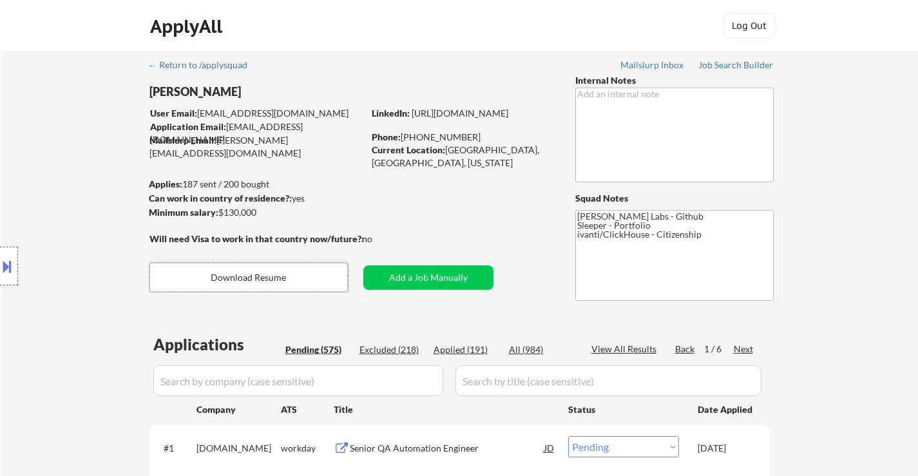
select select ""pending""
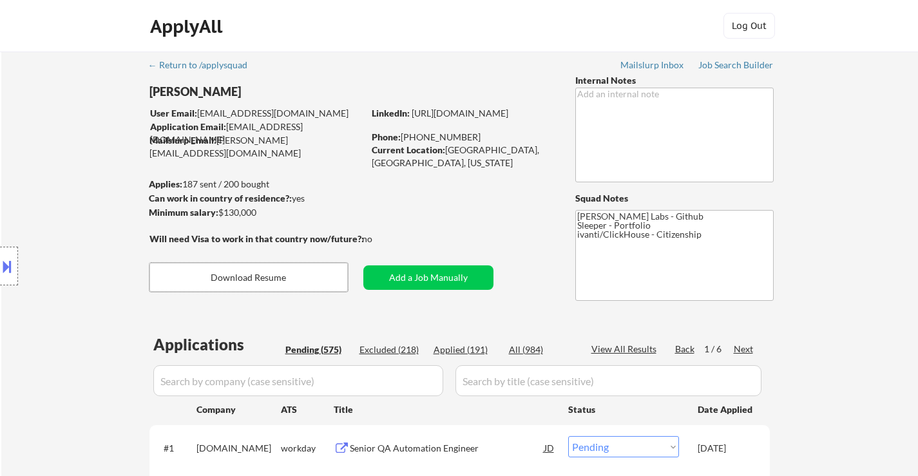
select select ""pending""
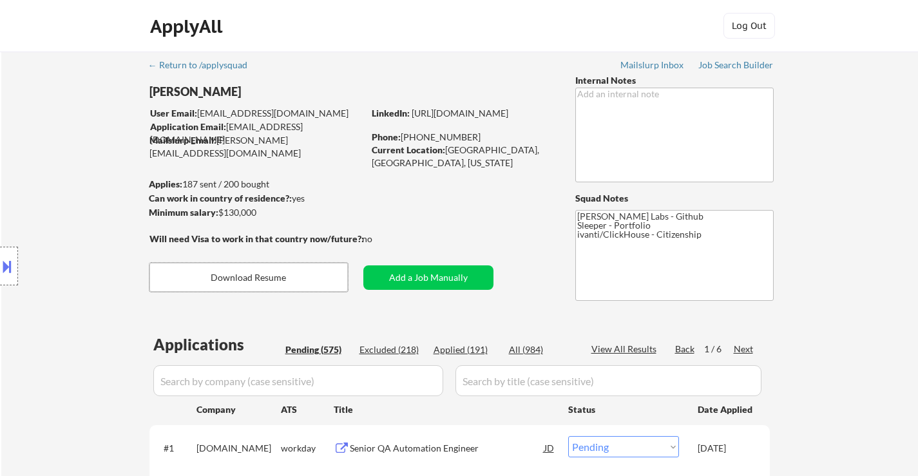
select select ""pending""
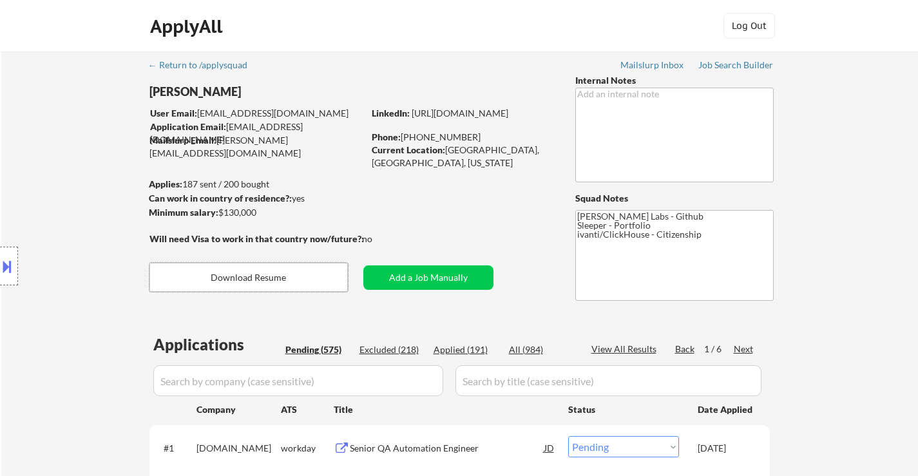
select select ""pending""
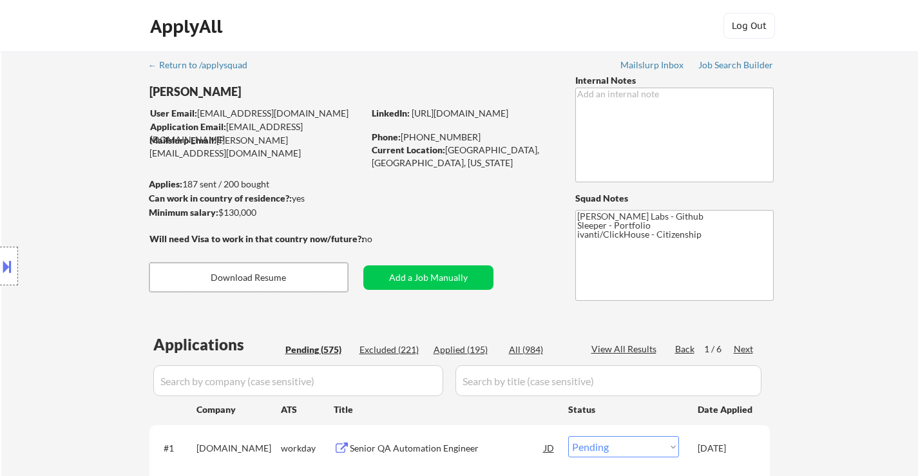
select select ""pending""
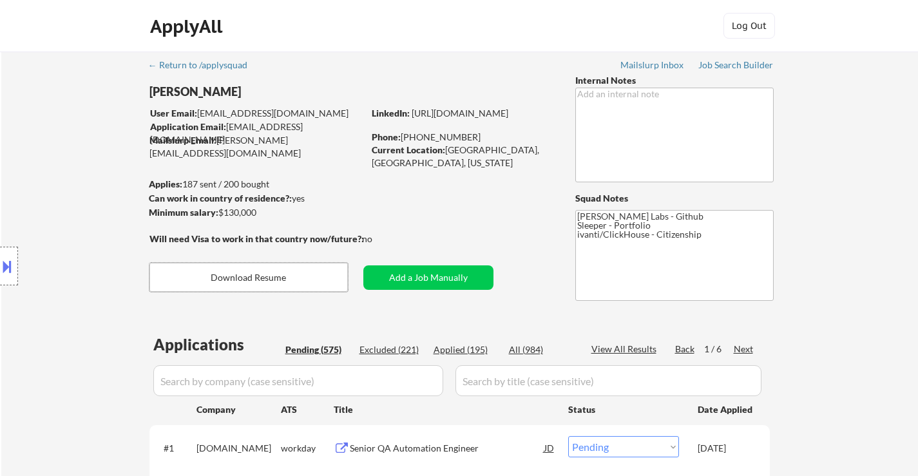
select select ""pending""
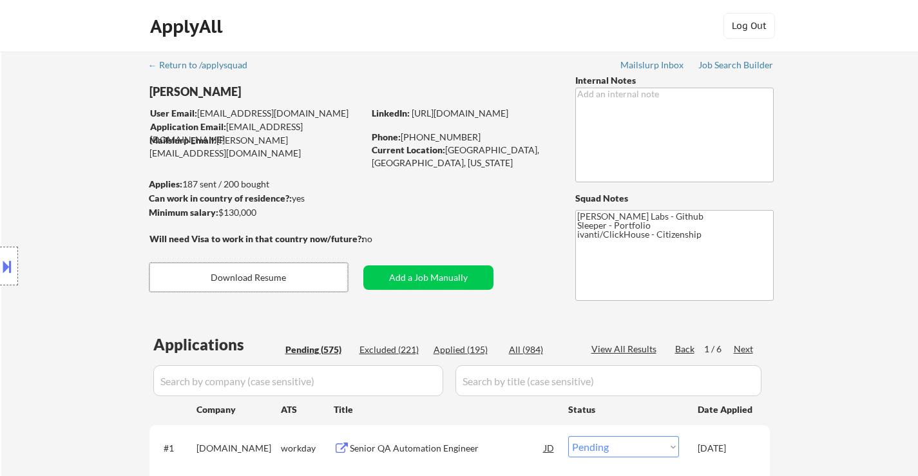
select select ""pending""
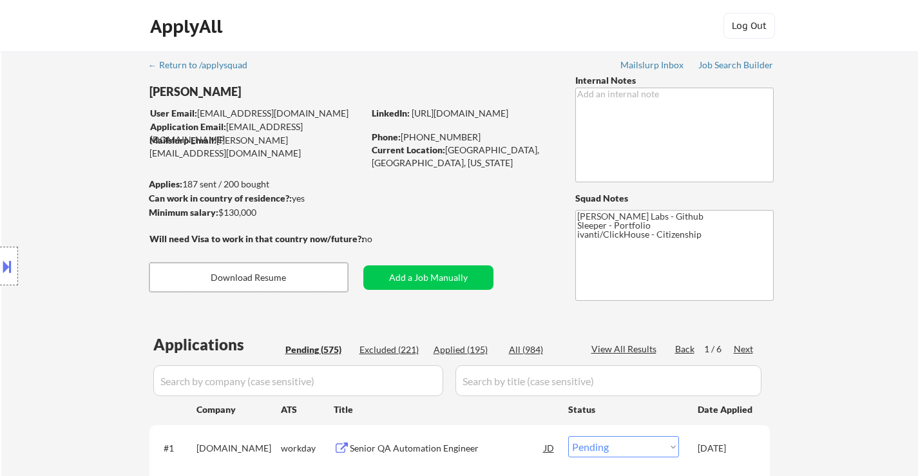
select select ""pending""
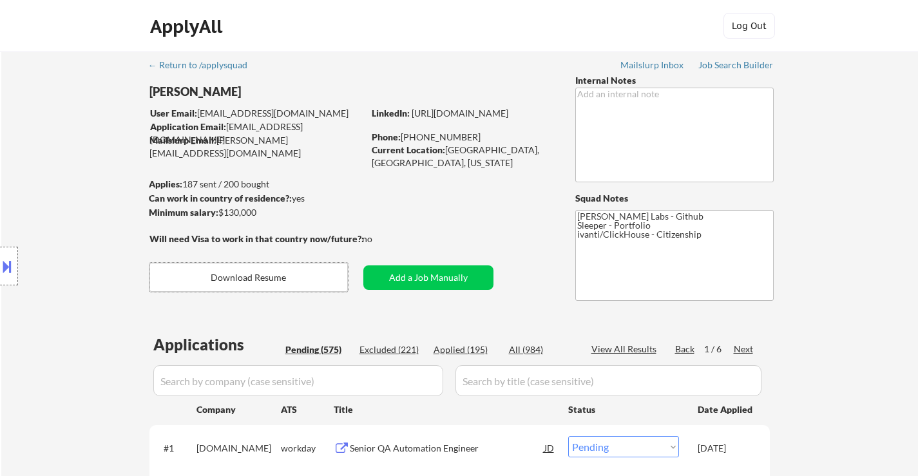
select select ""pending""
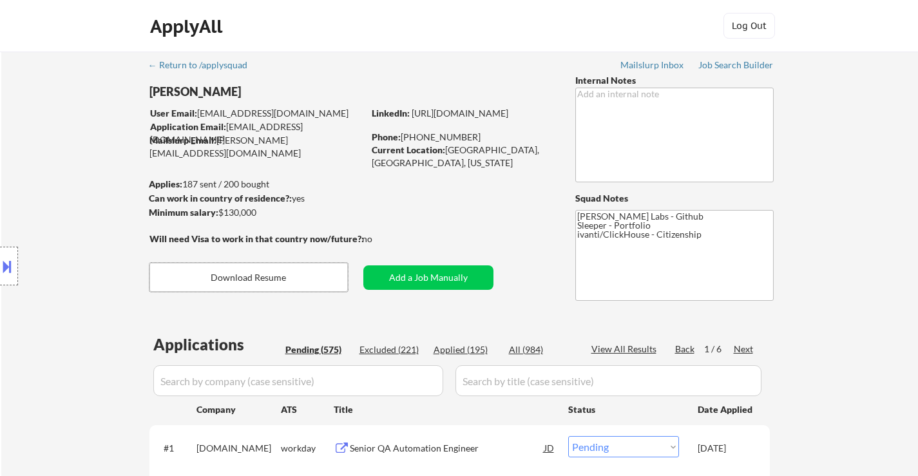
select select ""pending""
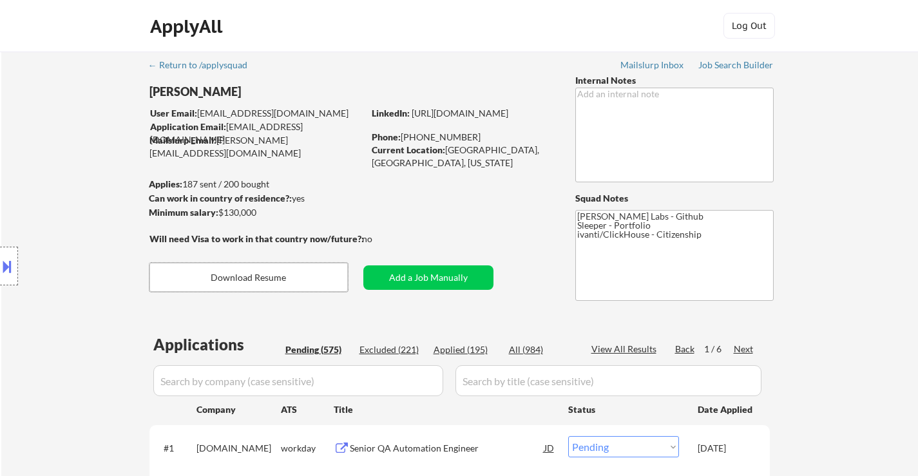
select select ""pending""
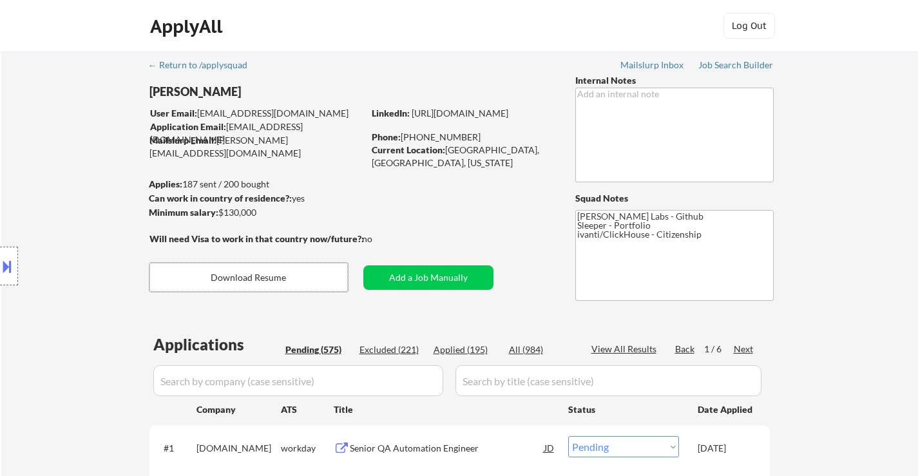
select select ""pending""
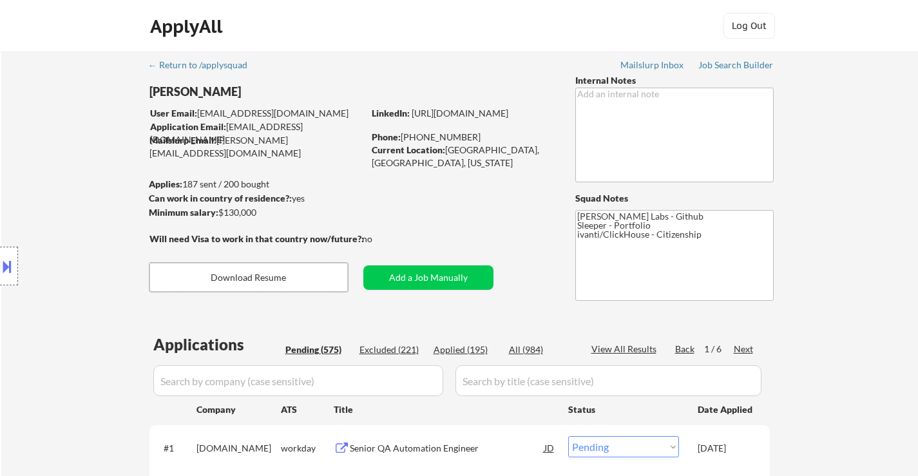
select select ""pending""
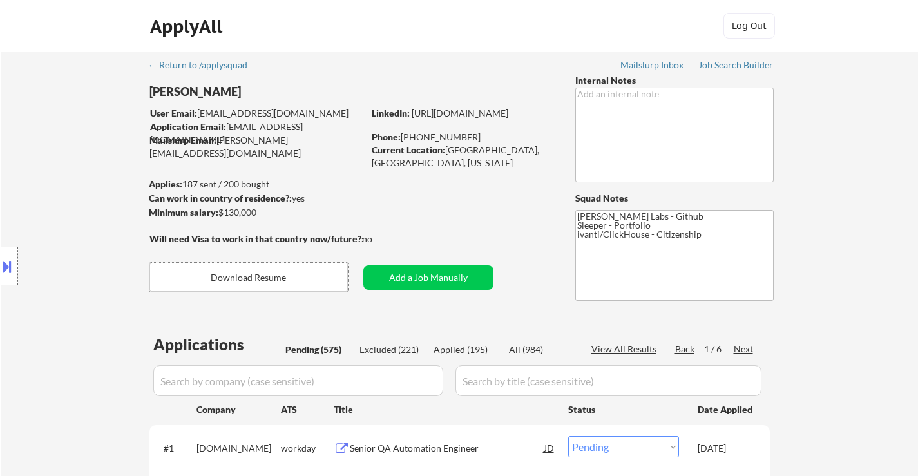
select select ""pending""
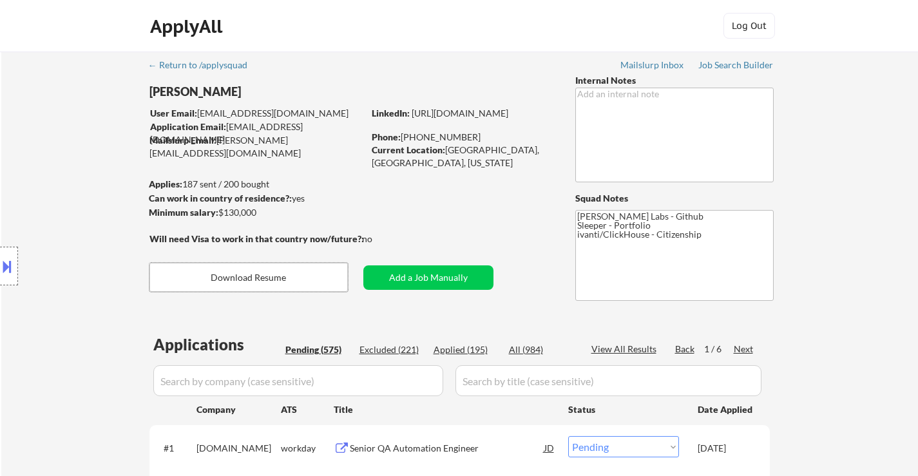
select select ""pending""
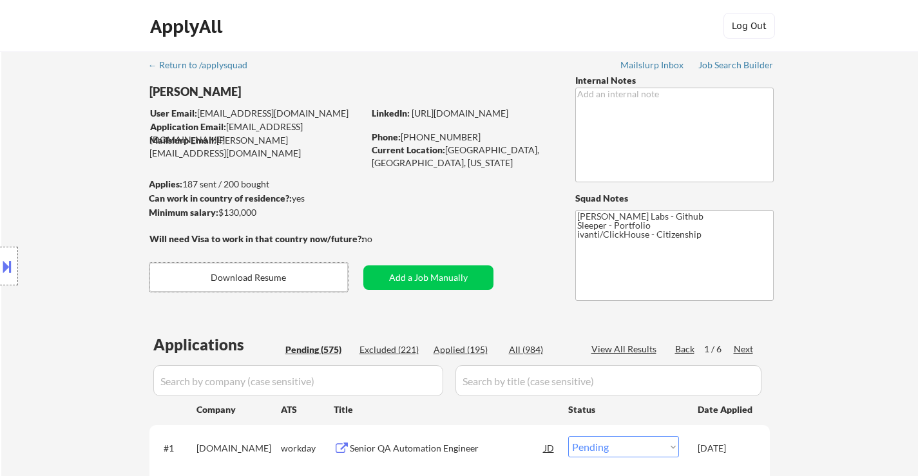
select select ""pending""
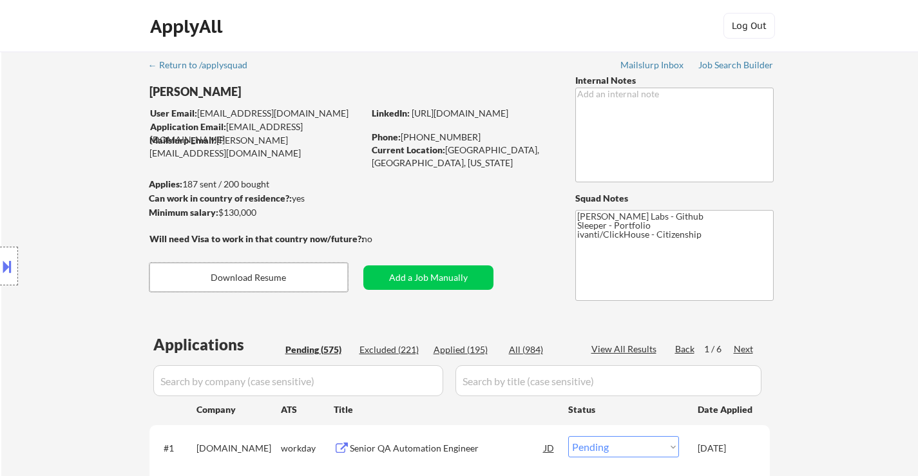
select select ""pending""
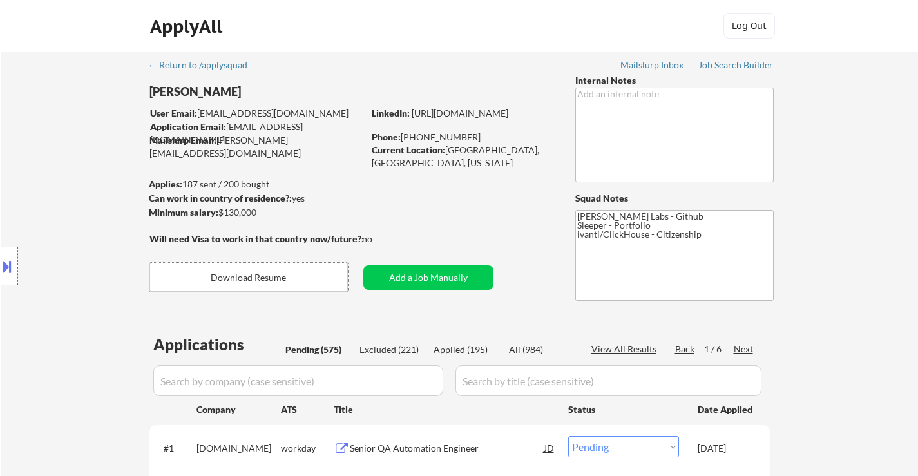
select select ""pending""
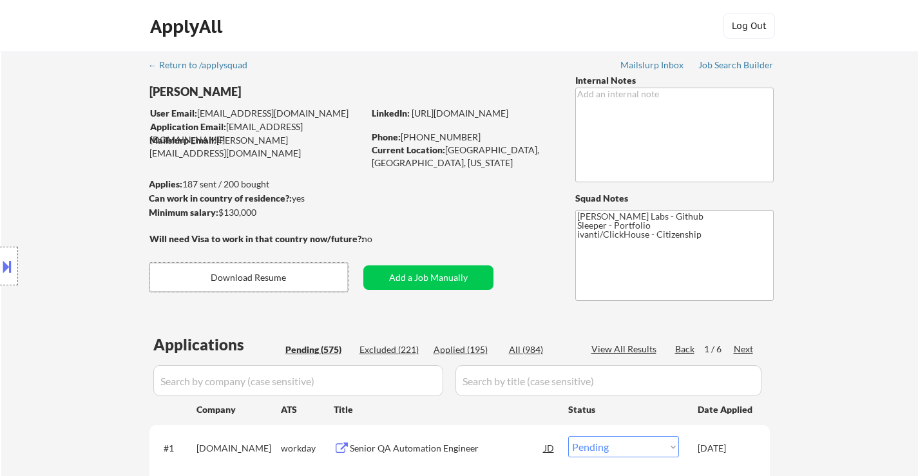
select select ""pending""
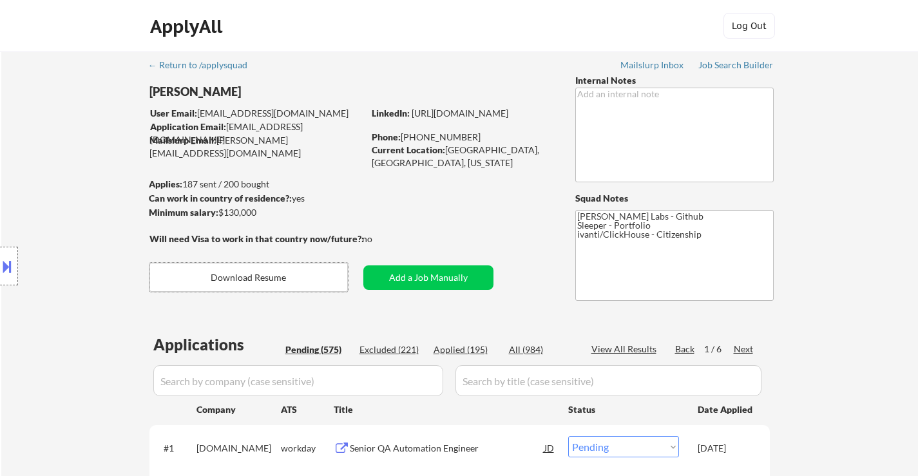
select select ""pending""
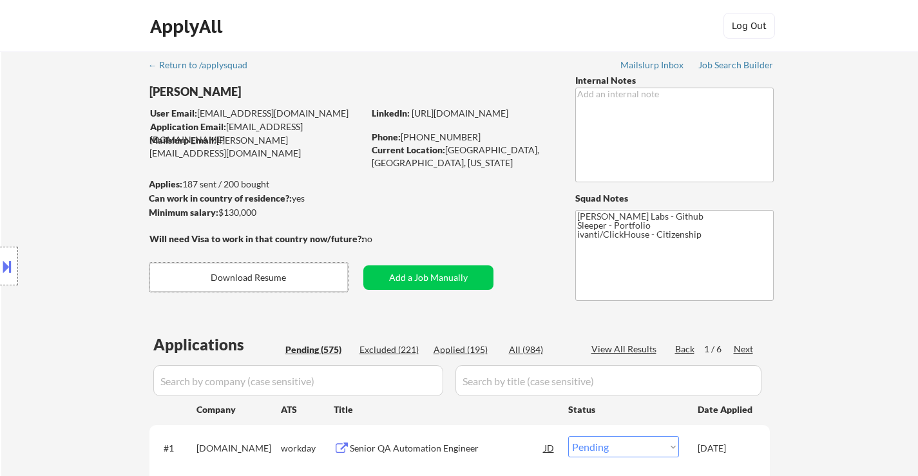
select select ""pending""
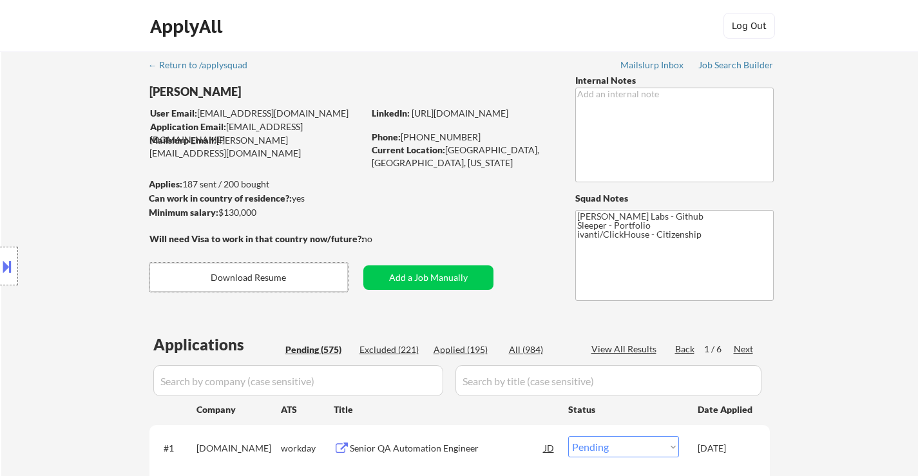
select select ""pending""
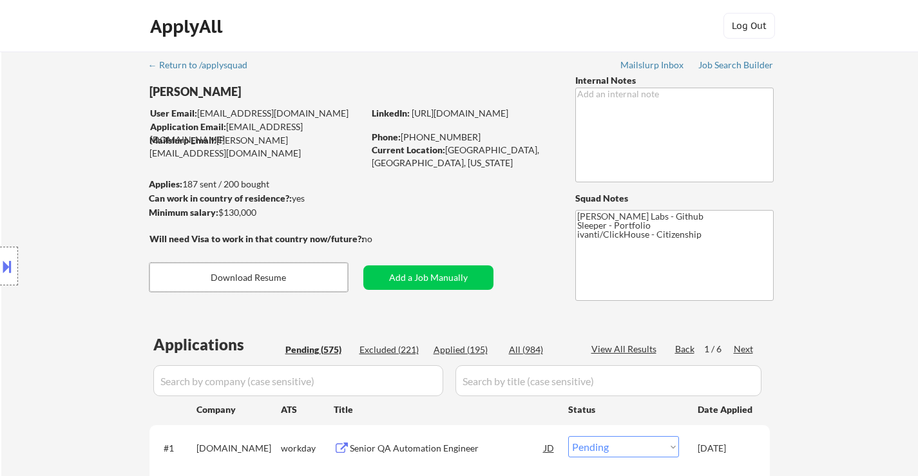
select select ""pending""
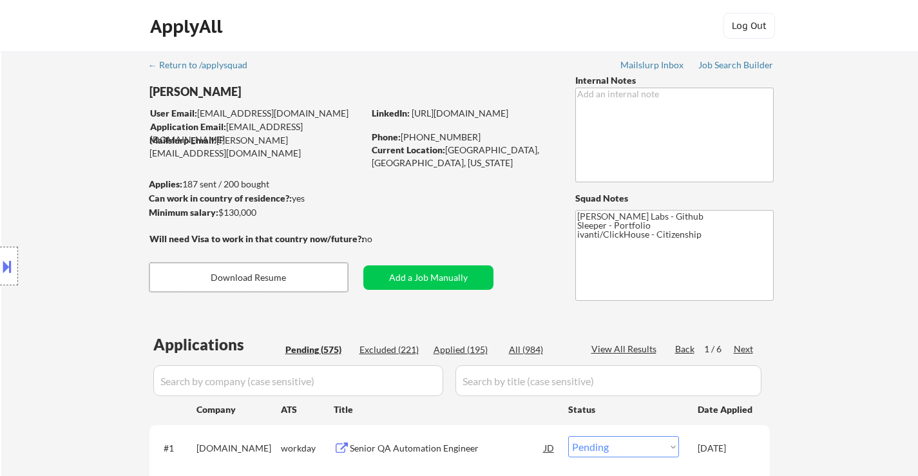
select select ""pending""
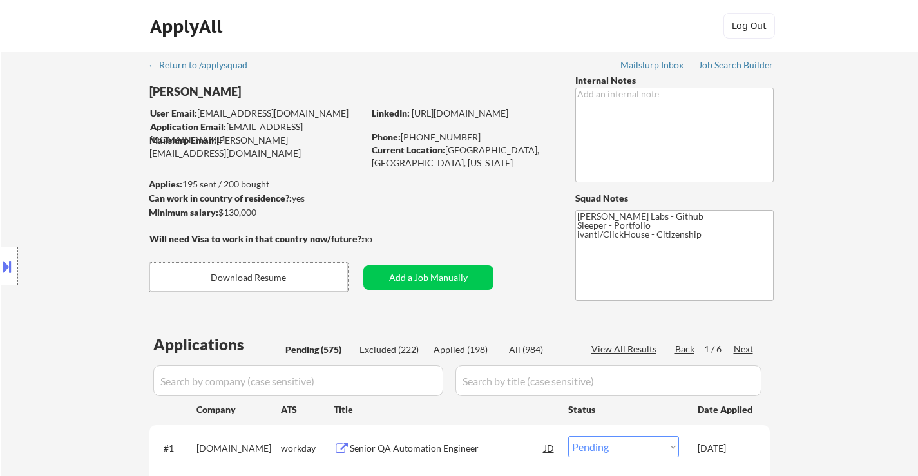
select select ""pending""
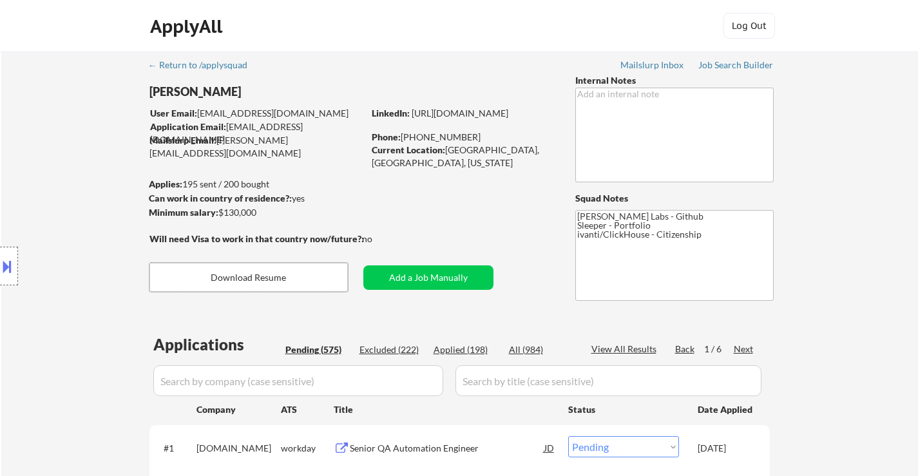
select select ""pending""
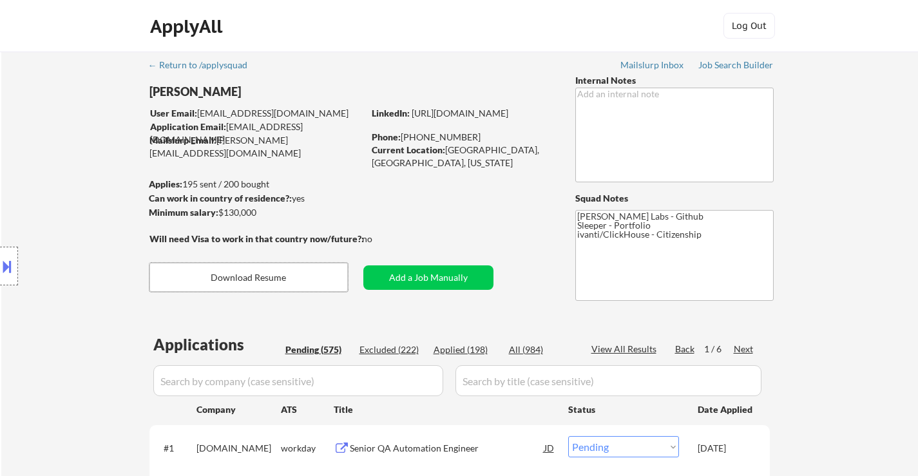
select select ""pending""
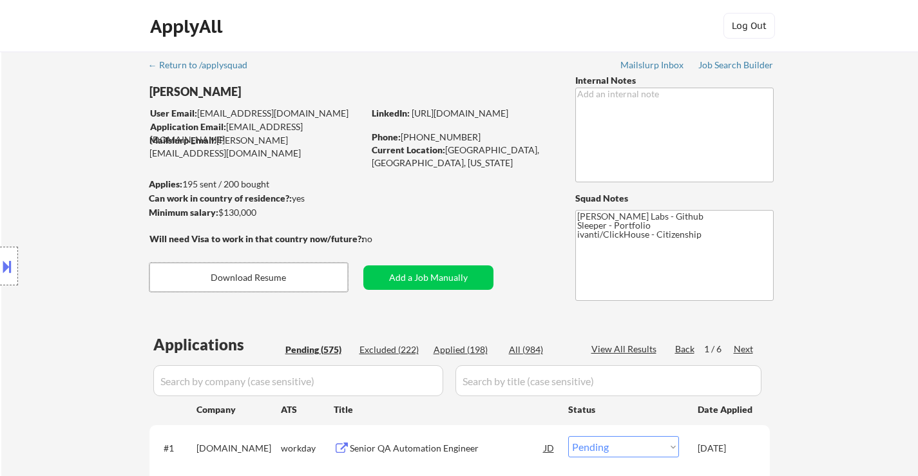
select select ""pending""
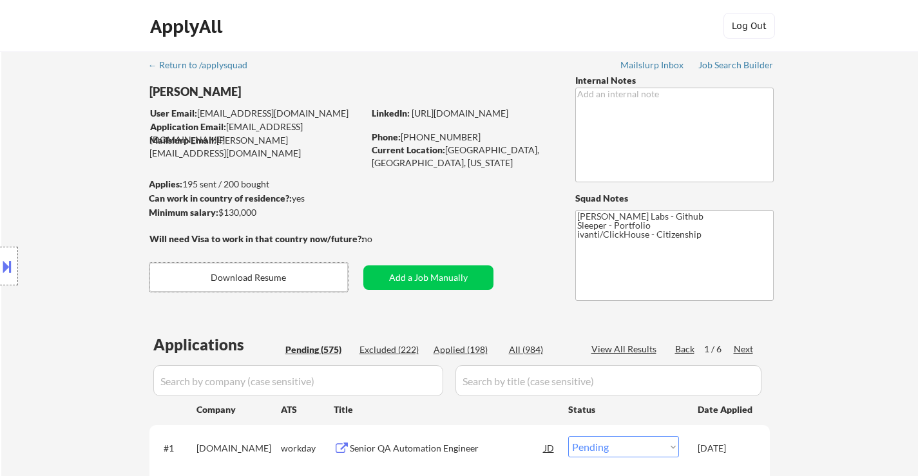
select select ""pending""
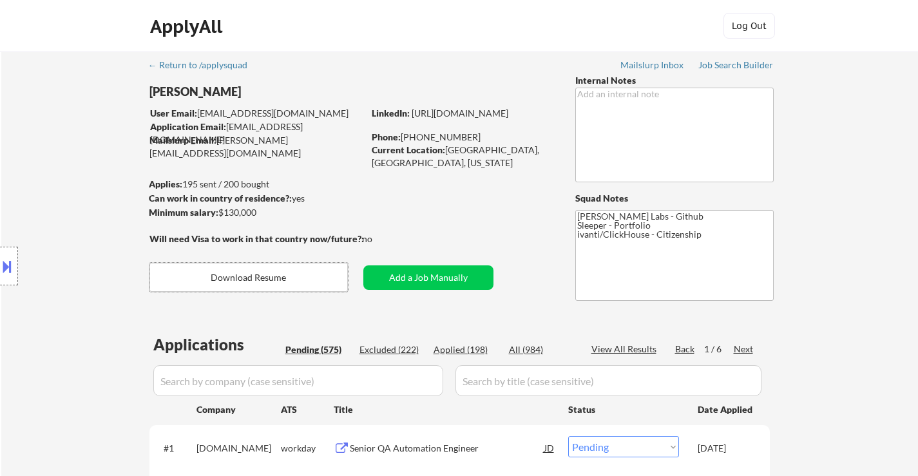
select select ""pending""
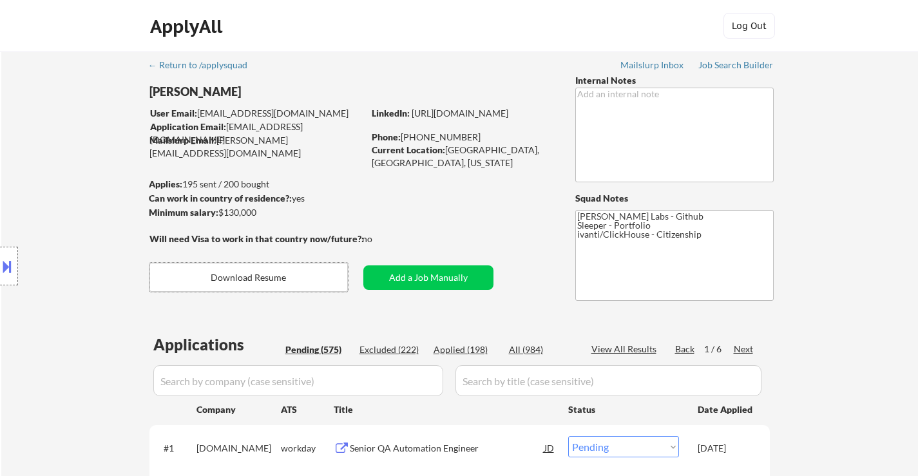
select select ""pending""
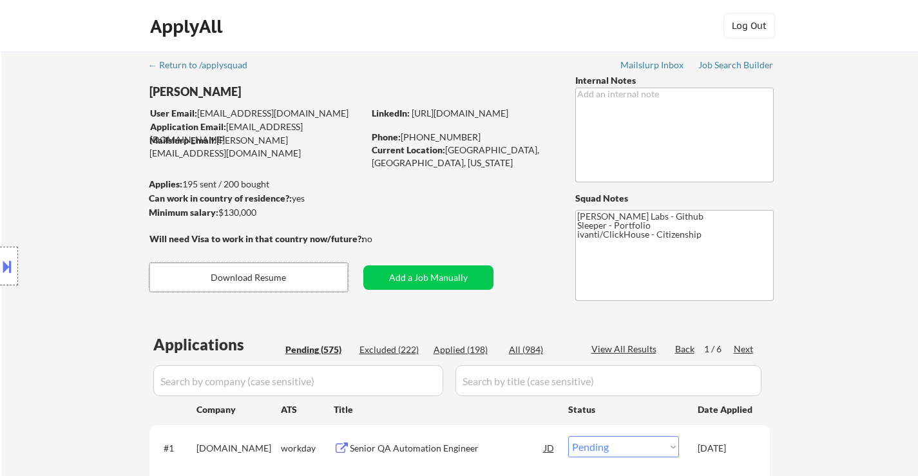
select select ""pending""
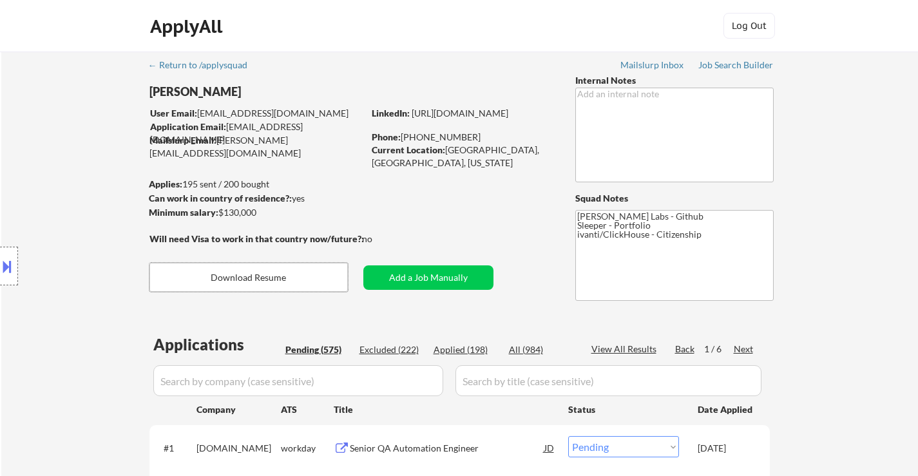
select select ""pending""
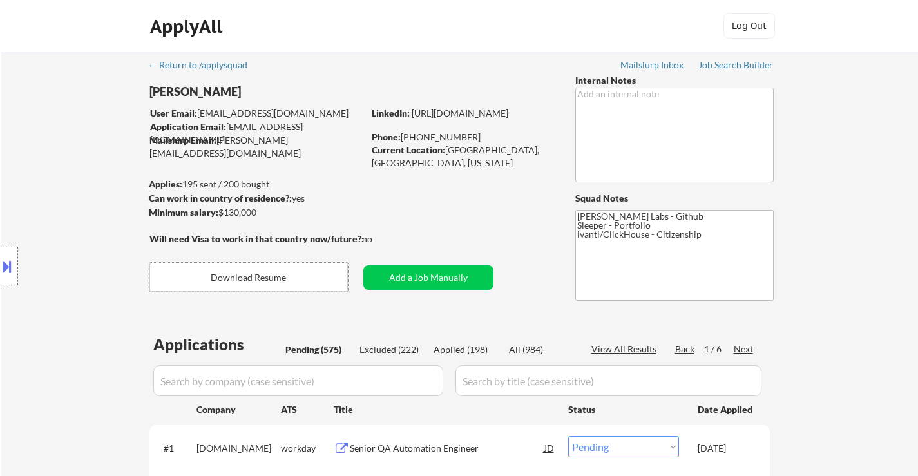
select select ""pending""
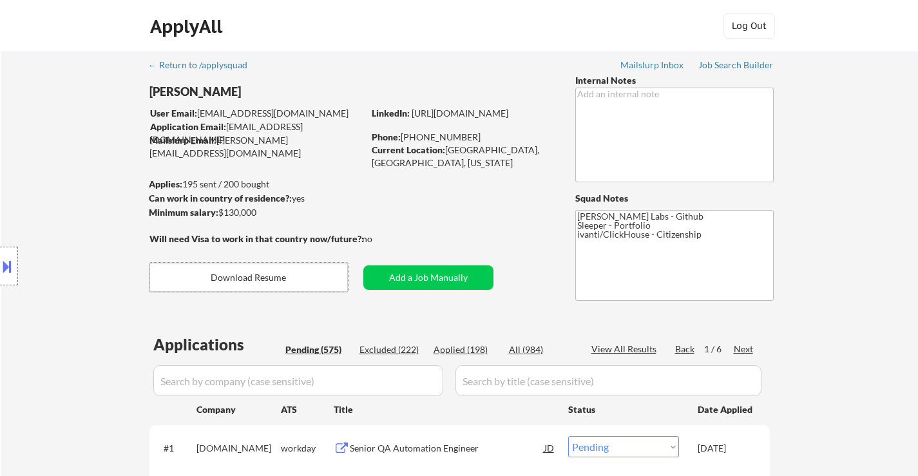
select select ""pending""
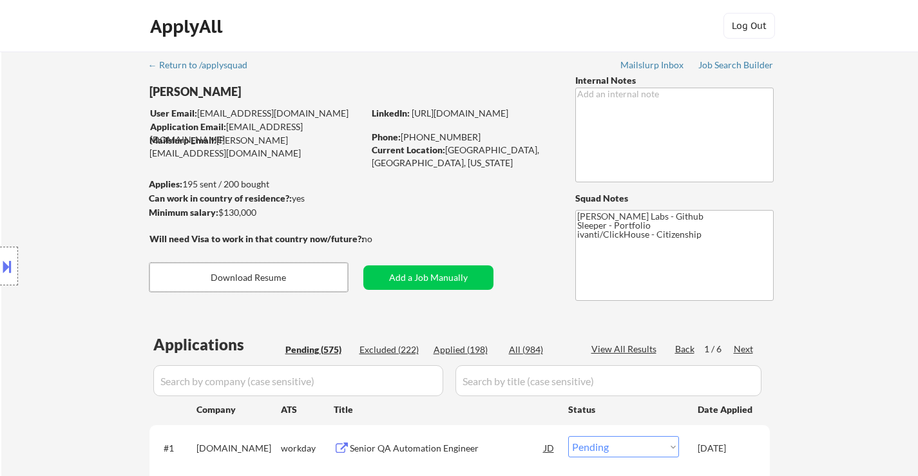
select select ""pending""
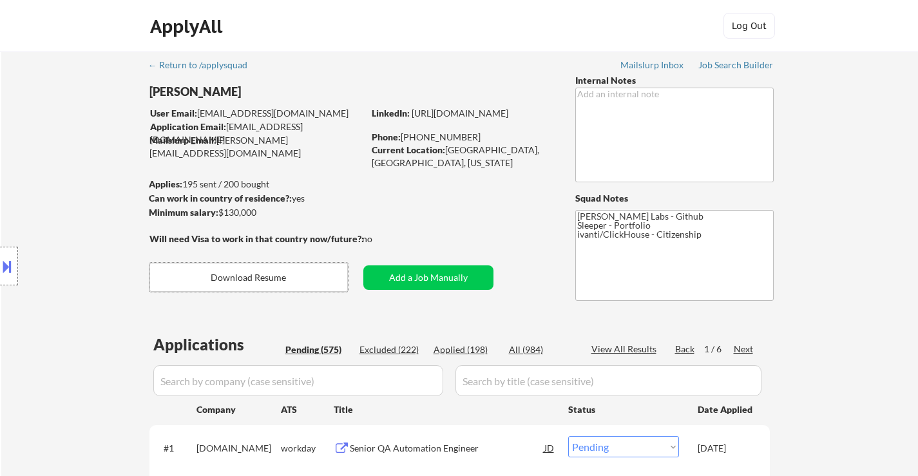
select select ""pending""
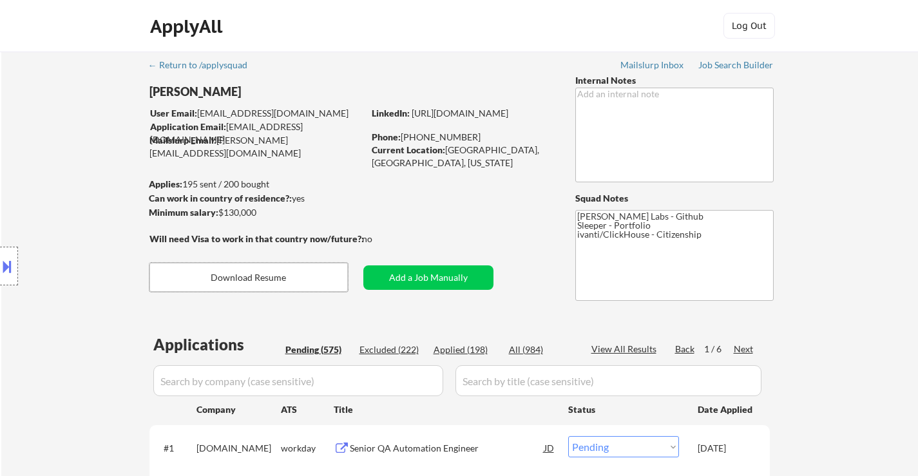
select select ""pending""
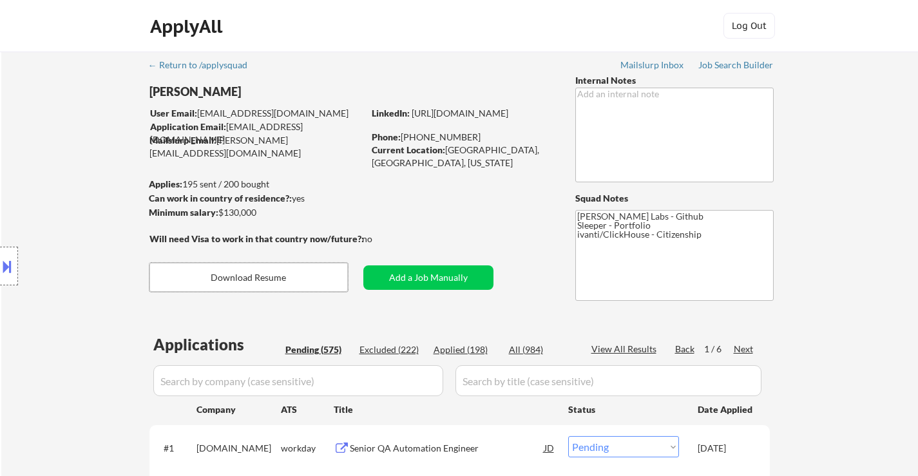
select select ""pending""
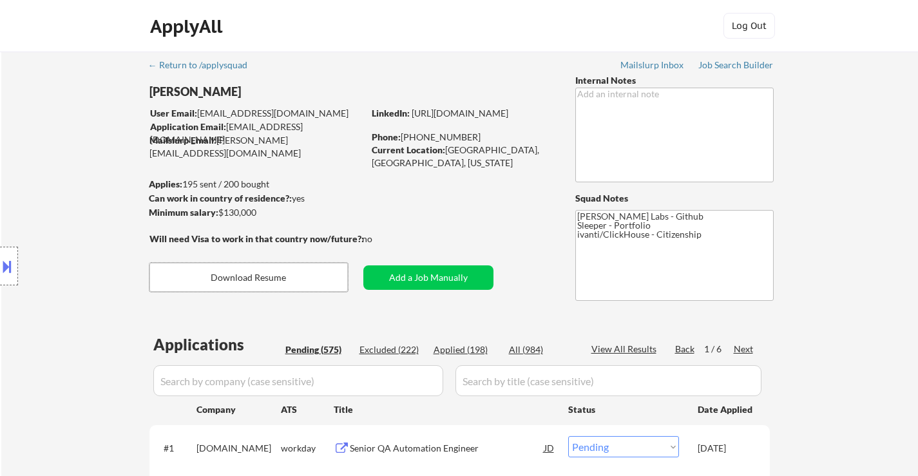
select select ""pending""
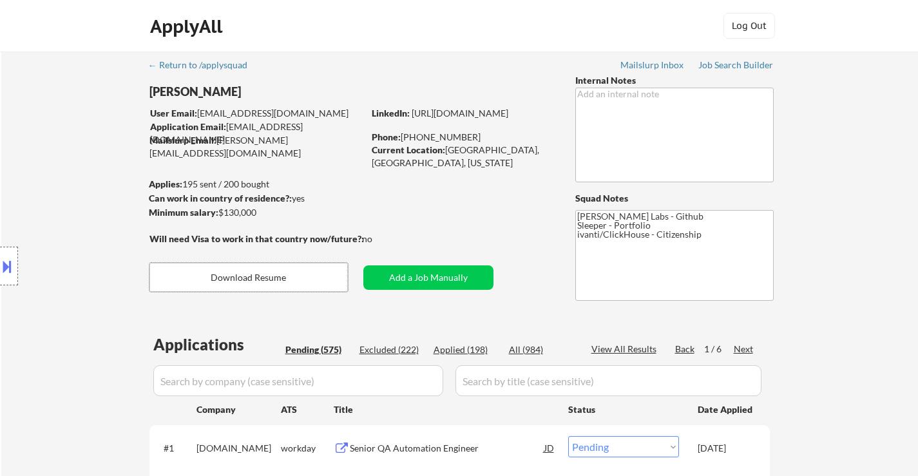
select select ""pending""
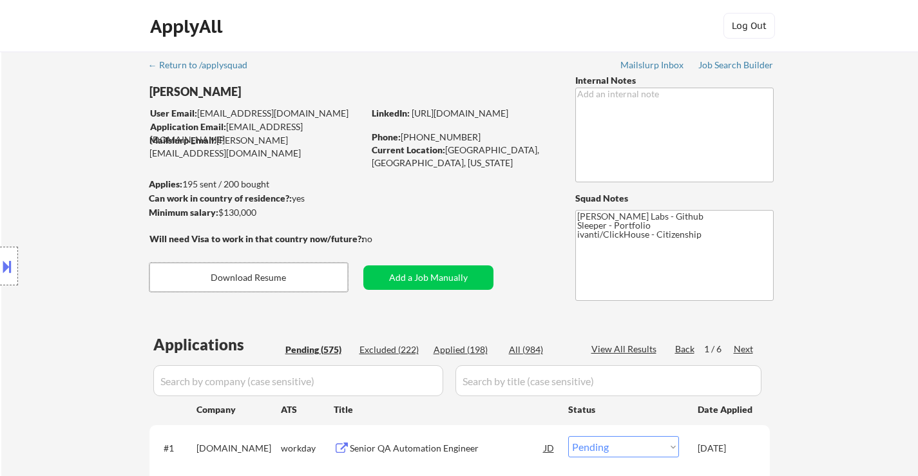
select select ""pending""
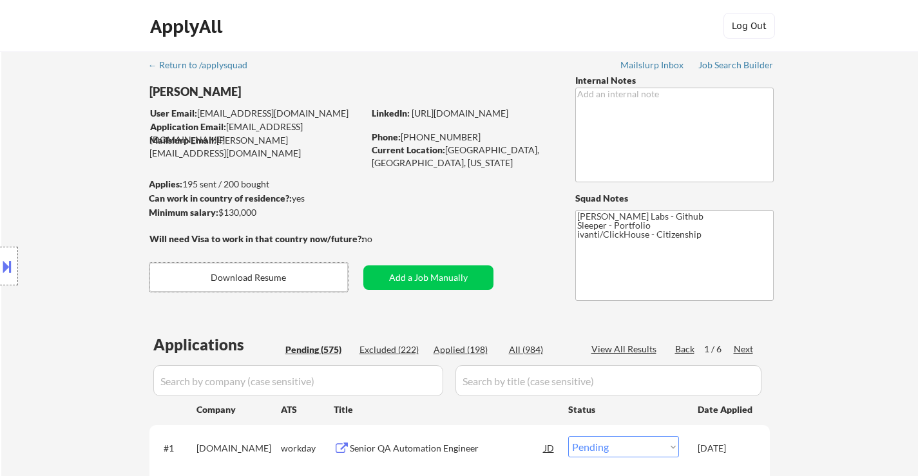
select select ""pending""
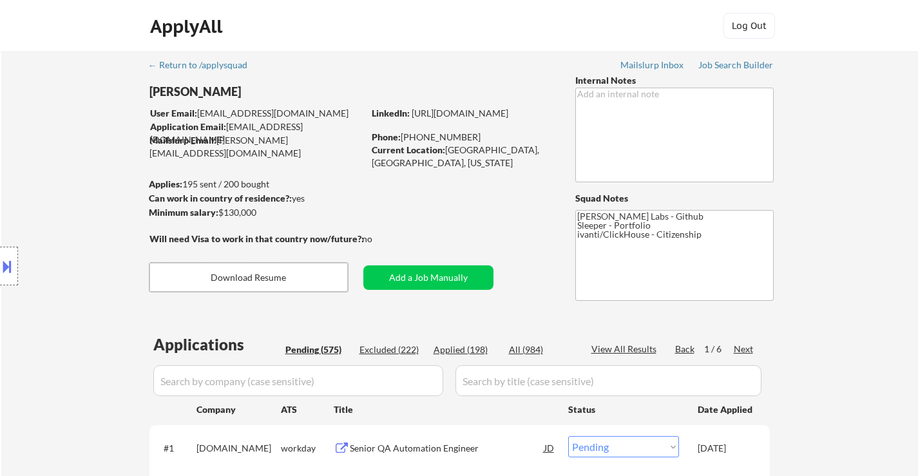
select select ""pending""
